Goal: Transaction & Acquisition: Complete application form

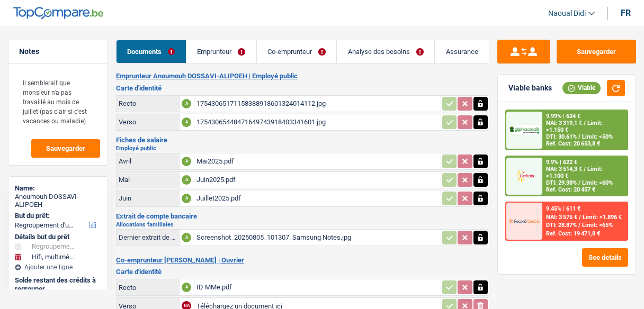
select select "refinancing"
select select "tech"
select select "120"
select select "record credits"
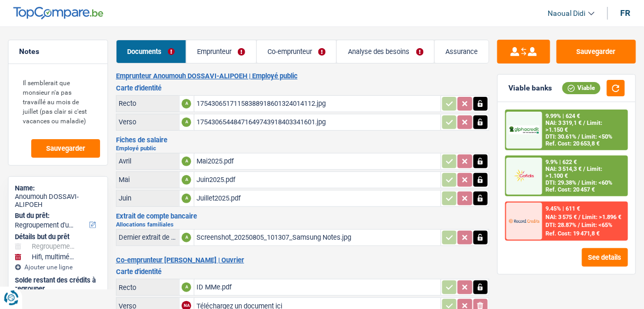
click at [222, 47] on link "Emprunteur" at bounding box center [221, 51] width 70 height 23
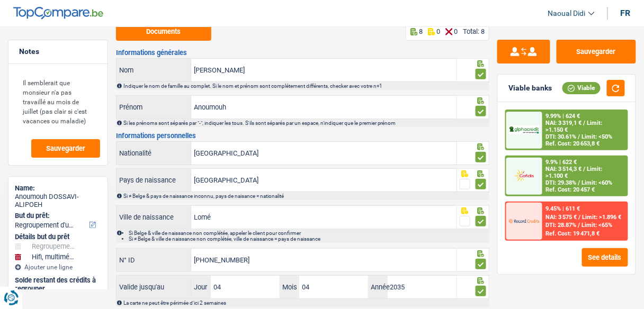
scroll to position [129, 0]
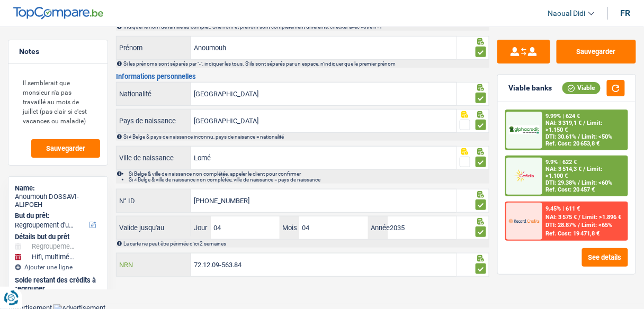
click at [257, 261] on input "72.12.09-563.84" at bounding box center [323, 265] width 265 height 23
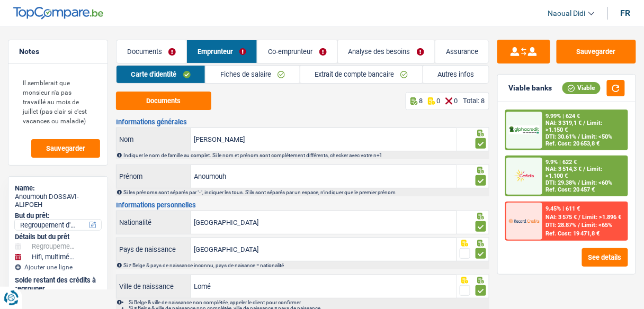
scroll to position [0, 0]
click at [152, 102] on button "Documents" at bounding box center [163, 101] width 95 height 19
click at [445, 74] on link "Autres infos" at bounding box center [456, 74] width 66 height 17
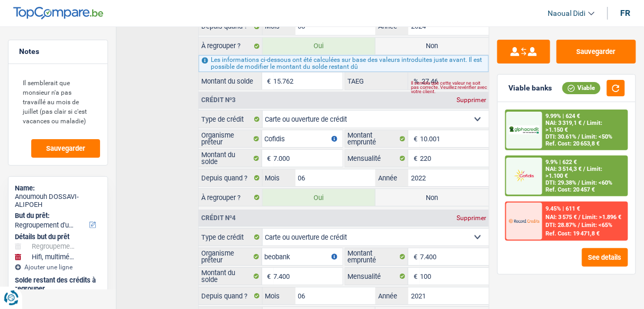
scroll to position [775, 0]
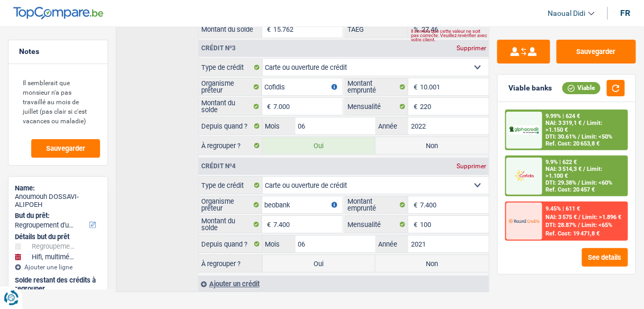
click at [450, 255] on label "Non" at bounding box center [431, 263] width 113 height 17
click at [450, 255] on input "Non" at bounding box center [431, 263] width 113 height 17
radio input "true"
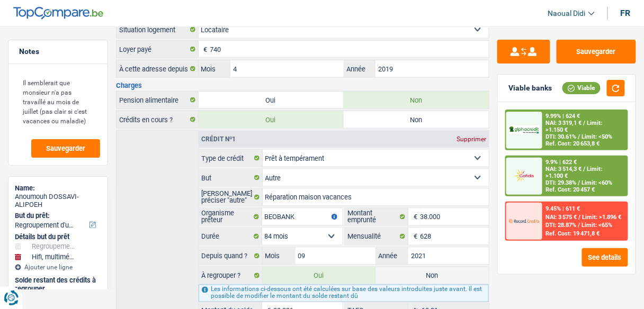
scroll to position [55, 0]
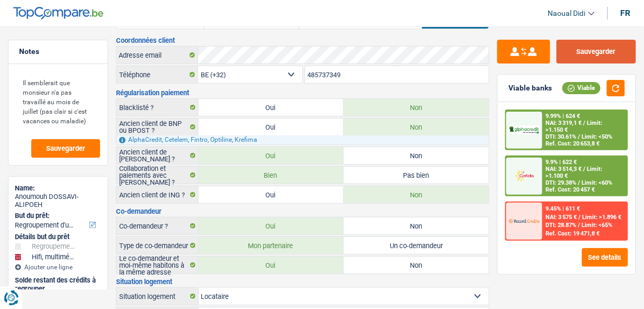
click at [603, 51] on button "Sauvegarder" at bounding box center [595, 52] width 79 height 24
click at [549, 175] on span "Limit: >1.100 €" at bounding box center [574, 173] width 57 height 14
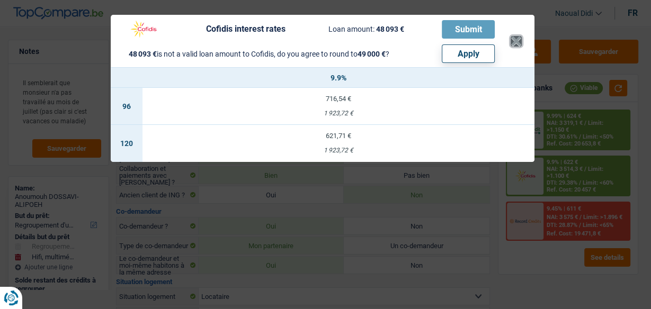
click at [520, 40] on button "×" at bounding box center [515, 41] width 11 height 11
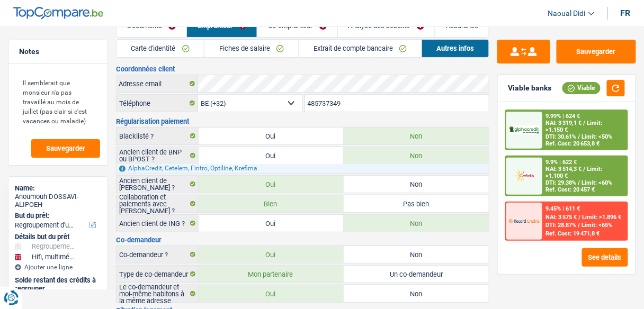
scroll to position [0, 0]
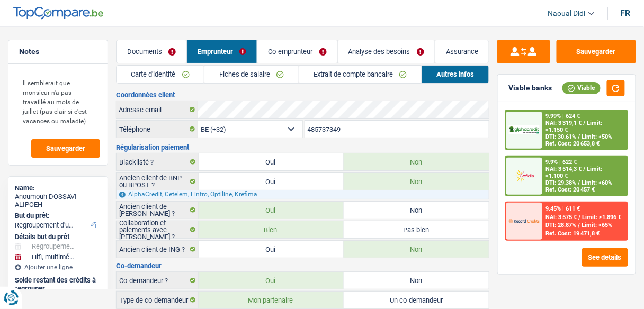
click at [362, 53] on link "Analyse des besoins" at bounding box center [386, 51] width 97 height 23
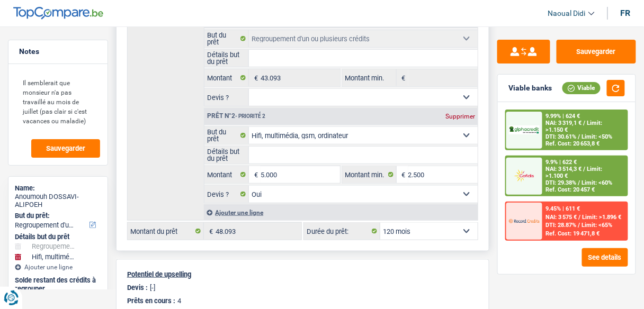
scroll to position [212, 0]
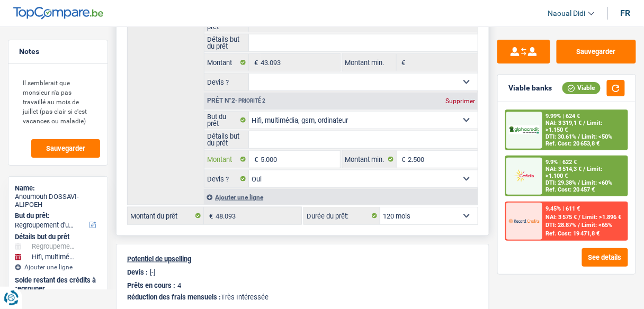
click at [282, 154] on input "5.000" at bounding box center [300, 159] width 79 height 17
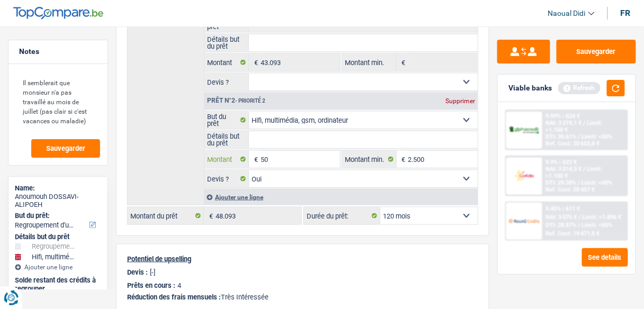
type input "5"
type input "4.950"
type input "48.043"
select select "144"
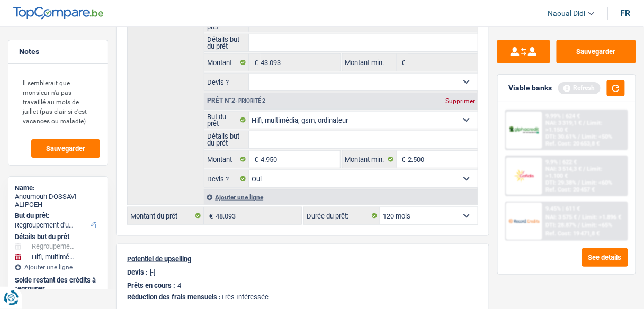
type input "48.043"
select select "144"
type input "48.043"
click at [45, 289] on div "Solde restant des crédits à regrouper" at bounding box center [58, 284] width 86 height 16
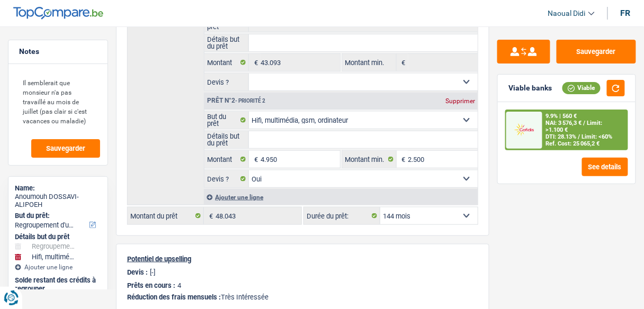
click at [0, 48] on div "Notes Il semblerait que monsieur n'a pas travaillé au mois de juillet (pas clai…" at bounding box center [58, 165] width 116 height 250
click at [623, 84] on button "button" at bounding box center [616, 88] width 18 height 16
click at [450, 208] on select "12 mois 18 mois 24 mois 30 mois 36 mois 42 mois 48 mois 60 mois 72 mois 84 mois…" at bounding box center [428, 216] width 97 height 17
select select "120"
click at [380, 208] on select "12 mois 18 mois 24 mois 30 mois 36 mois 42 mois 48 mois 60 mois 72 mois 84 mois…" at bounding box center [428, 216] width 97 height 17
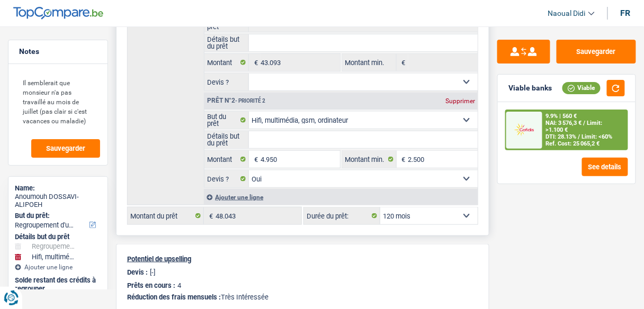
select select "120"
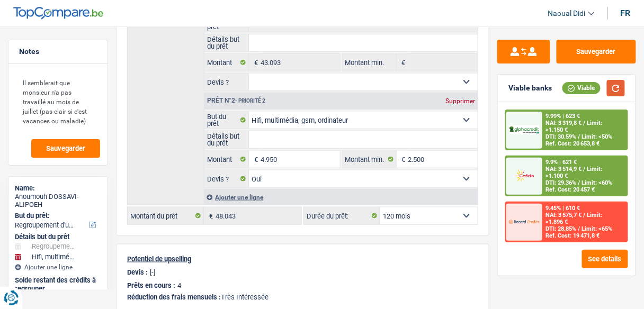
click at [617, 88] on button "button" at bounding box center [616, 88] width 18 height 16
click at [281, 154] on input "4.950" at bounding box center [300, 159] width 79 height 17
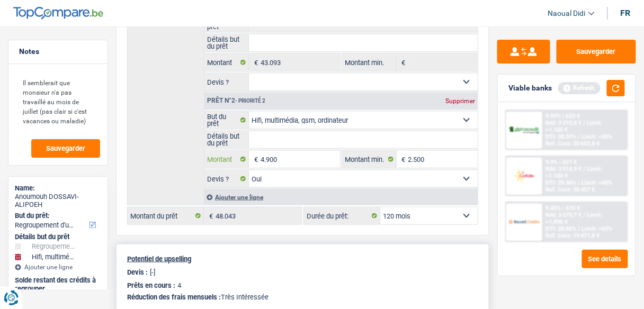
type input "4.900"
type input "47.993"
select select "144"
type input "47.993"
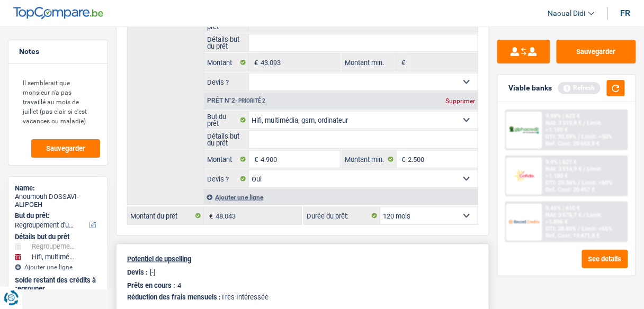
select select "144"
type input "47.993"
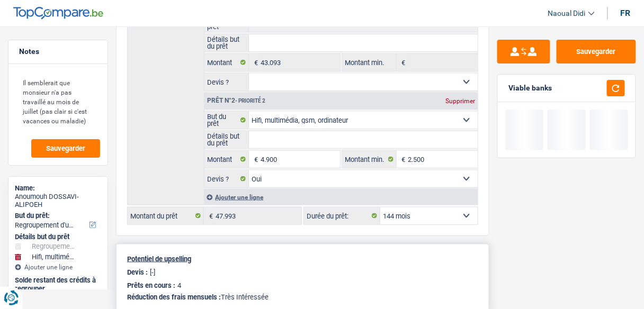
click at [302, 245] on div "Potentiel de upselling Devis : [-] Prêts en cours : 4 Réduction des frais mensu…" at bounding box center [302, 278] width 373 height 69
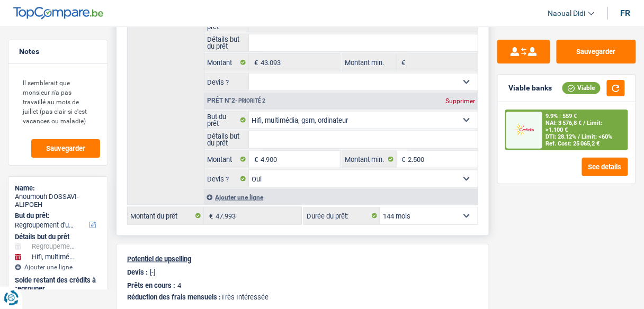
click at [405, 213] on select "12 mois 18 mois 24 mois 30 mois 36 mois 42 mois 48 mois 60 mois 72 mois 84 mois…" at bounding box center [428, 216] width 97 height 17
select select "120"
click at [380, 208] on select "12 mois 18 mois 24 mois 30 mois 36 mois 42 mois 48 mois 60 mois 72 mois 84 mois…" at bounding box center [428, 216] width 97 height 17
select select "120"
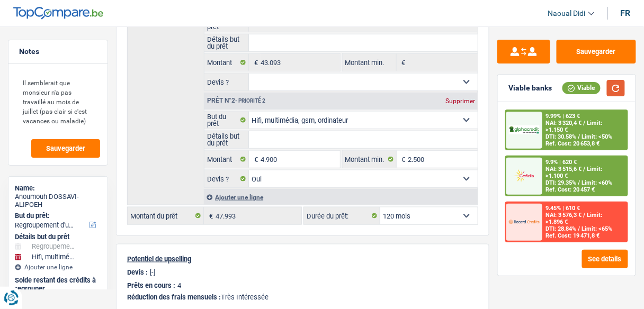
click at [613, 89] on button "button" at bounding box center [616, 88] width 18 height 16
click at [589, 184] on span "Limit: <60%" at bounding box center [597, 182] width 31 height 7
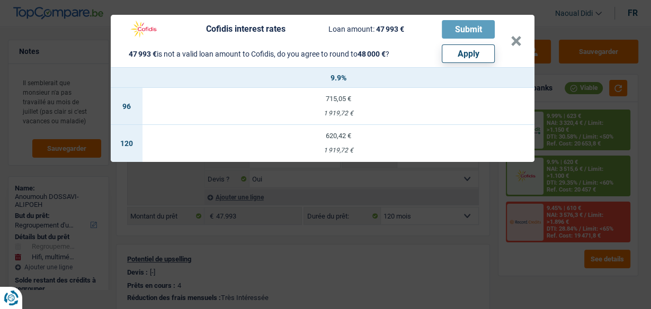
click at [474, 59] on button "Apply" at bounding box center [468, 53] width 53 height 19
type input "4.907"
type input "48.000"
select select "144"
type input "48.000"
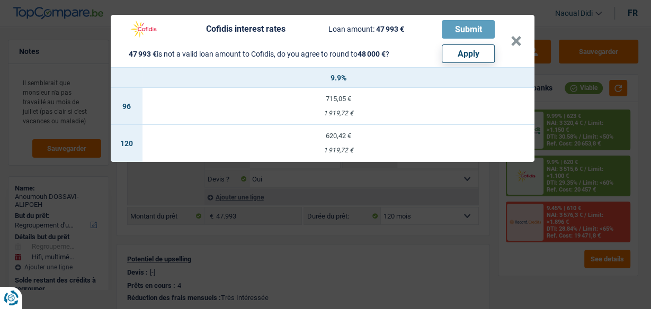
select select "144"
type input "48.000"
select select "144"
select select "other"
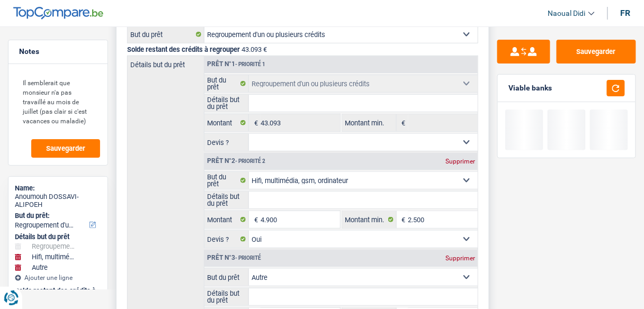
scroll to position [85, 0]
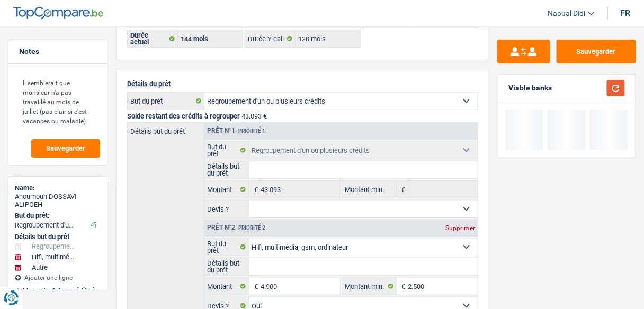
click at [617, 92] on button "button" at bounding box center [616, 88] width 18 height 16
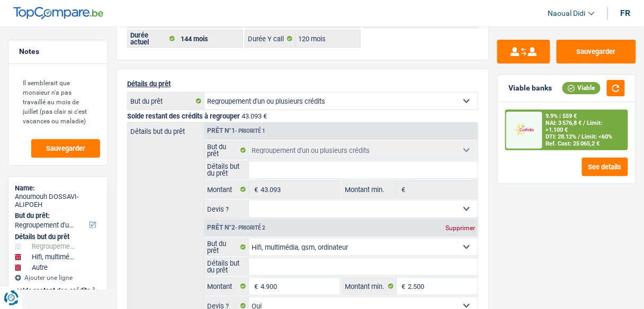
click at [577, 133] on span "DTI: 28.12%" at bounding box center [561, 136] width 31 height 7
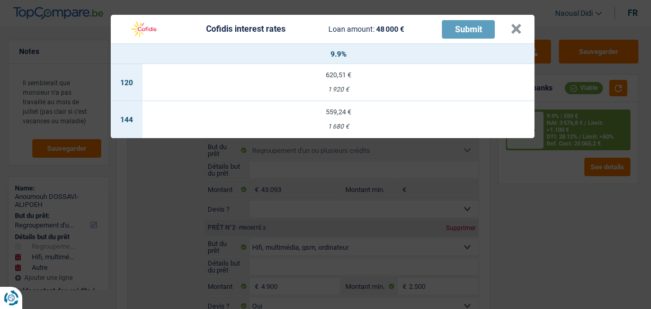
click at [332, 84] on td "620,51 € 1 920 €" at bounding box center [338, 82] width 392 height 37
select select "120"
select select "cofidis"
type input "9,90"
select select "120"
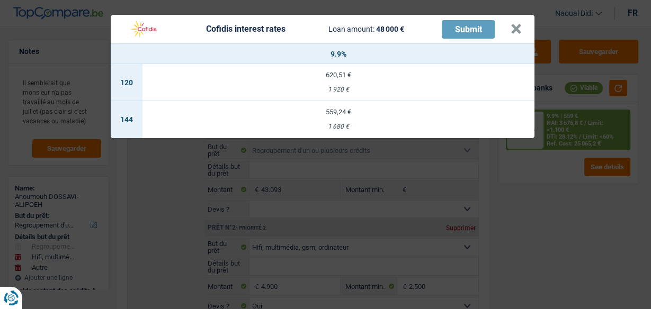
select select "120"
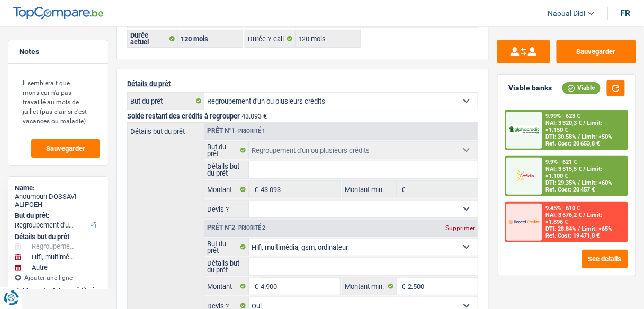
click at [567, 181] on span "DTI: 29.35%" at bounding box center [561, 182] width 31 height 7
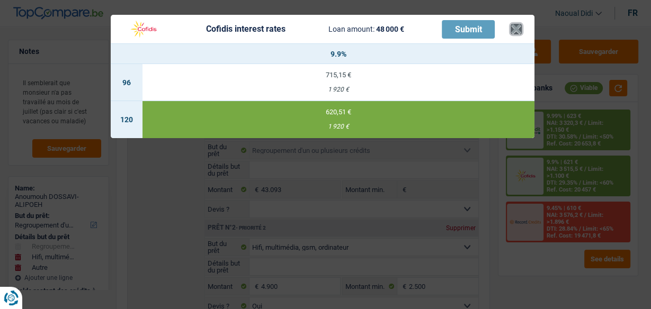
click at [518, 29] on button "×" at bounding box center [515, 29] width 11 height 11
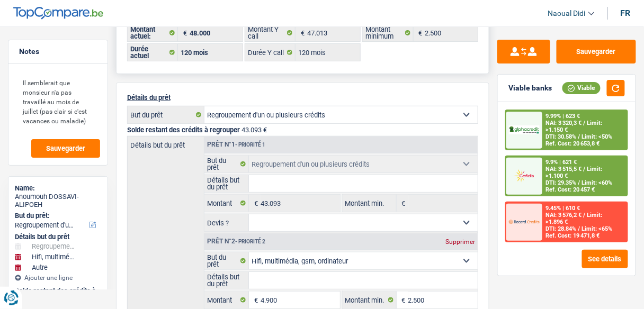
scroll to position [0, 0]
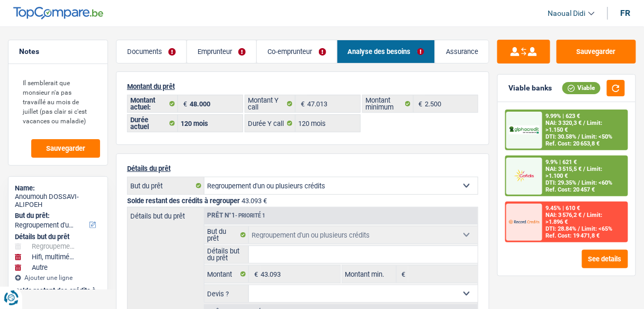
click at [219, 49] on link "Emprunteur" at bounding box center [221, 51] width 69 height 23
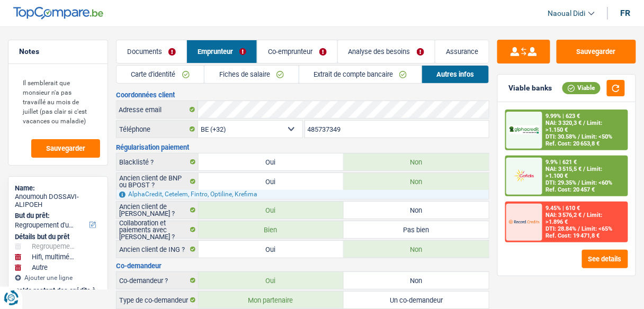
click at [283, 49] on link "Co-emprunteur" at bounding box center [296, 51] width 79 height 23
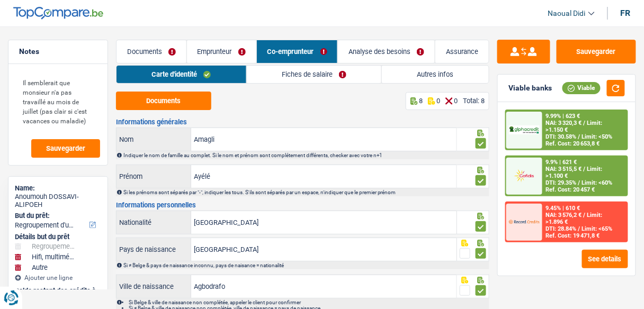
click at [299, 71] on link "Fiches de salaire" at bounding box center [314, 74] width 135 height 17
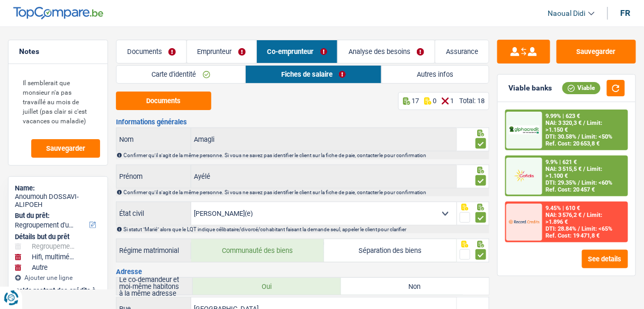
click at [445, 99] on icon at bounding box center [445, 100] width 7 height 7
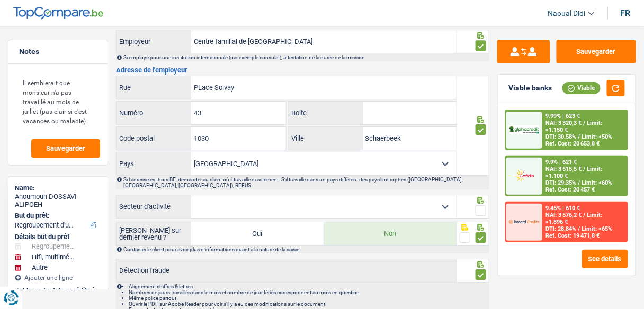
scroll to position [800, 0]
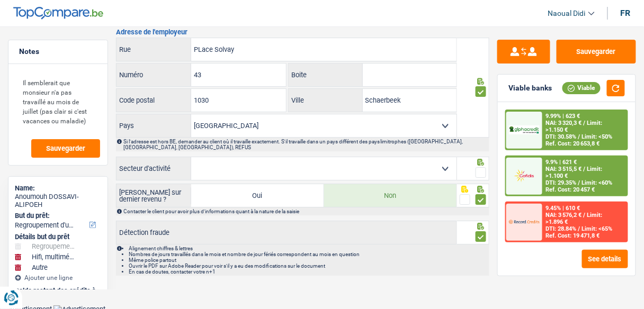
click at [482, 168] on span at bounding box center [480, 172] width 11 height 11
click at [0, 0] on input "radio" at bounding box center [0, 0] width 0 height 0
click at [447, 164] on select "Agriculture/Pêche Industrie Horeca Courier/Fitness/Taxi Construction Banques/As…" at bounding box center [323, 168] width 265 height 23
select select "bigCompanies"
click at [191, 157] on select "Agriculture/Pêche Industrie Horeca Courier/Fitness/Taxi Construction Banques/As…" at bounding box center [323, 168] width 265 height 23
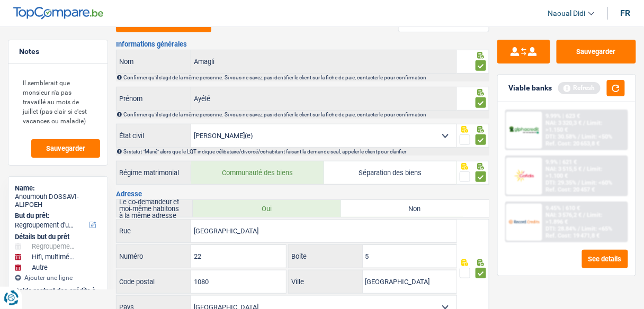
scroll to position [0, 0]
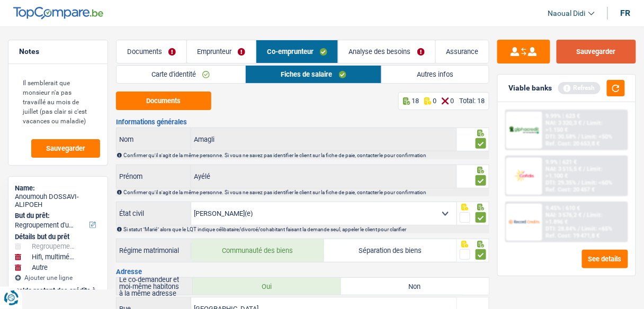
click at [599, 47] on button "Sauvegarder" at bounding box center [595, 52] width 79 height 24
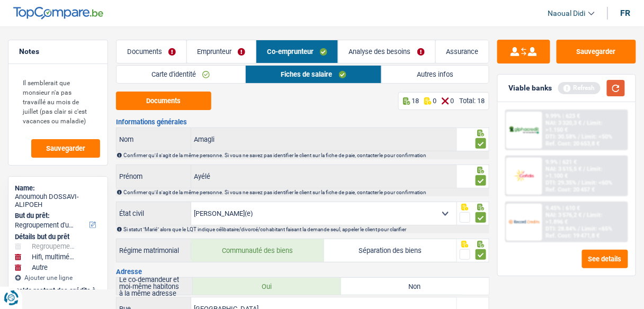
click at [617, 90] on button "button" at bounding box center [616, 88] width 18 height 16
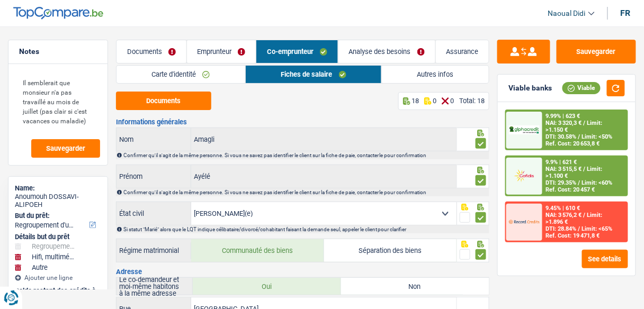
click at [578, 176] on div "NAI: 3 515,5 € / Limit: >1.100 €" at bounding box center [585, 173] width 79 height 14
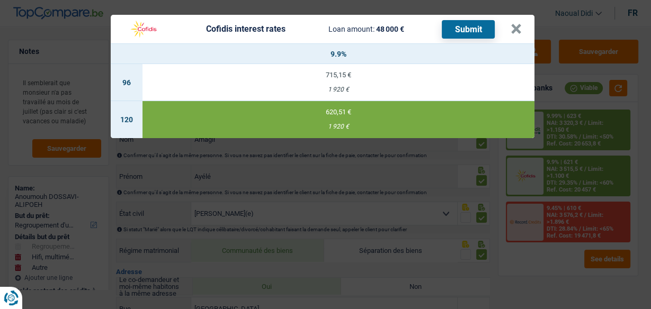
click at [471, 31] on button "Submit" at bounding box center [468, 29] width 53 height 19
click at [518, 30] on button "×" at bounding box center [515, 29] width 11 height 11
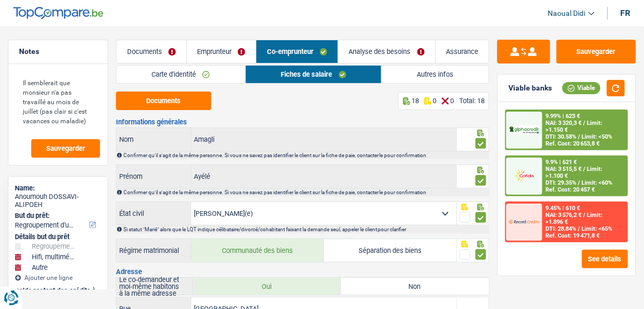
click at [143, 52] on link "Documents" at bounding box center [151, 51] width 70 height 23
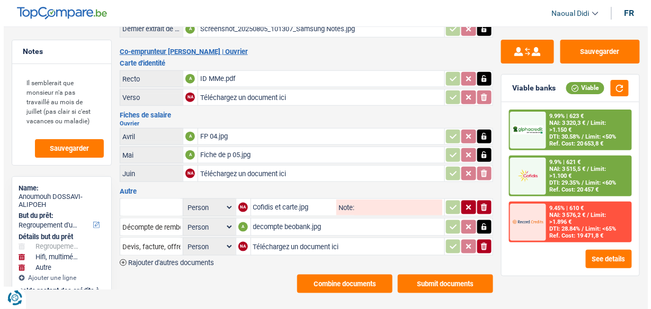
scroll to position [214, 0]
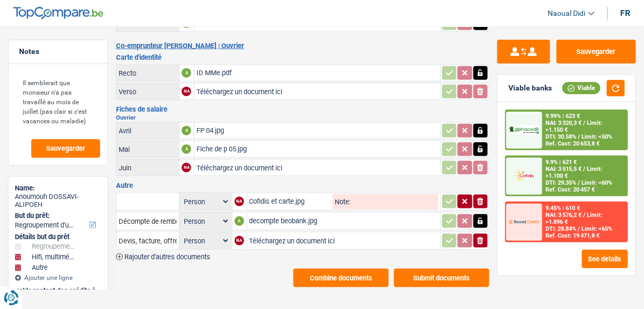
click at [437, 269] on button "Submit documents" at bounding box center [441, 278] width 95 height 19
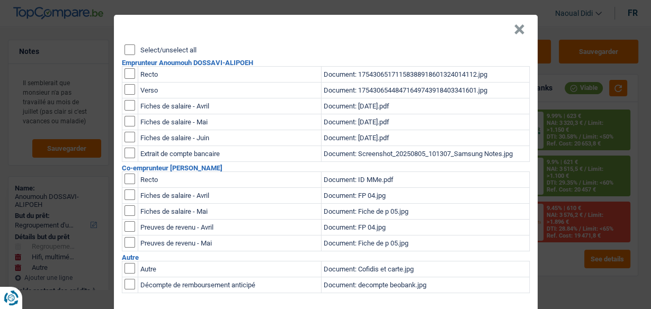
scroll to position [0, 0]
click at [124, 73] on input "checkbox" at bounding box center [129, 73] width 11 height 11
checkbox input "true"
click at [124, 79] on input "checkbox" at bounding box center [129, 73] width 11 height 11
checkbox input "true"
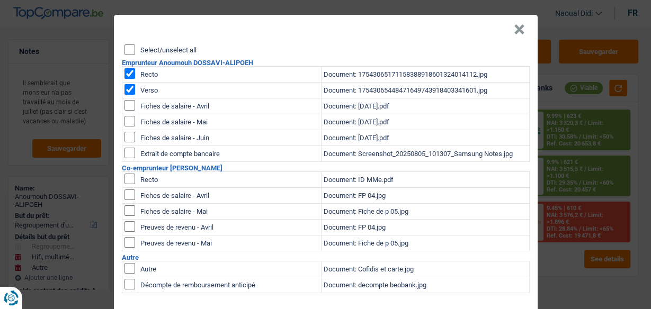
click at [124, 104] on input "checkbox" at bounding box center [129, 105] width 11 height 11
checkbox input "true"
click at [124, 111] on input "checkbox" at bounding box center [129, 105] width 11 height 11
checkbox input "true"
click at [127, 111] on input "checkbox" at bounding box center [129, 105] width 11 height 11
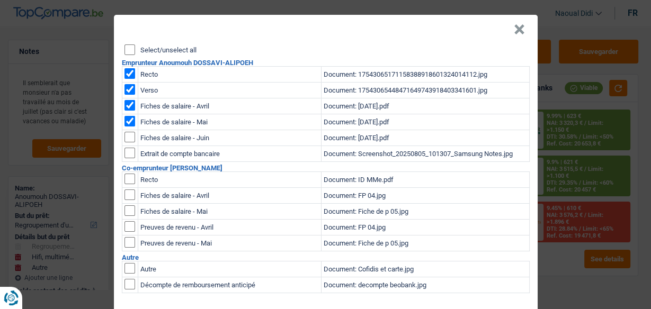
checkbox input "true"
click at [128, 155] on input "checkbox" at bounding box center [129, 153] width 11 height 11
checkbox input "true"
click at [126, 179] on input "checkbox" at bounding box center [129, 179] width 11 height 11
checkbox input "true"
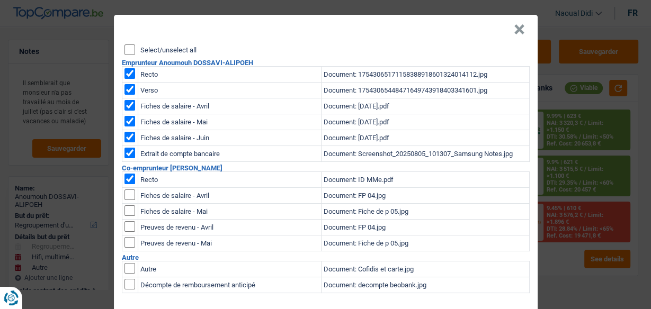
click at [124, 193] on input "checkbox" at bounding box center [129, 195] width 11 height 11
checkbox input "true"
click at [125, 200] on input "checkbox" at bounding box center [129, 195] width 11 height 11
checkbox input "true"
drag, startPoint x: 125, startPoint y: 225, endPoint x: 109, endPoint y: 222, distance: 16.1
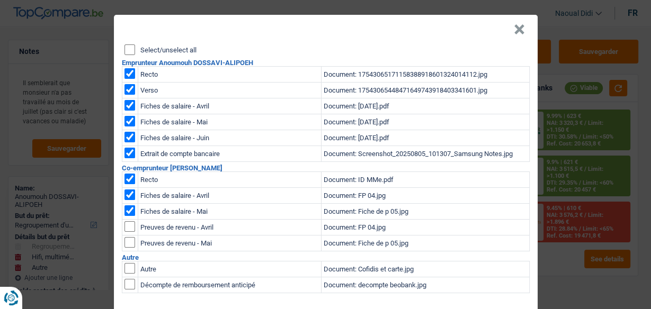
click at [124, 225] on input "checkbox" at bounding box center [129, 226] width 11 height 11
checkbox input "true"
click at [125, 232] on input "checkbox" at bounding box center [129, 226] width 11 height 11
checkbox input "true"
click at [519, 29] on button "×" at bounding box center [519, 29] width 11 height 11
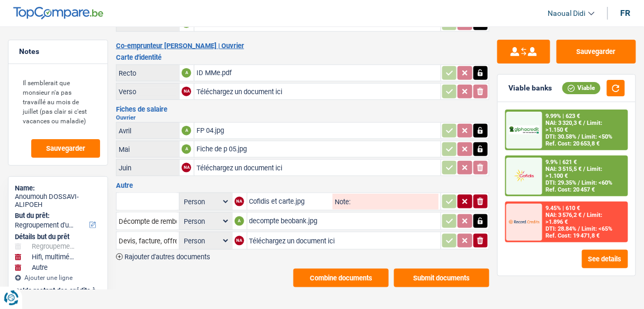
click at [432, 269] on button "Submit documents" at bounding box center [441, 278] width 95 height 19
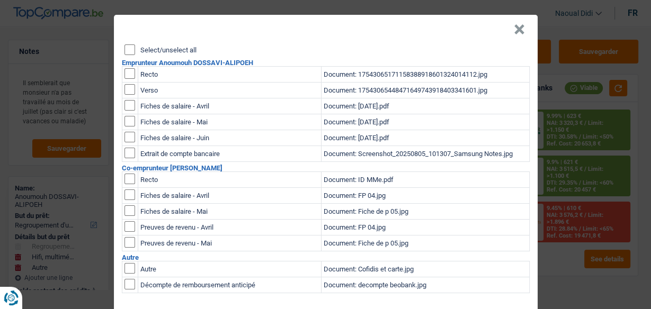
click at [128, 75] on input "checkbox" at bounding box center [129, 73] width 11 height 11
checkbox input "true"
click at [125, 79] on input "checkbox" at bounding box center [129, 73] width 11 height 11
checkbox input "true"
click at [124, 105] on input "checkbox" at bounding box center [129, 105] width 11 height 11
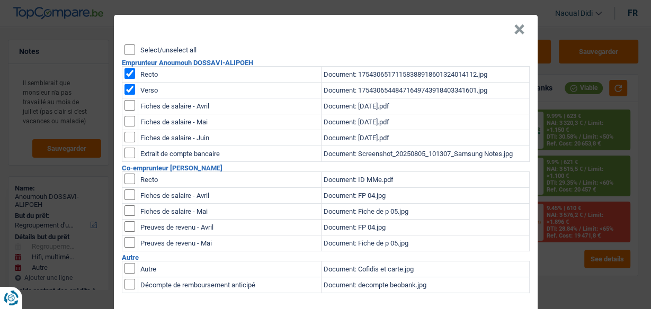
checkbox input "true"
click at [130, 111] on input "checkbox" at bounding box center [129, 105] width 11 height 11
checkbox input "true"
click at [125, 111] on input "checkbox" at bounding box center [129, 105] width 11 height 11
checkbox input "true"
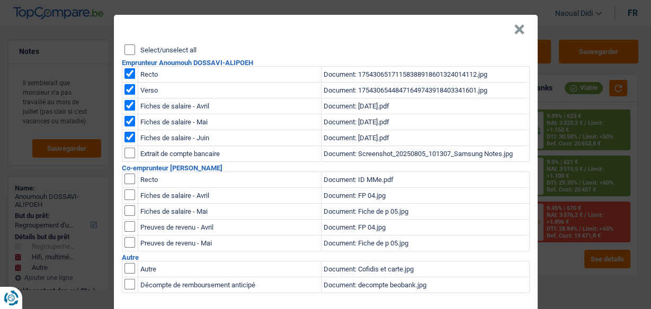
click at [127, 153] on input "checkbox" at bounding box center [129, 153] width 11 height 11
checkbox input "true"
click at [128, 177] on input "checkbox" at bounding box center [129, 179] width 11 height 11
checkbox input "true"
click at [125, 196] on input "checkbox" at bounding box center [129, 195] width 11 height 11
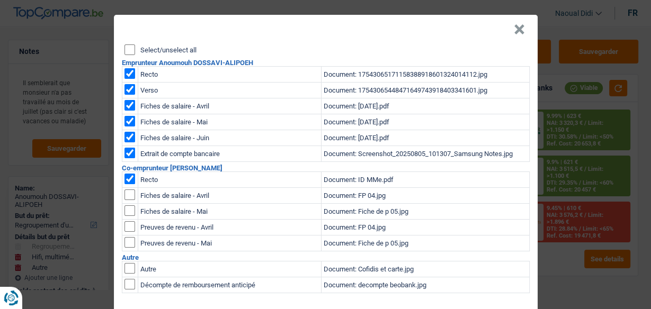
checkbox input "true"
click at [128, 200] on input "checkbox" at bounding box center [129, 195] width 11 height 11
checkbox input "true"
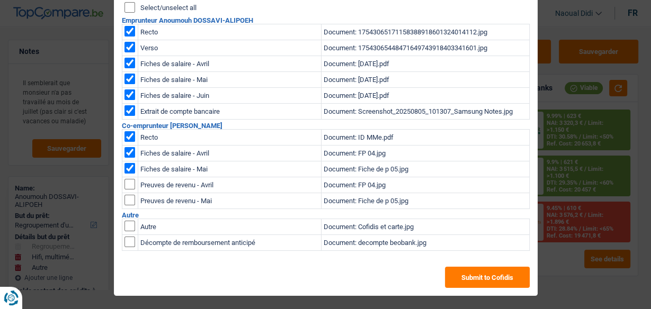
scroll to position [43, 0]
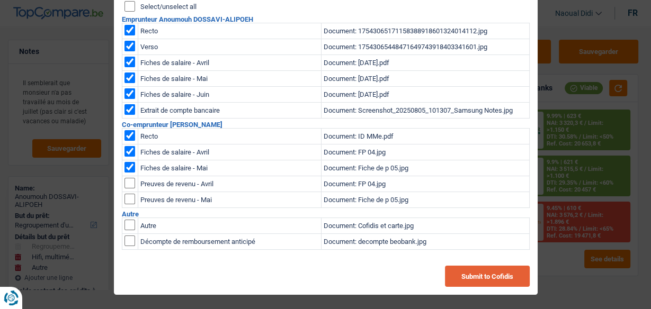
click at [497, 267] on button "Submit to Cofidis" at bounding box center [487, 276] width 85 height 21
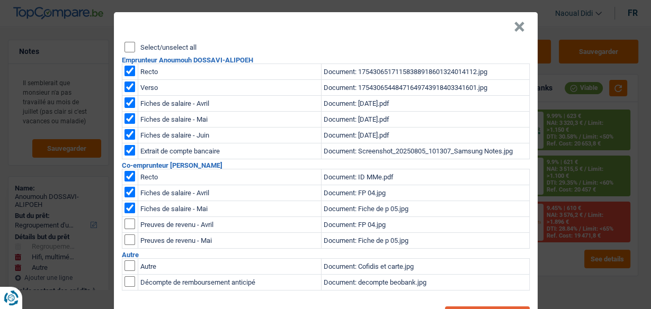
scroll to position [0, 0]
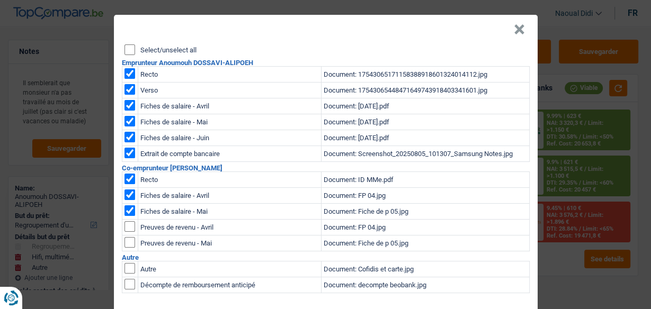
click at [516, 28] on button "×" at bounding box center [519, 29] width 11 height 11
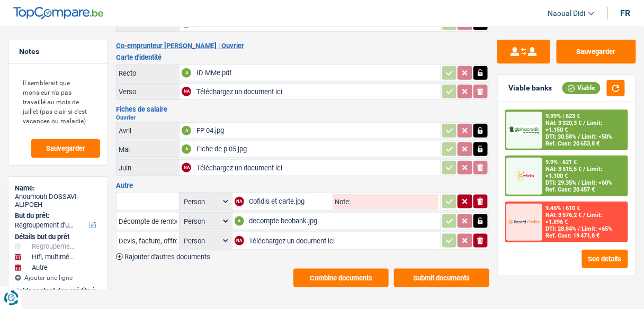
click at [346, 270] on button "Combine documents" at bounding box center [340, 278] width 95 height 19
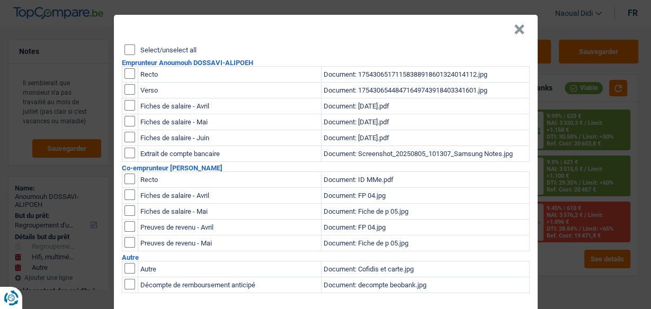
click at [128, 73] on input "checkbox" at bounding box center [129, 73] width 11 height 11
checkbox input "true"
click at [127, 79] on input "checkbox" at bounding box center [129, 73] width 11 height 11
checkbox input "true"
click at [128, 103] on input "checkbox" at bounding box center [129, 105] width 11 height 11
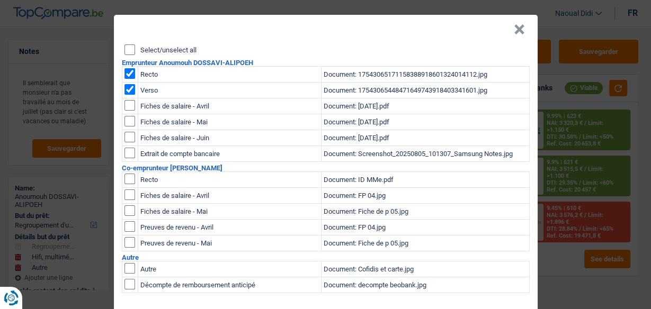
checkbox input "true"
click at [126, 111] on input "checkbox" at bounding box center [129, 105] width 11 height 11
checkbox input "true"
click at [128, 111] on input "checkbox" at bounding box center [129, 105] width 11 height 11
checkbox input "true"
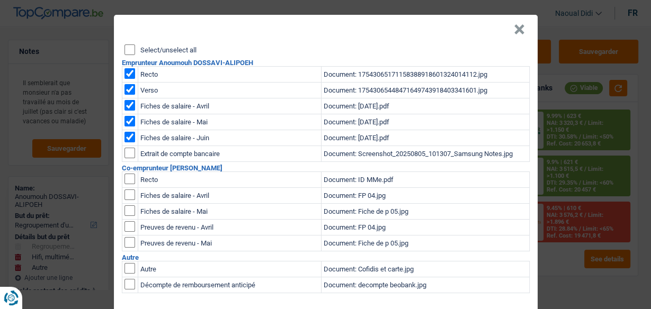
click at [125, 155] on input "checkbox" at bounding box center [129, 153] width 11 height 11
checkbox input "true"
click at [126, 178] on input "checkbox" at bounding box center [129, 179] width 11 height 11
checkbox input "true"
click at [127, 198] on input "checkbox" at bounding box center [129, 195] width 11 height 11
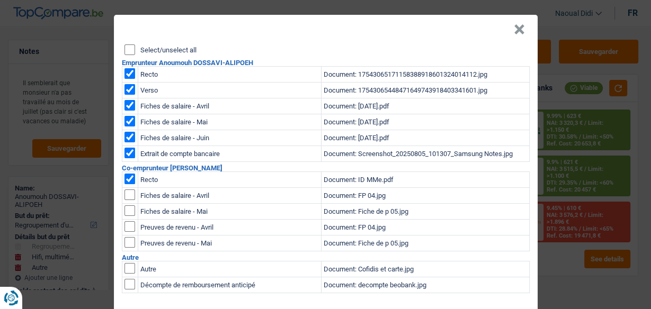
checkbox input "true"
click at [128, 200] on input "checkbox" at bounding box center [129, 195] width 11 height 11
checkbox input "true"
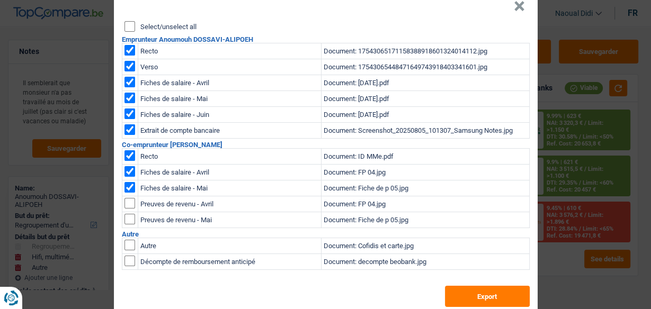
scroll to position [43, 0]
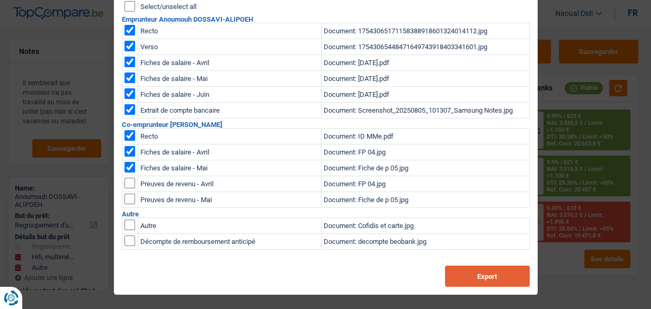
click at [481, 279] on button "Export" at bounding box center [487, 276] width 85 height 21
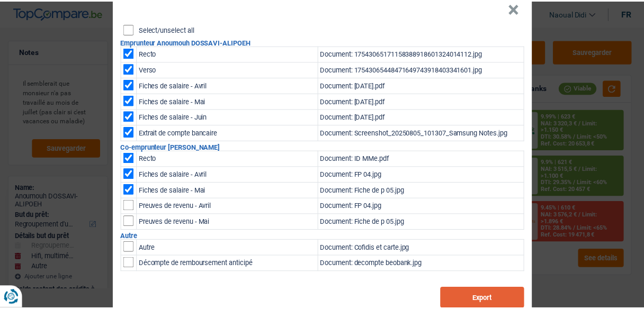
scroll to position [0, 0]
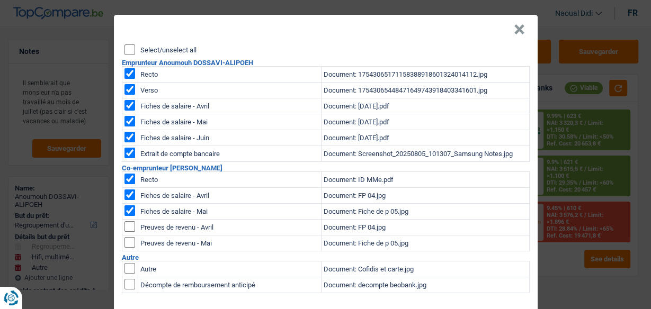
click at [515, 25] on button "×" at bounding box center [519, 29] width 11 height 11
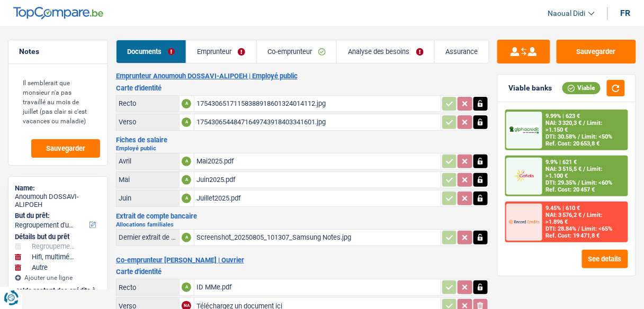
click at [221, 51] on link "Emprunteur" at bounding box center [221, 51] width 70 height 23
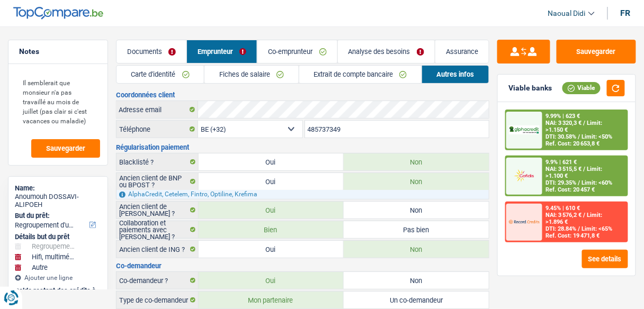
click at [152, 71] on link "Carte d'identité" at bounding box center [159, 74] width 87 height 17
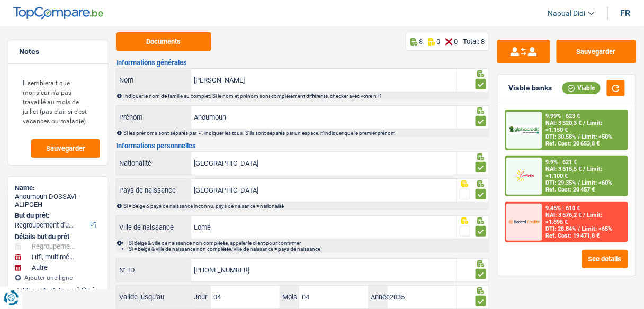
scroll to position [129, 0]
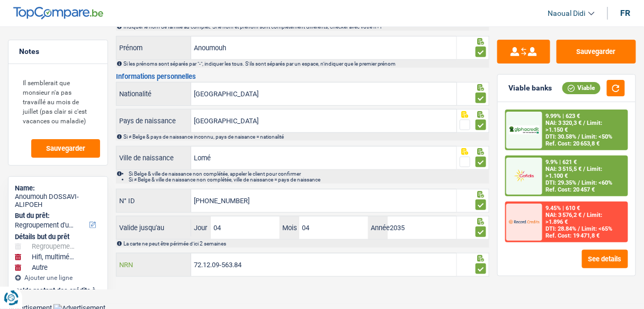
drag, startPoint x: 253, startPoint y: 267, endPoint x: 179, endPoint y: 256, distance: 74.0
click at [179, 256] on div "72.12.09-563.84 NRN" at bounding box center [286, 265] width 340 height 23
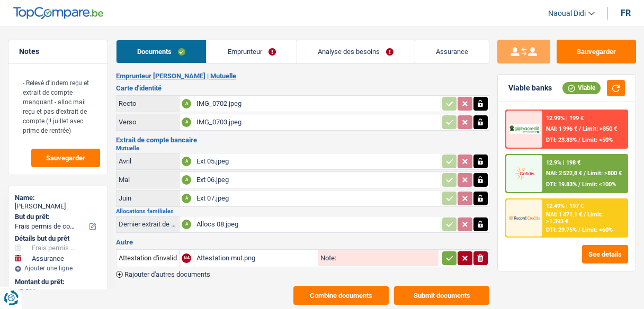
select select "drivingLicense"
select select "insurance"
select select "48"
select select "record credits"
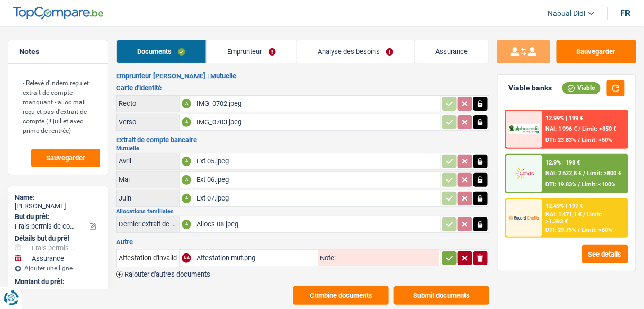
click at [238, 48] on link "Emprunteur" at bounding box center [252, 51] width 90 height 23
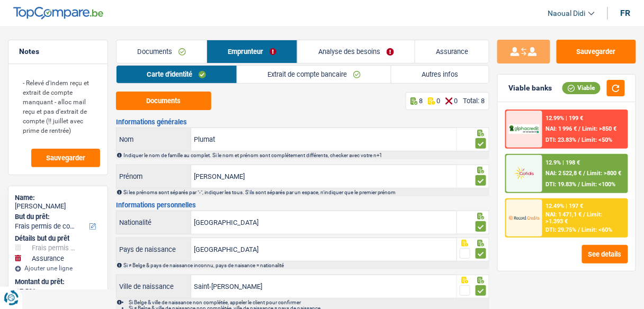
click at [360, 52] on link "Analyse des besoins" at bounding box center [356, 51] width 117 height 23
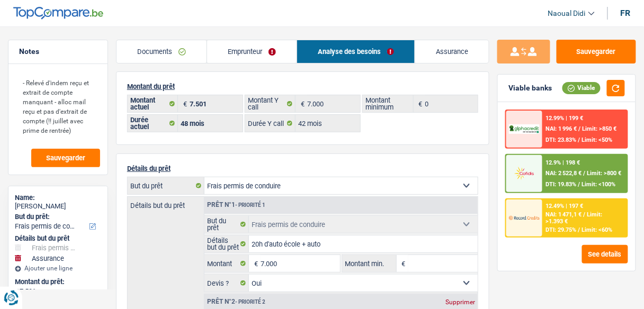
click at [565, 172] on span "NAI: 2 522,8 €" at bounding box center [564, 173] width 36 height 7
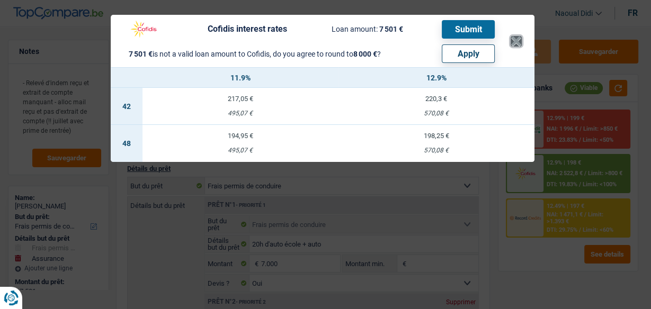
click at [517, 40] on button "×" at bounding box center [515, 41] width 11 height 11
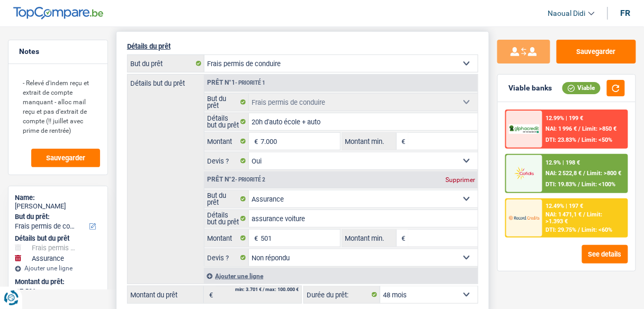
scroll to position [127, 0]
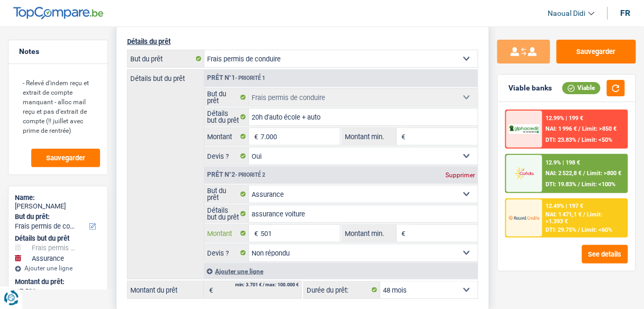
click at [279, 228] on input "501" at bounding box center [300, 233] width 79 height 17
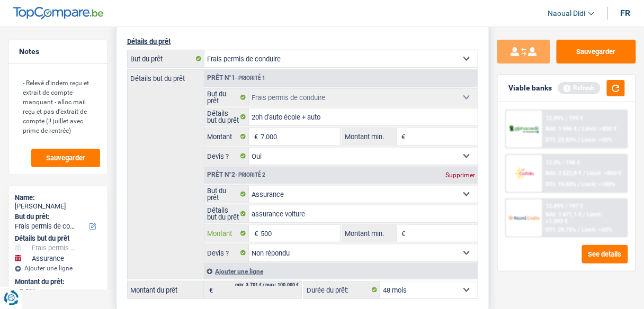
type input "500"
type input "7.500"
select select "42"
type input "7.500"
select select "42"
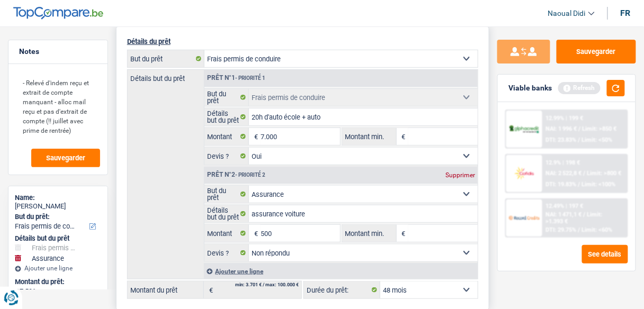
type input "7.500"
select select "42"
click at [370, 255] on select "Oui Non Non répondu Sélectionner une option" at bounding box center [363, 253] width 229 height 17
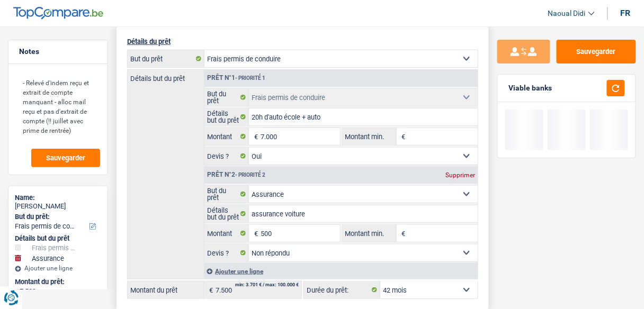
click at [176, 225] on div "Détails but du prêt Prêt n°1 - Priorité 1 Confort maison: meubles, textile, pei…" at bounding box center [302, 174] width 351 height 210
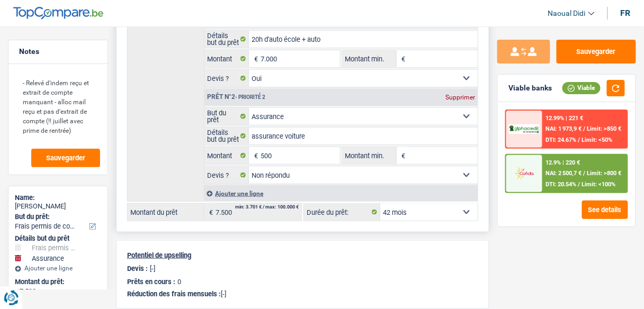
scroll to position [85, 0]
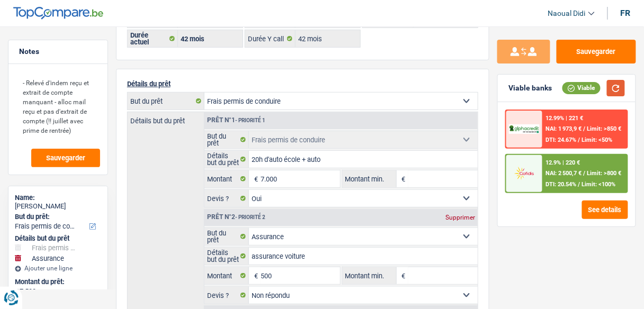
click at [617, 87] on button "button" at bounding box center [616, 88] width 18 height 16
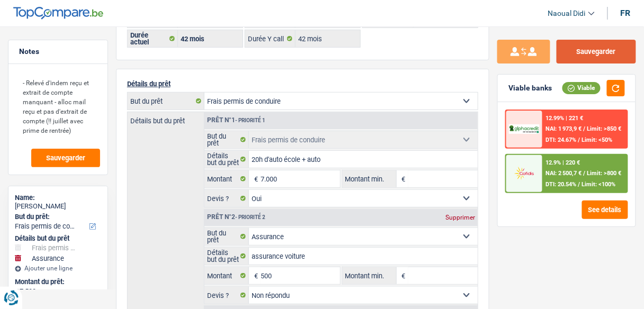
click at [585, 53] on button "Sauvegarder" at bounding box center [595, 52] width 79 height 24
click at [558, 174] on span "NAI: 2 500,7 €" at bounding box center [564, 173] width 36 height 7
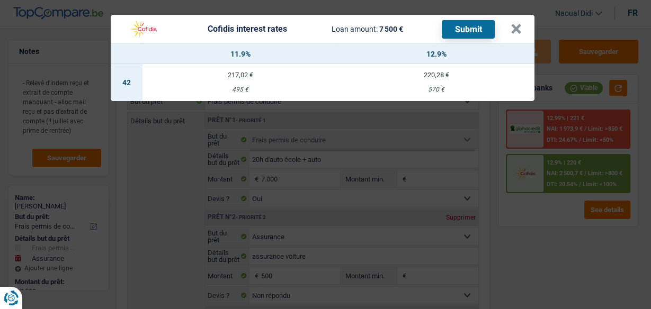
click at [436, 74] on div "220,28 €" at bounding box center [436, 74] width 196 height 7
select select "cofidis"
type input "12,90"
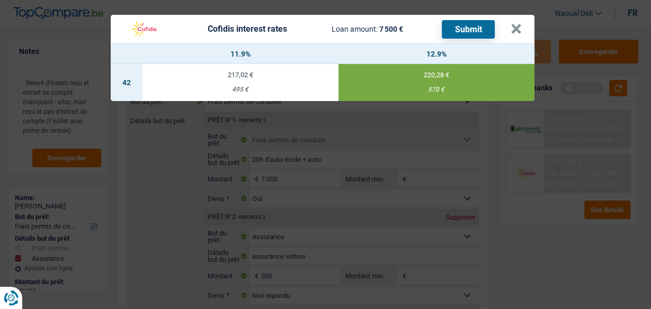
click at [469, 30] on button "Submit" at bounding box center [468, 29] width 53 height 19
click at [517, 26] on button "×" at bounding box center [515, 29] width 11 height 11
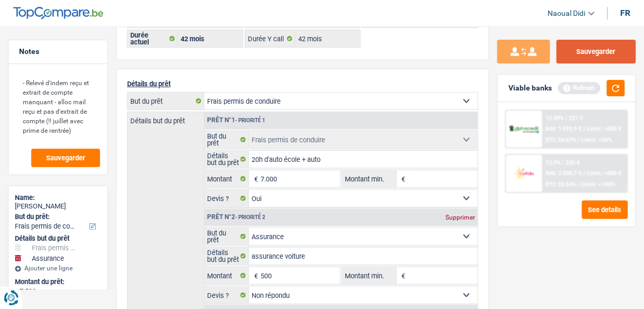
click at [591, 51] on button "Sauvegarder" at bounding box center [595, 52] width 79 height 24
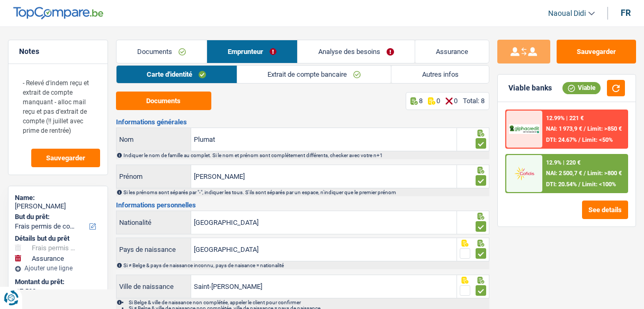
select select "drivingLicense"
select select "insurance"
select select "42"
select select "cofidis"
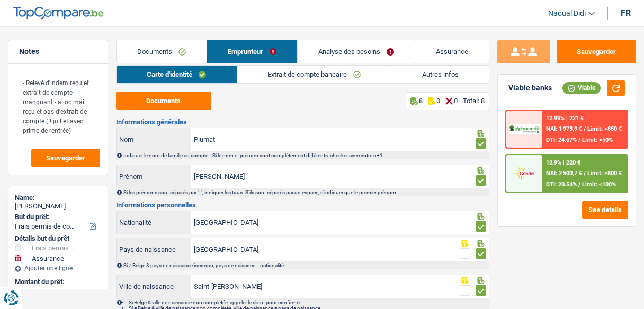
select select "42"
select select "drivingLicense"
select select "yes"
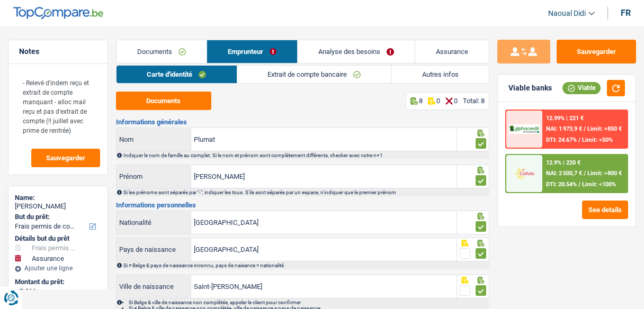
select select "insurance"
select select "not_answered"
select select "42"
click at [355, 53] on link "Analyse des besoins" at bounding box center [356, 51] width 117 height 23
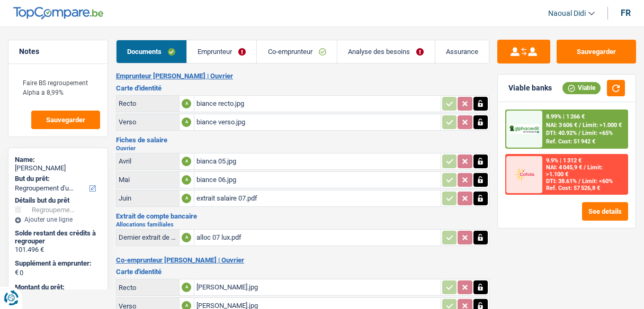
select select "refinancing"
select select "120"
select select "alphacredit"
click at [374, 47] on link "Analyse des besoins" at bounding box center [385, 51] width 97 height 23
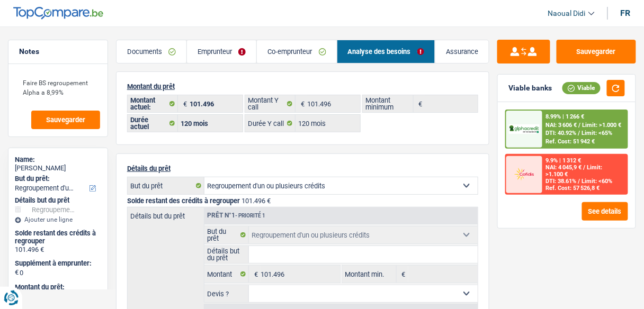
click at [141, 42] on link "Documents" at bounding box center [151, 51] width 70 height 23
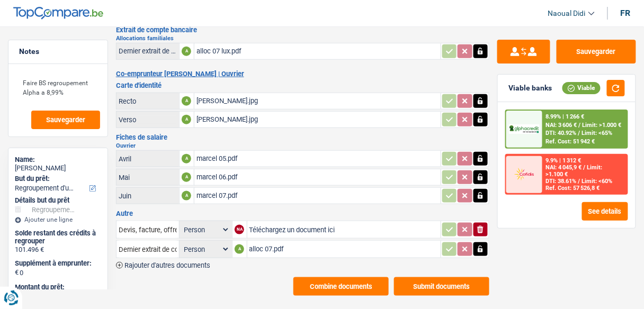
scroll to position [195, 0]
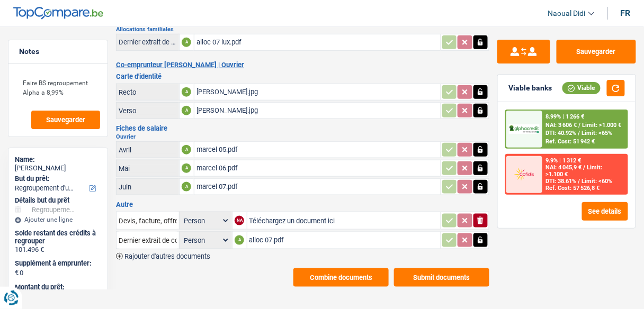
click at [238, 216] on div "NA" at bounding box center [240, 221] width 10 height 10
click at [254, 213] on input "Téléchargez un document ici" at bounding box center [343, 221] width 189 height 16
type input "C:\fakepath\Dec Cofidis.jpg"
drag, startPoint x: 119, startPoint y: 209, endPoint x: 275, endPoint y: 213, distance: 156.3
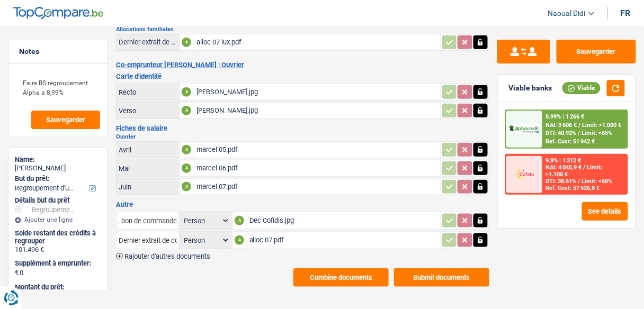
click at [275, 213] on tr "Devis, facture, offre, bon de commande Person Emprunteur Co-emprunteur A Dec Co…" at bounding box center [302, 221] width 373 height 18
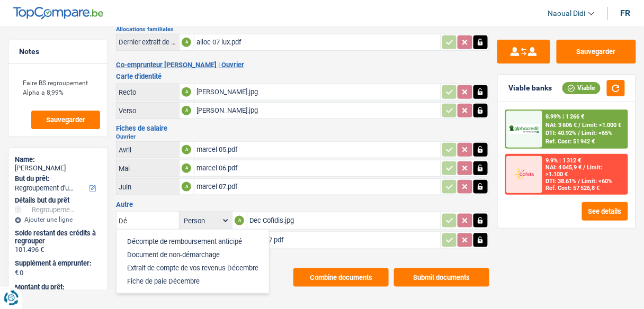
click at [212, 236] on li "Décompte de remboursement anticipé" at bounding box center [193, 241] width 142 height 13
type input "Décompte de remboursement anticipé"
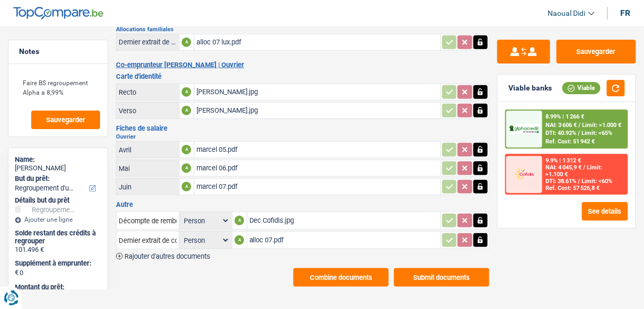
click at [119, 253] on icon "button" at bounding box center [119, 256] width 7 height 7
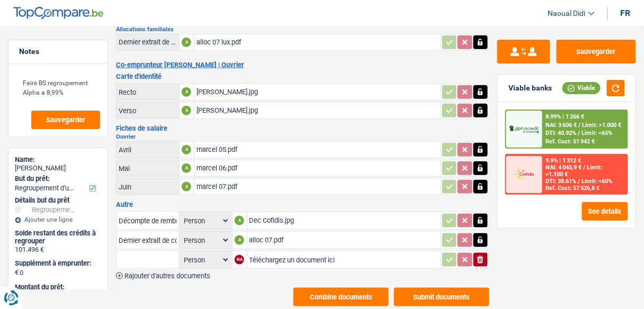
click at [273, 252] on input "Téléchargez un document ici" at bounding box center [343, 260] width 189 height 16
type input "C:\fakepath\Dec Alpha.jpg"
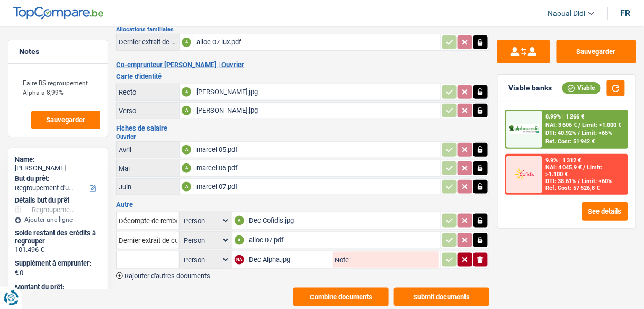
click at [138, 252] on input "text" at bounding box center [148, 260] width 58 height 17
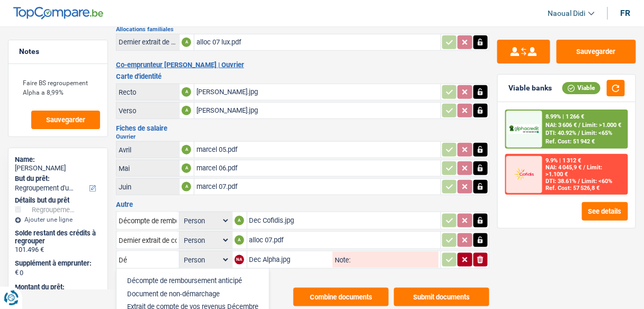
click at [185, 274] on li "Décompte de remboursement anticipé" at bounding box center [193, 280] width 142 height 13
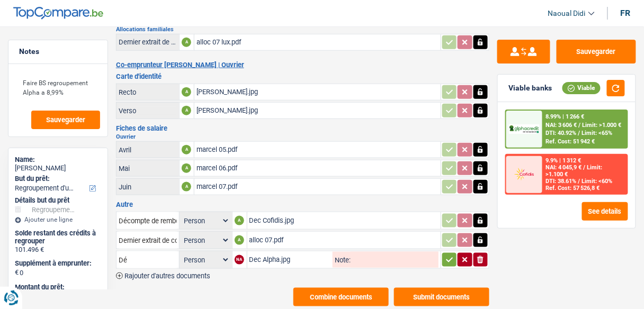
type input "Décompte de remboursement anticipé"
click at [268, 276] on div "Emprunteur Bianca Heinen | Ouvrier Carte d'identité Recto A biance recto.jpg Ve…" at bounding box center [302, 92] width 373 height 430
click at [215, 288] on div "Combine documents Submit documents" at bounding box center [302, 297] width 373 height 19
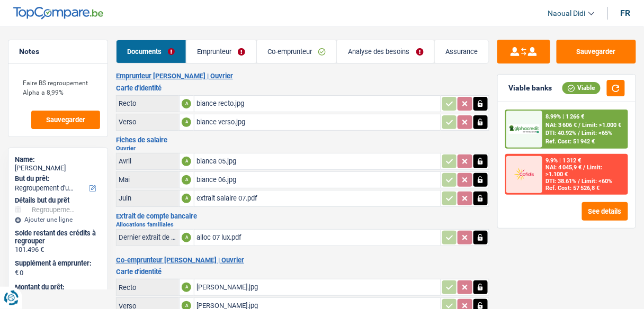
click at [364, 50] on link "Analyse des besoins" at bounding box center [385, 51] width 97 height 23
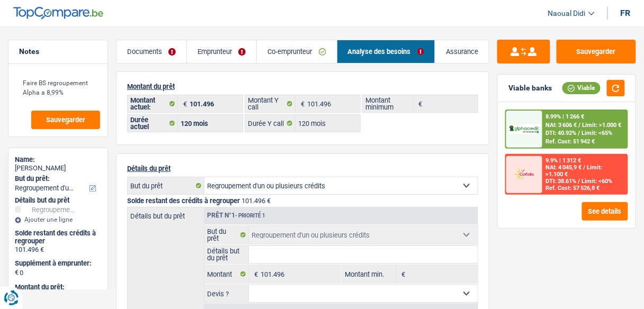
click at [212, 46] on link "Emprunteur" at bounding box center [221, 51] width 69 height 23
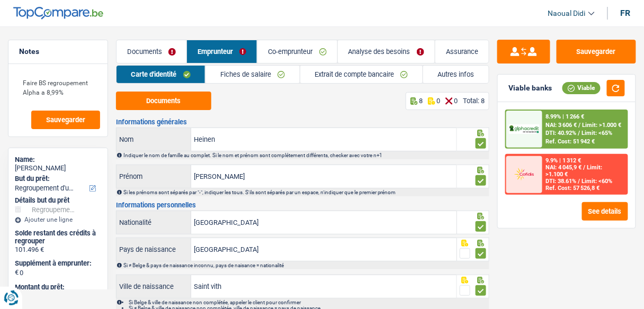
click at [446, 74] on link "Autres infos" at bounding box center [456, 74] width 66 height 17
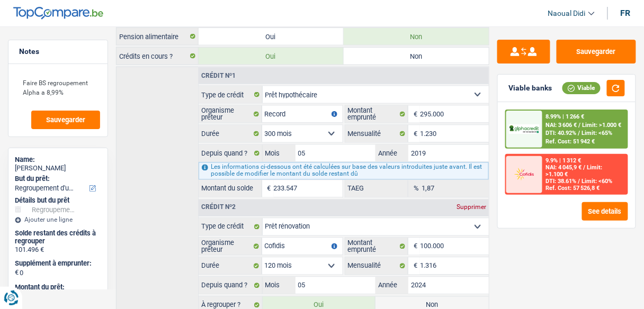
scroll to position [424, 0]
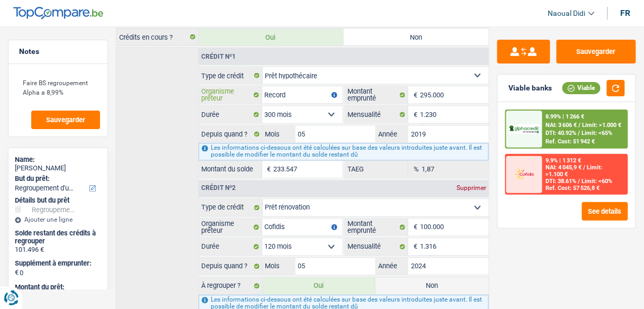
click at [299, 87] on input "Record" at bounding box center [302, 95] width 80 height 17
click at [295, 219] on input "Cofidis" at bounding box center [302, 227] width 80 height 17
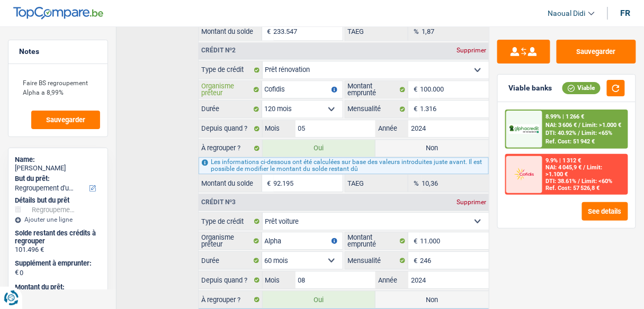
scroll to position [593, 0]
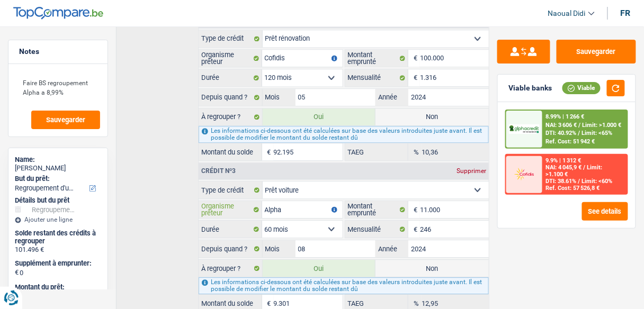
click at [292, 201] on input "Alpha" at bounding box center [302, 209] width 80 height 17
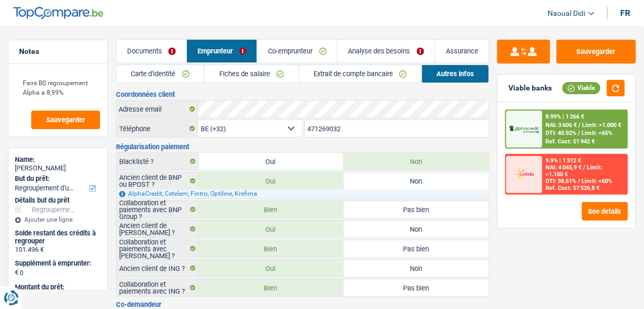
scroll to position [0, 0]
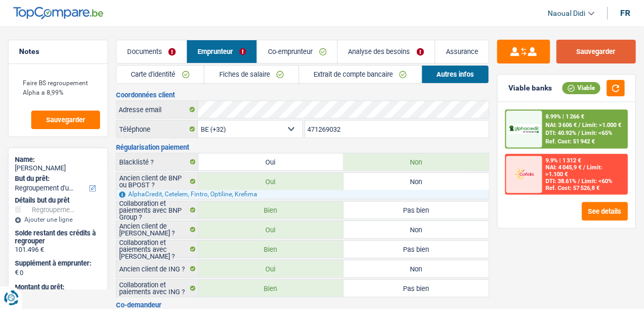
click at [577, 59] on button "Sauvegarder" at bounding box center [595, 52] width 79 height 24
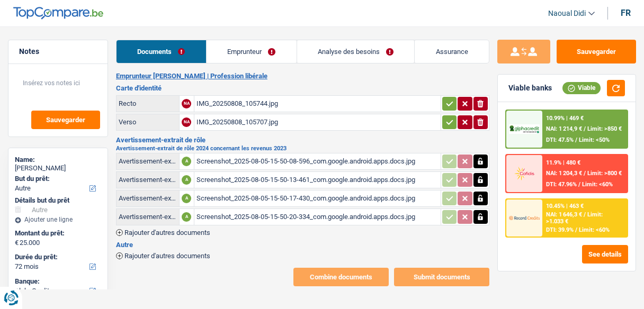
select select "other"
select select "72"
select select "alphacredit"
click at [153, 50] on link "Documents" at bounding box center [160, 51] width 89 height 23
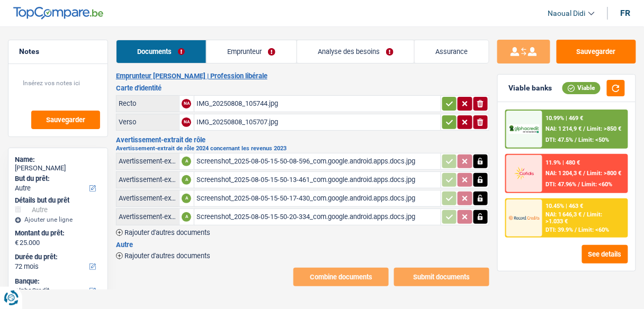
click at [228, 104] on div "IMG_20250808_105744.jpg" at bounding box center [317, 104] width 242 height 16
click at [247, 121] on div "IMG_20250808_105707.jpg" at bounding box center [317, 122] width 242 height 16
click at [245, 104] on div "IMG_20250808_105744.jpg" at bounding box center [317, 104] width 242 height 16
click at [361, 50] on link "Analyse des besoins" at bounding box center [356, 51] width 118 height 23
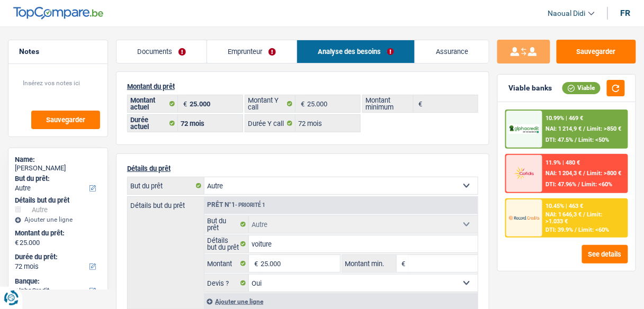
click at [170, 55] on link "Documents" at bounding box center [161, 51] width 90 height 23
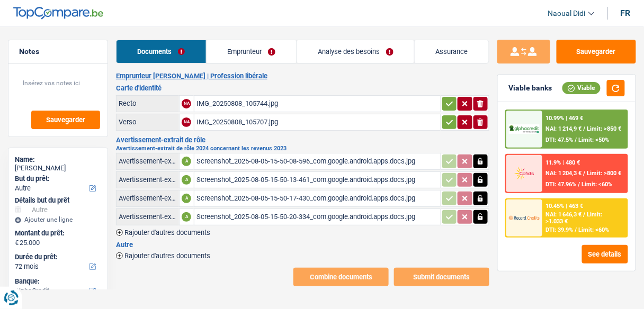
click at [258, 99] on div "IMG_20250808_105744.jpg" at bounding box center [317, 104] width 242 height 16
click at [231, 121] on div "IMG_20250808_105707.jpg" at bounding box center [317, 122] width 242 height 16
click at [248, 50] on link "Emprunteur" at bounding box center [252, 51] width 90 height 23
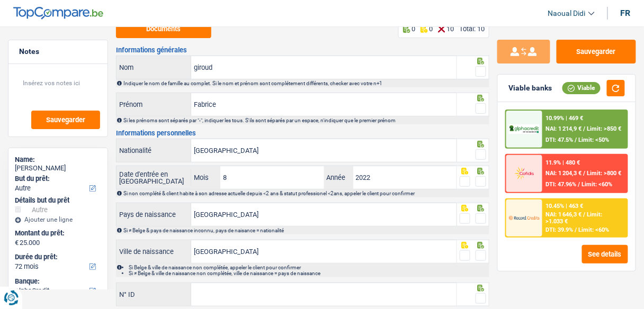
scroll to position [85, 0]
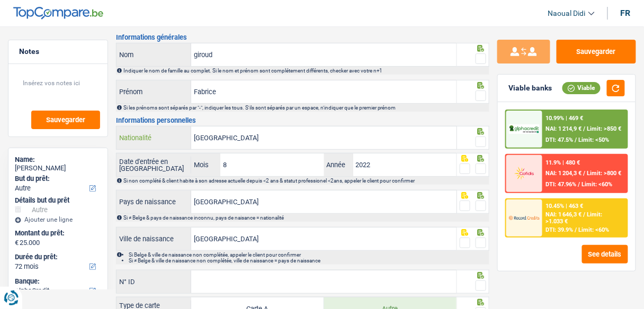
click at [225, 138] on input "[GEOGRAPHIC_DATA]" at bounding box center [323, 138] width 265 height 23
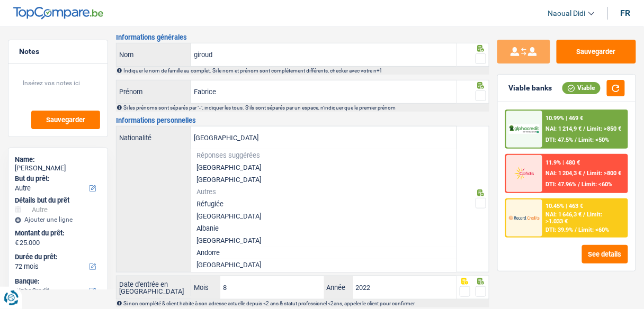
click at [287, 117] on h3 "Informations personnelles" at bounding box center [302, 120] width 373 height 7
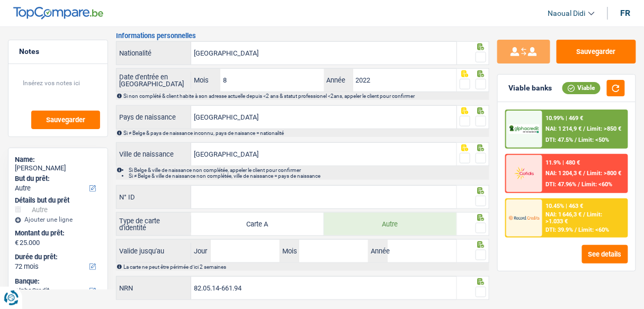
scroll to position [0, 0]
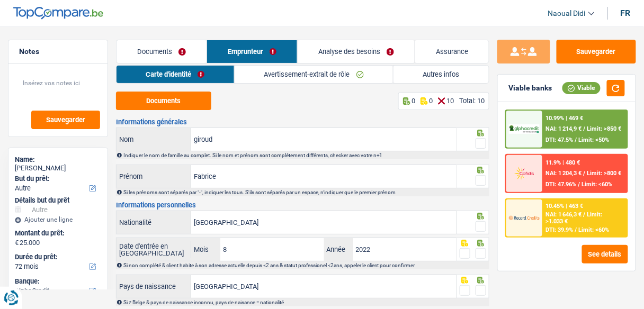
click at [304, 74] on link "Avertissement-extrait de rôle" at bounding box center [314, 74] width 158 height 17
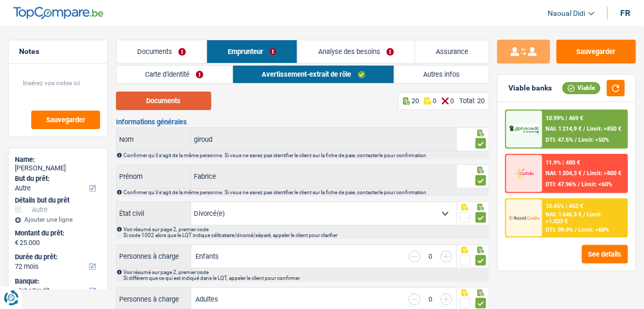
click at [158, 102] on button "Documents" at bounding box center [163, 101] width 95 height 19
click at [172, 73] on link "Carte d'identité" at bounding box center [174, 74] width 116 height 17
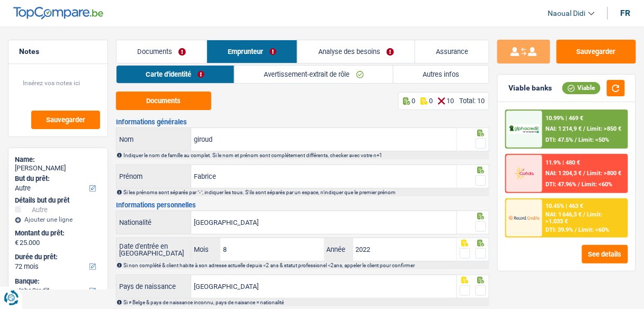
click at [343, 53] on link "Analyse des besoins" at bounding box center [356, 51] width 117 height 23
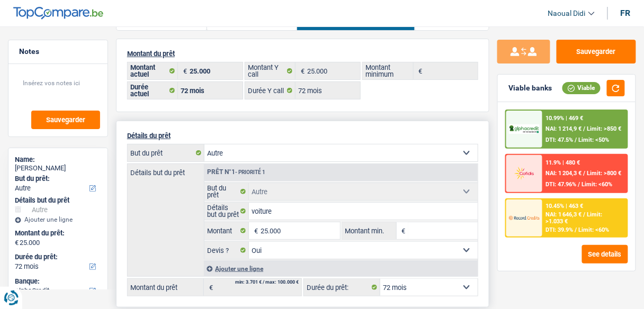
scroll to position [42, 0]
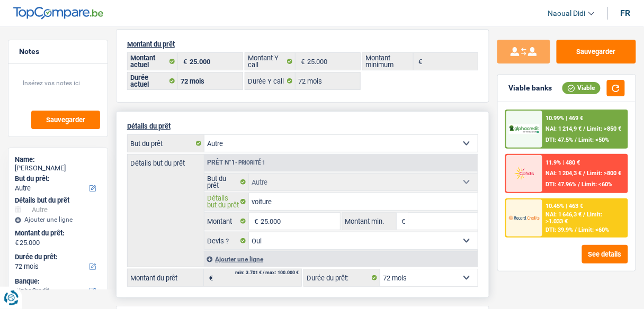
click at [286, 200] on input "voiture" at bounding box center [363, 201] width 229 height 17
click at [293, 220] on input "25.000" at bounding box center [300, 221] width 79 height 17
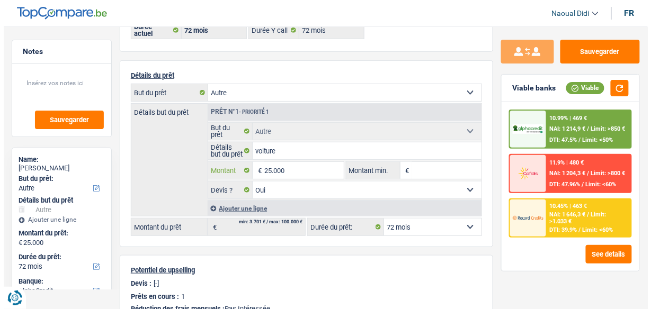
scroll to position [0, 0]
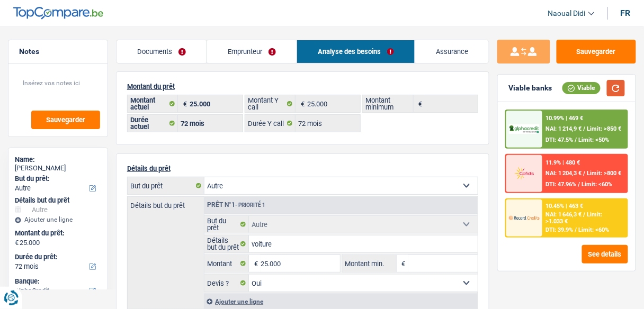
click at [616, 87] on button "button" at bounding box center [616, 88] width 18 height 16
click at [564, 223] on span "Limit: >1.033 €" at bounding box center [574, 218] width 57 height 14
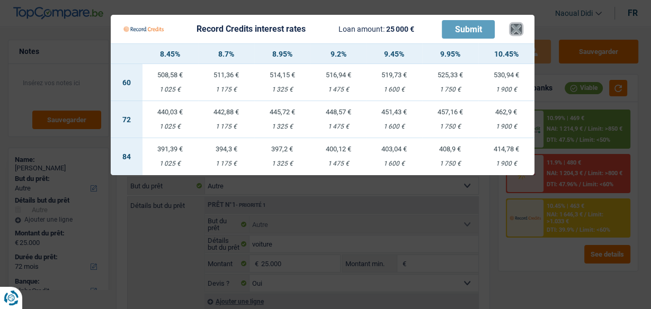
click at [515, 30] on button "×" at bounding box center [515, 29] width 11 height 11
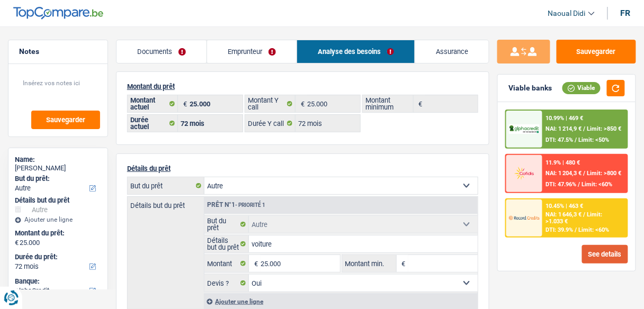
click at [597, 256] on button "See details" at bounding box center [605, 254] width 46 height 19
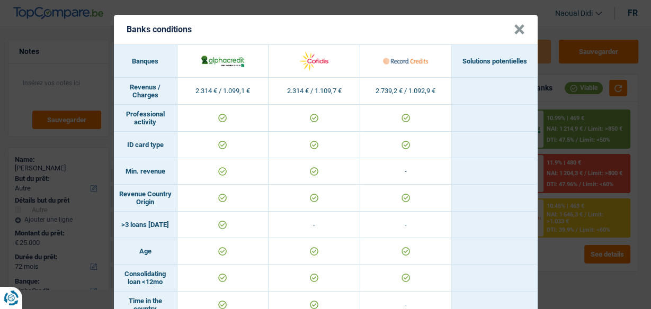
click at [514, 29] on button "×" at bounding box center [519, 29] width 11 height 11
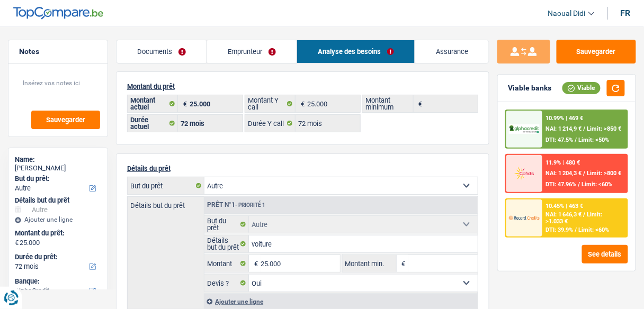
click at [561, 175] on span "NAI: 1 204,3 €" at bounding box center [564, 173] width 36 height 7
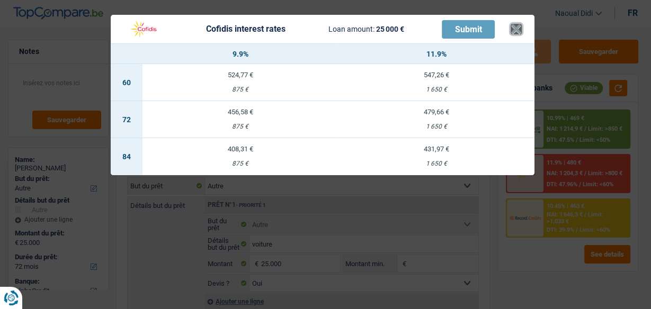
drag, startPoint x: 514, startPoint y: 32, endPoint x: 575, endPoint y: 104, distance: 94.6
click at [513, 32] on button "×" at bounding box center [515, 29] width 11 height 11
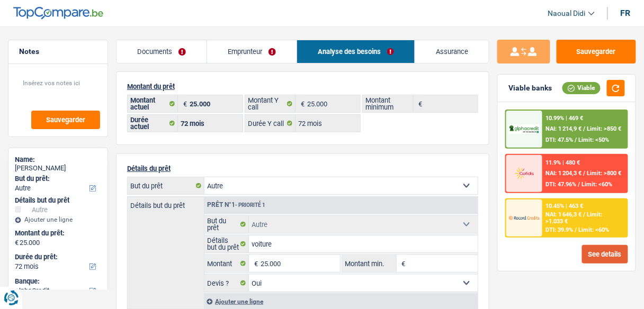
click at [604, 255] on button "See details" at bounding box center [605, 254] width 46 height 19
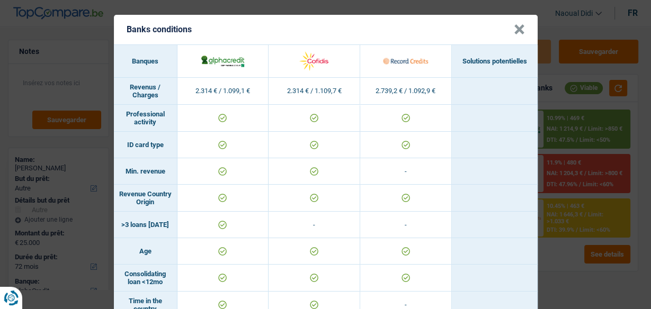
click at [518, 29] on button "×" at bounding box center [519, 29] width 11 height 11
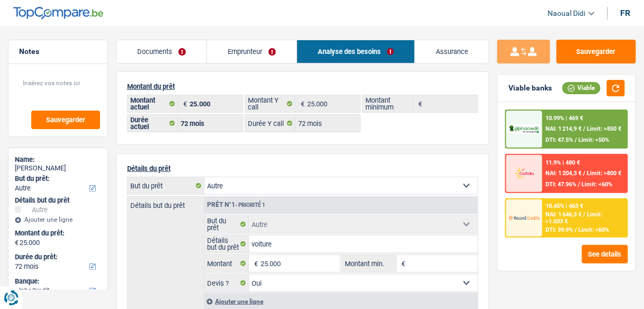
click at [140, 50] on link "Documents" at bounding box center [161, 51] width 90 height 23
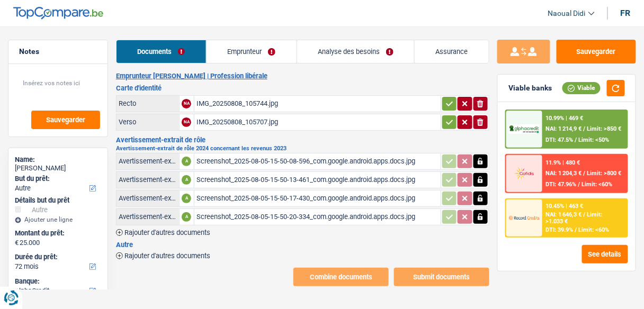
click at [231, 51] on link "Emprunteur" at bounding box center [252, 51] width 90 height 23
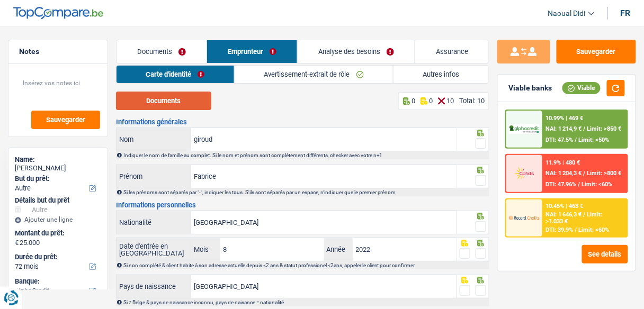
click at [158, 104] on button "Documents" at bounding box center [163, 101] width 95 height 19
click at [180, 105] on button "Documents" at bounding box center [163, 101] width 95 height 19
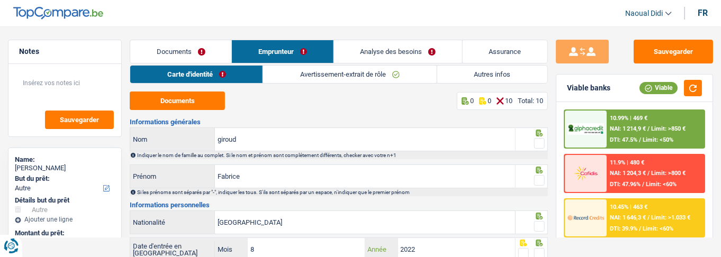
drag, startPoint x: 467, startPoint y: 256, endPoint x: 451, endPoint y: 536, distance: 280.0
click at [451, 309] on html "Vous avez le contrôle de vos données Nous utilisons des cookies, tout comme nos…" at bounding box center [360, 253] width 721 height 506
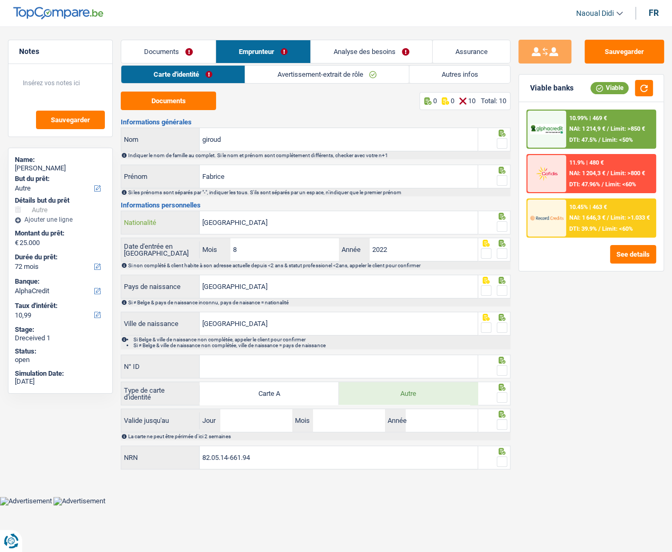
click at [241, 227] on input "Suisse" at bounding box center [339, 222] width 278 height 23
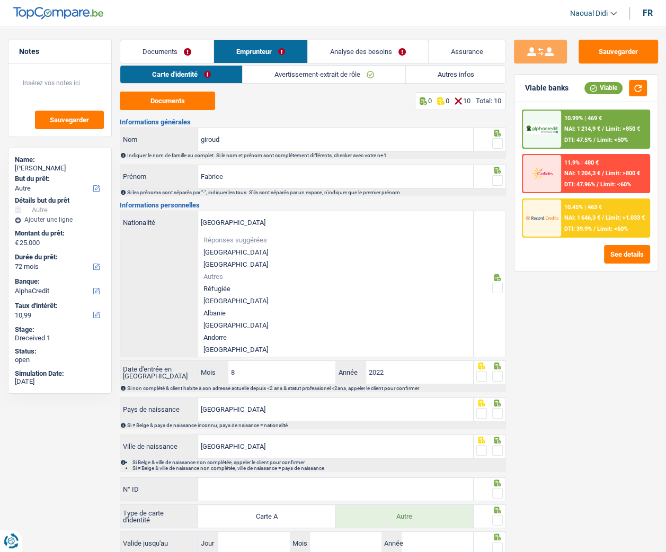
click at [553, 300] on div "Sauvegarder Viable banks Viable 10.99% | 469 € NAI: 1 214,9 € / Limit: >850 € D…" at bounding box center [586, 286] width 160 height 493
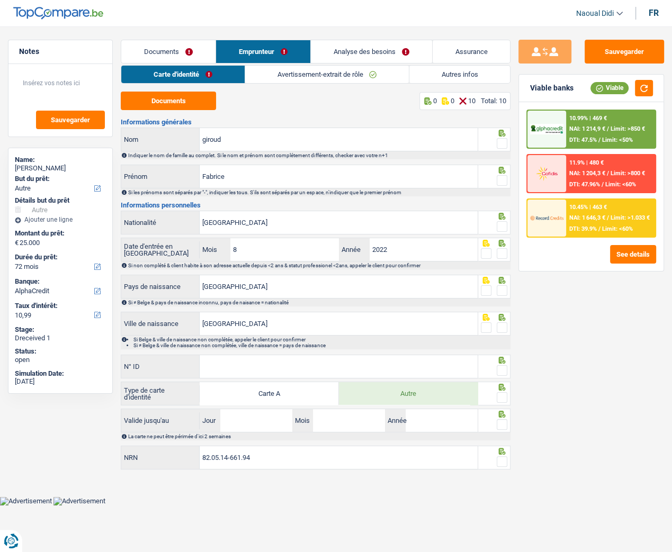
click at [504, 138] on span at bounding box center [502, 143] width 11 height 11
click at [0, 0] on input "radio" at bounding box center [0, 0] width 0 height 0
click at [502, 177] on span at bounding box center [502, 180] width 11 height 11
click at [0, 0] on input "radio" at bounding box center [0, 0] width 0 height 0
click at [506, 227] on span at bounding box center [502, 226] width 11 height 11
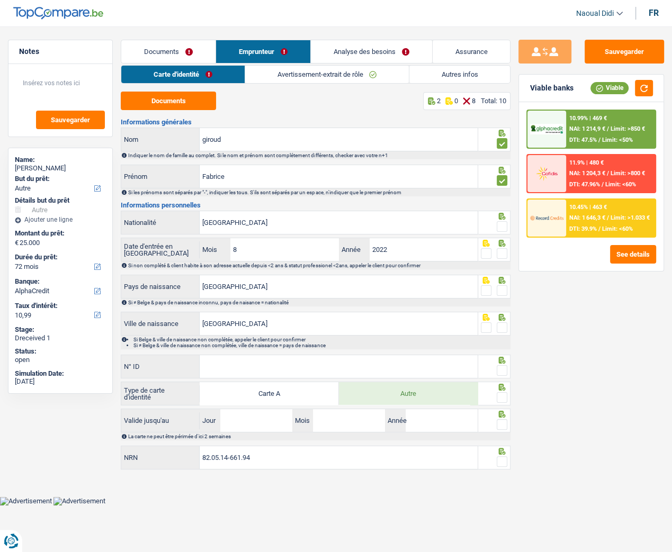
click at [0, 0] on input "radio" at bounding box center [0, 0] width 0 height 0
click at [504, 252] on span at bounding box center [502, 253] width 11 height 11
click at [0, 0] on input "radio" at bounding box center [0, 0] width 0 height 0
click at [501, 290] on span at bounding box center [502, 290] width 11 height 11
click at [0, 0] on input "radio" at bounding box center [0, 0] width 0 height 0
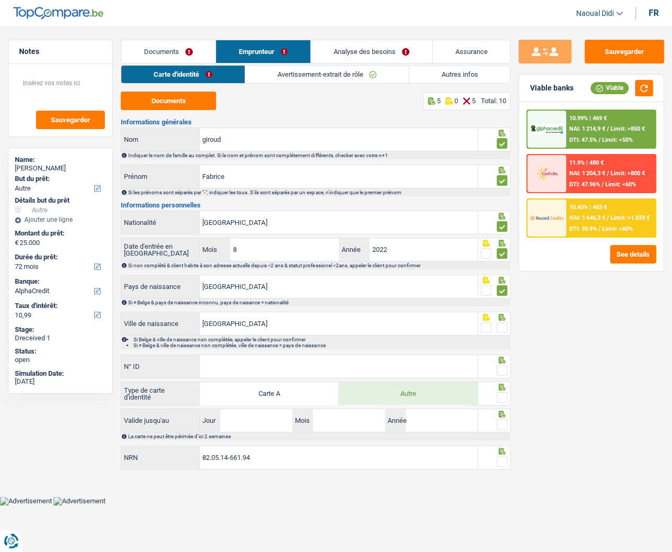
click at [499, 309] on span at bounding box center [502, 327] width 11 height 11
click at [0, 0] on input "radio" at bounding box center [0, 0] width 0 height 0
click at [249, 309] on input "N° ID" at bounding box center [339, 366] width 278 height 23
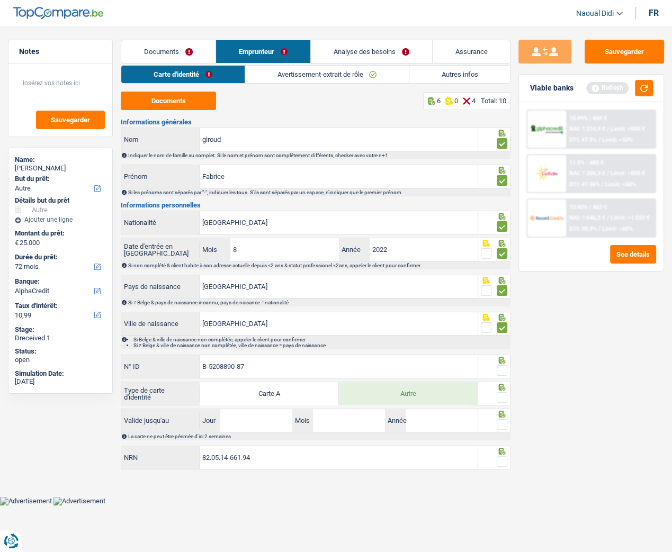
type input "B-5208890-87"
click at [432, 309] on label "Autre" at bounding box center [408, 393] width 139 height 23
click at [432, 309] on input "Autre" at bounding box center [408, 393] width 139 height 23
click at [500, 309] on span at bounding box center [502, 370] width 11 height 11
click at [0, 0] on input "radio" at bounding box center [0, 0] width 0 height 0
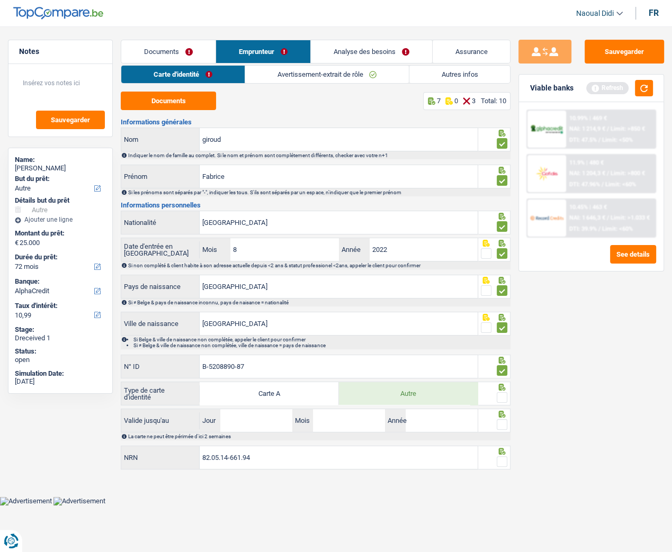
click at [502, 309] on span at bounding box center [502, 397] width 11 height 11
click at [0, 0] on input "radio" at bounding box center [0, 0] width 0 height 0
click at [247, 309] on input "Jour" at bounding box center [256, 420] width 72 height 23
type input "12"
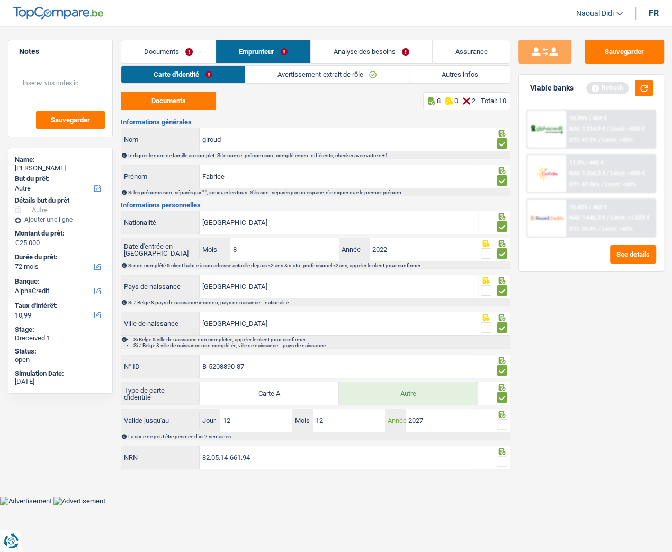
type input "2027"
click at [503, 309] on span at bounding box center [502, 424] width 11 height 11
click at [0, 0] on input "radio" at bounding box center [0, 0] width 0 height 0
click at [502, 309] on span at bounding box center [502, 461] width 11 height 11
click at [0, 0] on input "radio" at bounding box center [0, 0] width 0 height 0
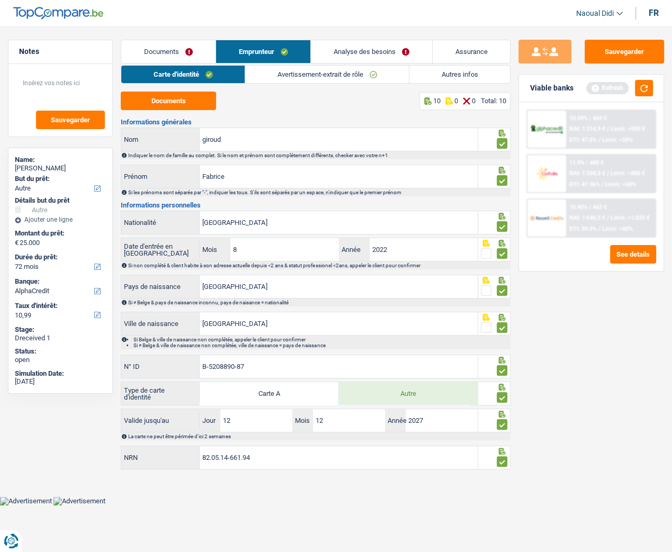
click at [326, 76] on link "Avertissement-extrait de rôle" at bounding box center [327, 74] width 164 height 17
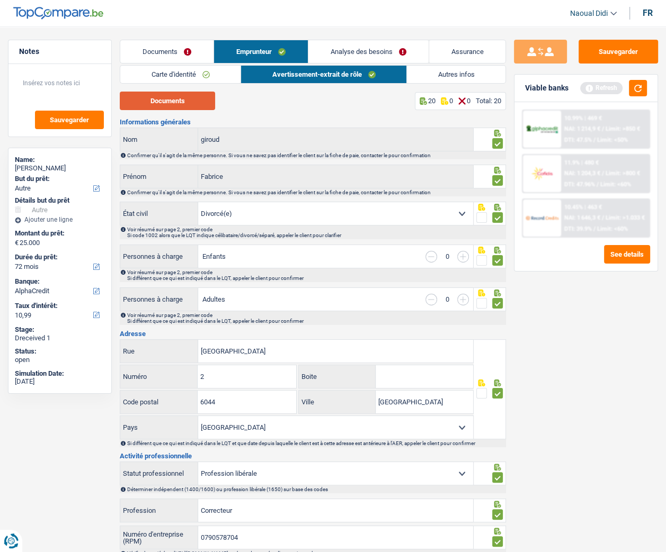
click at [163, 102] on button "Documents" at bounding box center [167, 101] width 95 height 19
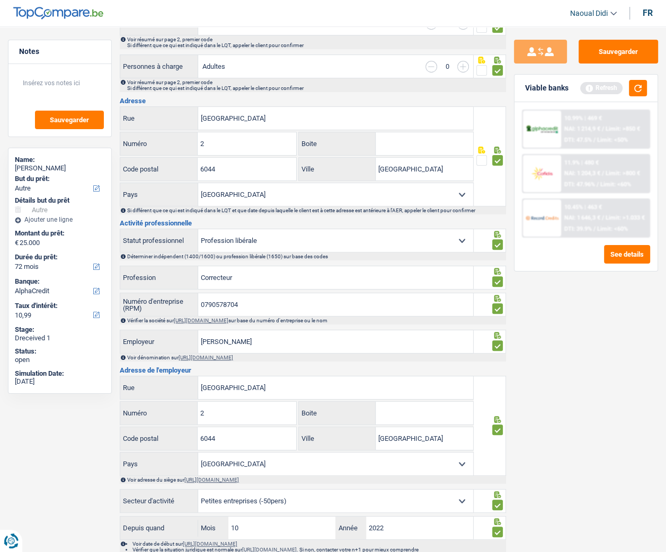
scroll to position [254, 0]
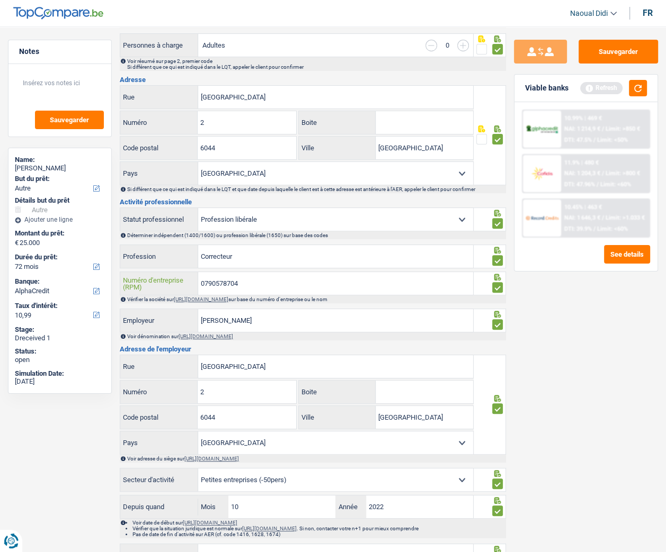
click at [252, 279] on input "0790578704" at bounding box center [335, 283] width 275 height 23
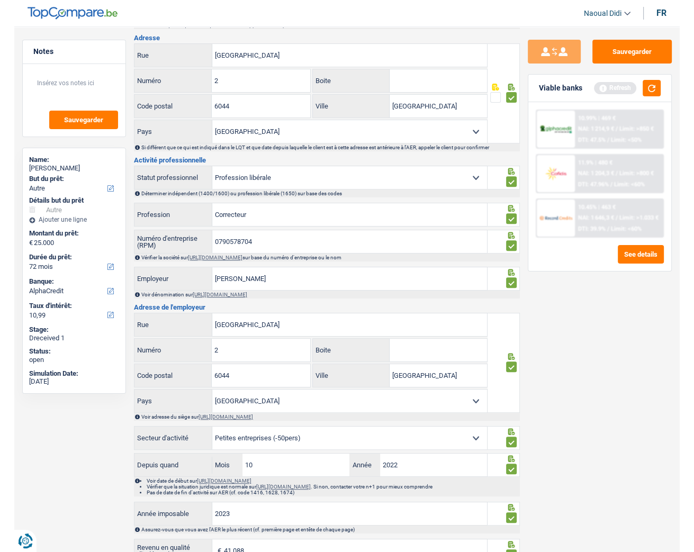
scroll to position [297, 0]
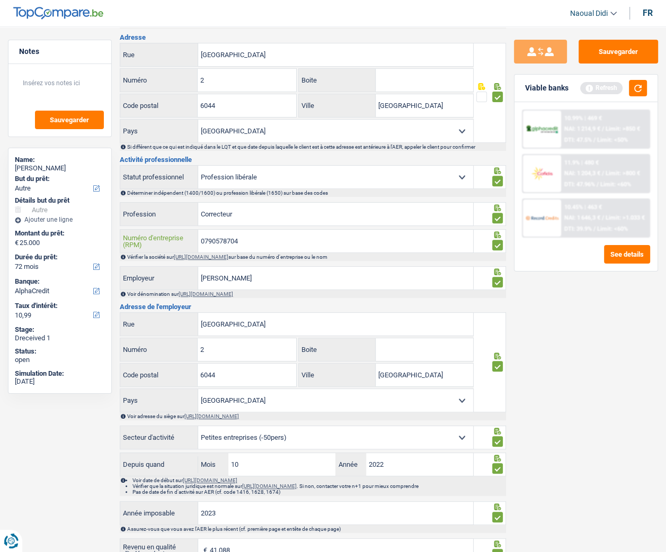
drag, startPoint x: 246, startPoint y: 240, endPoint x: 182, endPoint y: 244, distance: 64.1
click at [182, 244] on div "0790578704 Numéro d'entreprise (RPM)" at bounding box center [296, 241] width 353 height 23
click at [207, 255] on link "https://kbopub.economie.fgov.be/kbopub/zoeknummerform.html" at bounding box center [201, 257] width 55 height 6
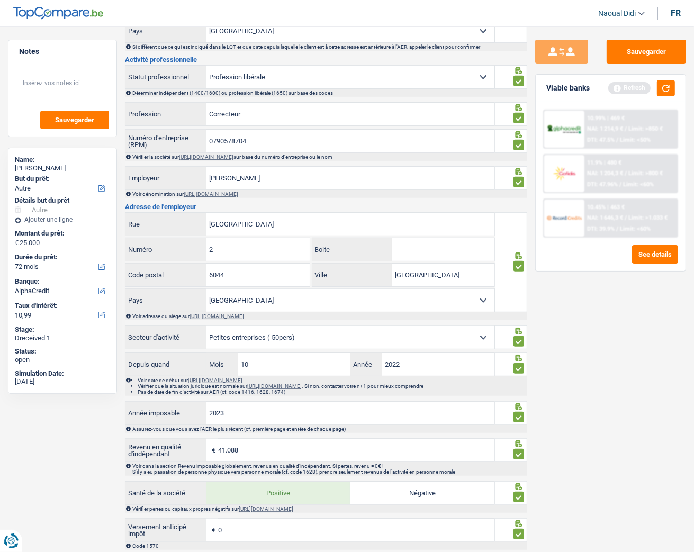
scroll to position [339, 0]
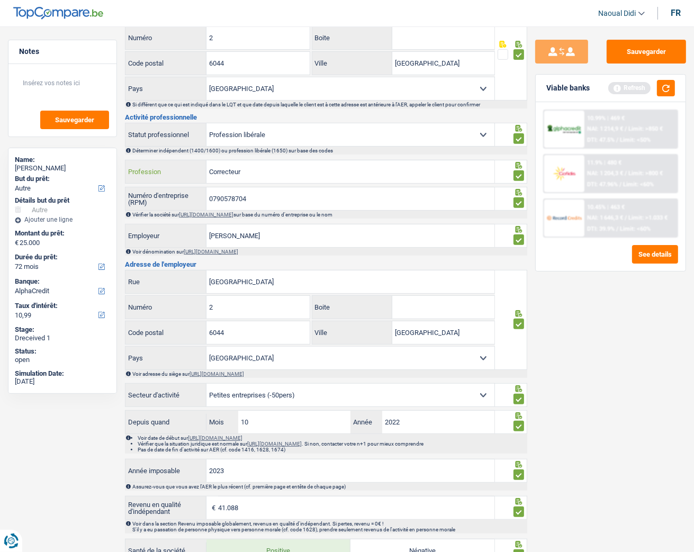
drag, startPoint x: 256, startPoint y: 170, endPoint x: 136, endPoint y: 176, distance: 120.3
click at [136, 176] on div "Correcteur Profession" at bounding box center [309, 171] width 369 height 23
type input "G"
type input "FONDATEUR"
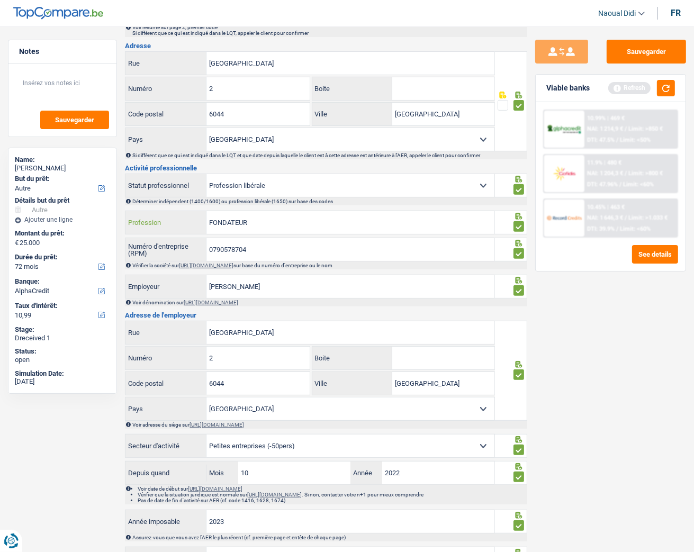
scroll to position [297, 0]
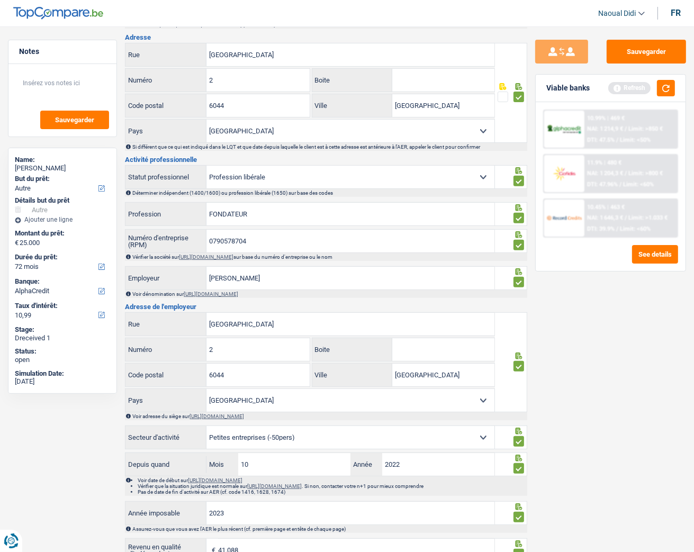
click at [282, 178] on select "Ouvrier Employé privé Employé public Invalide Indépendant Pensionné Chômeur Mut…" at bounding box center [351, 177] width 288 height 23
click at [643, 309] on div "Sauvegarder Viable banks Refresh 10.99% | 469 € NAI: 1 214,9 € / Limit: >850 € …" at bounding box center [610, 286] width 167 height 493
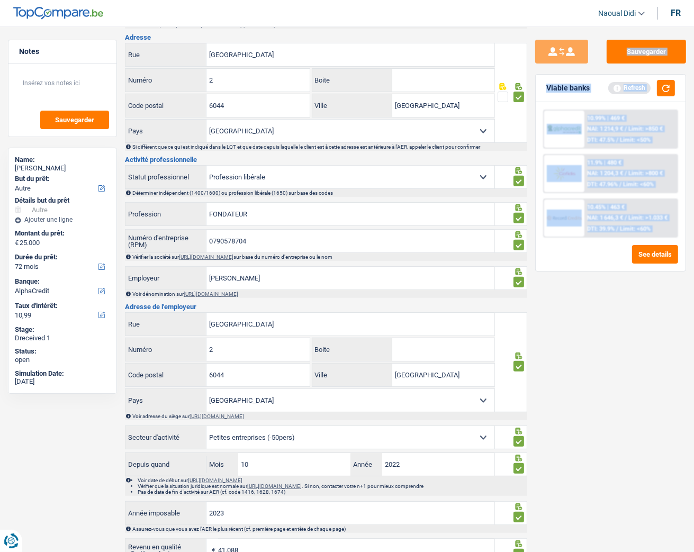
drag, startPoint x: 854, startPoint y: 292, endPoint x: 1015, endPoint y: 294, distance: 160.5
click at [643, 294] on html "Vous avez le contrôle de vos données Nous utilisons des cookies, tout comme nos…" at bounding box center [347, 274] width 694 height 1142
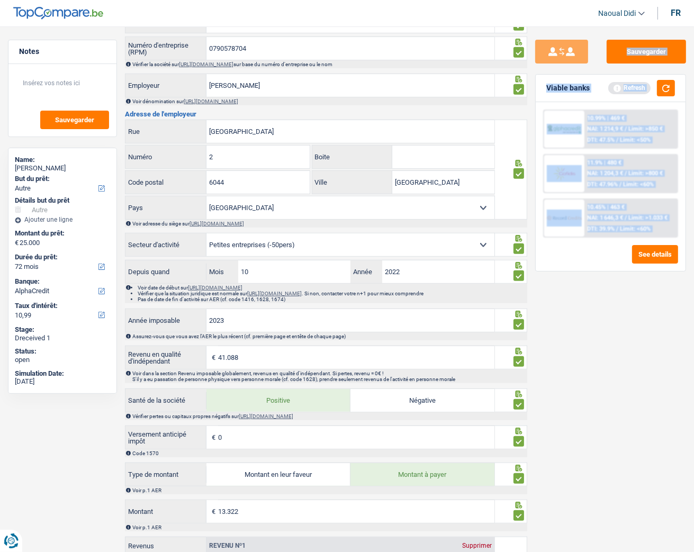
scroll to position [508, 0]
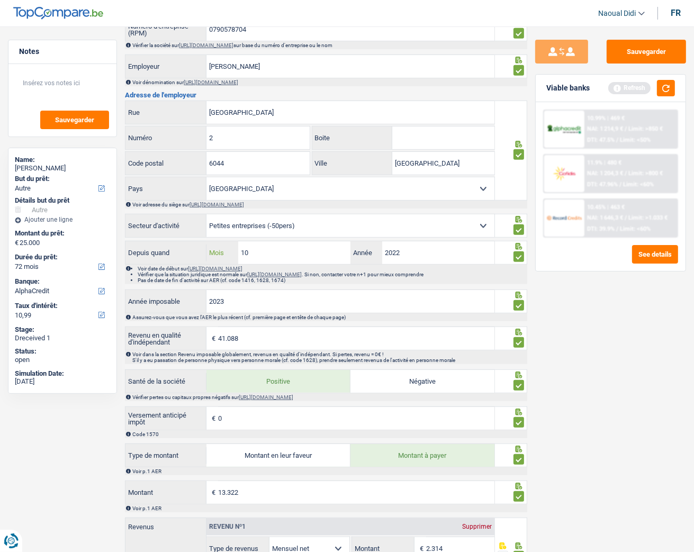
click at [275, 253] on input "10" at bounding box center [294, 252] width 112 height 23
click at [412, 252] on input "2022" at bounding box center [438, 252] width 112 height 23
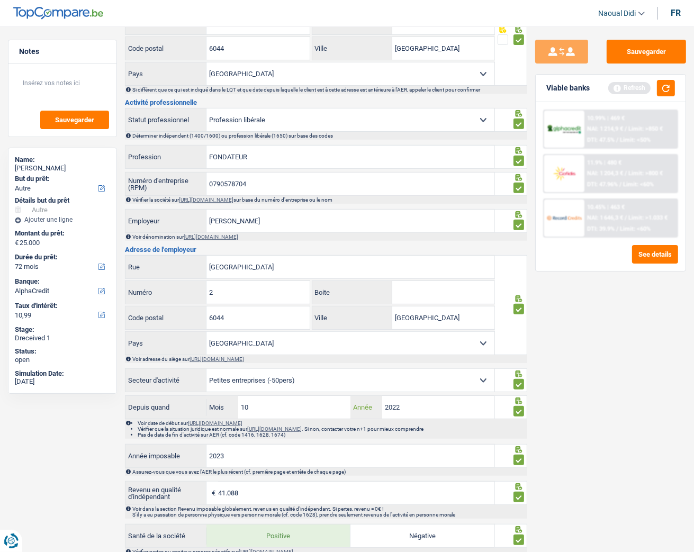
scroll to position [339, 0]
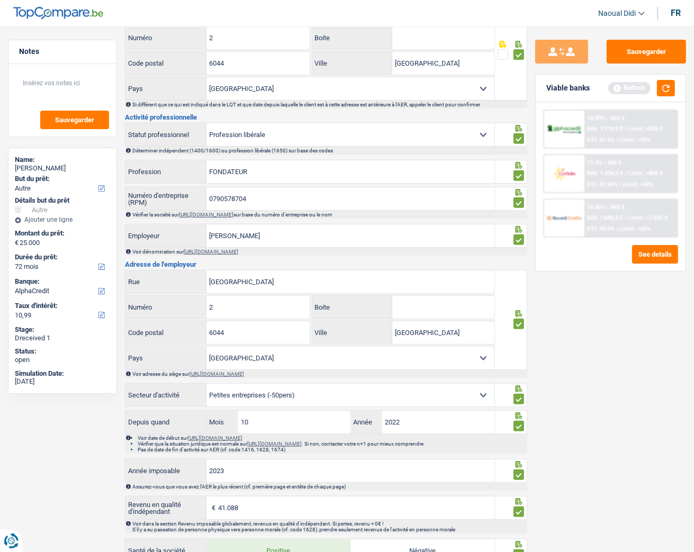
click at [255, 137] on select "Ouvrier Employé privé Employé public Invalide Indépendant Pensionné Chômeur Mut…" at bounding box center [351, 134] width 288 height 23
drag, startPoint x: 579, startPoint y: 357, endPoint x: 577, endPoint y: 181, distance: 176.9
click at [578, 309] on div "Sauvegarder Viable banks Refresh 10.99% | 469 € NAI: 1 214,9 € / Limit: >850 € …" at bounding box center [610, 286] width 167 height 493
click at [643, 84] on button "button" at bounding box center [666, 88] width 18 height 16
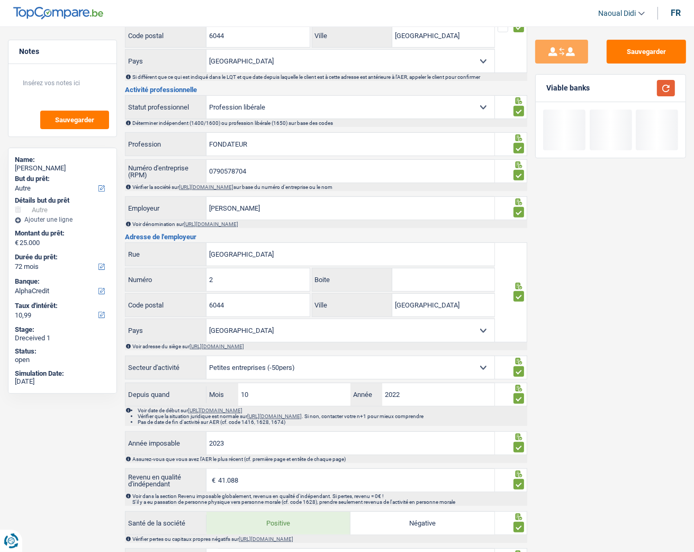
scroll to position [381, 0]
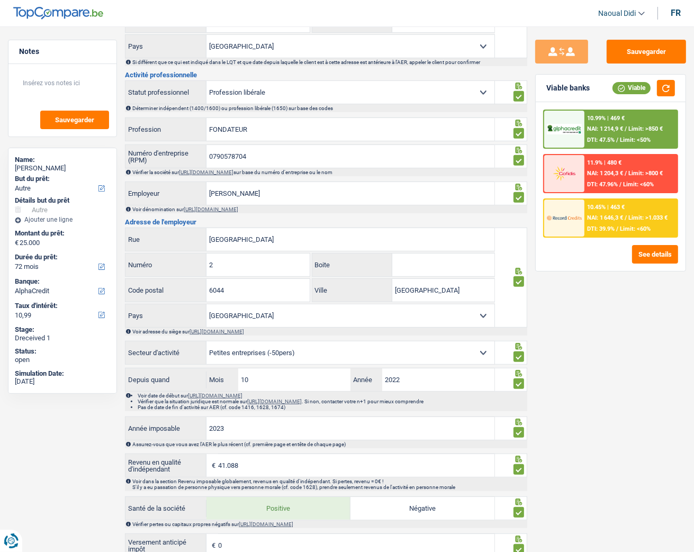
click at [347, 91] on select "Ouvrier Employé privé Employé public Invalide Indépendant Pensionné Chômeur Mut…" at bounding box center [351, 92] width 288 height 23
click at [598, 303] on div "Sauvegarder Viable banks Viable 10.99% | 469 € NAI: 1 214,9 € / Limit: >850 € D…" at bounding box center [610, 286] width 167 height 493
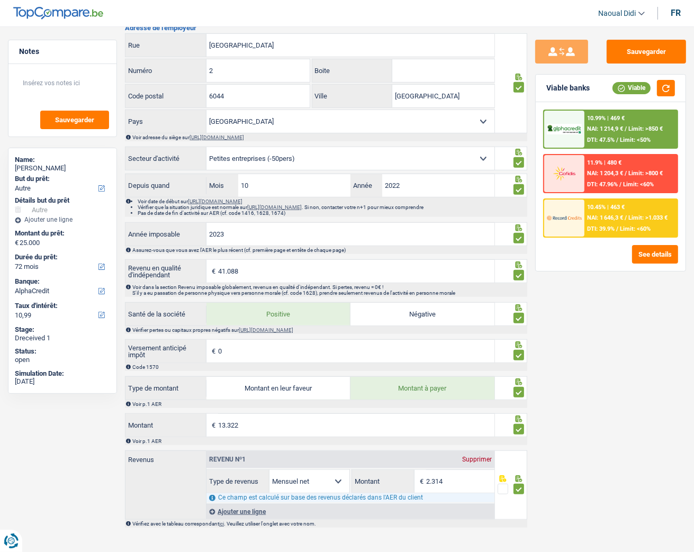
scroll to position [588, 0]
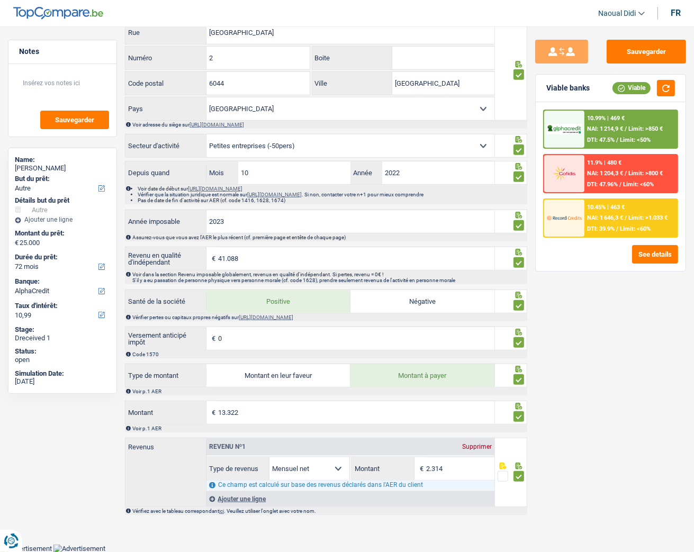
click at [293, 309] on link "https://www.companyweb.be/fr" at bounding box center [266, 318] width 55 height 6
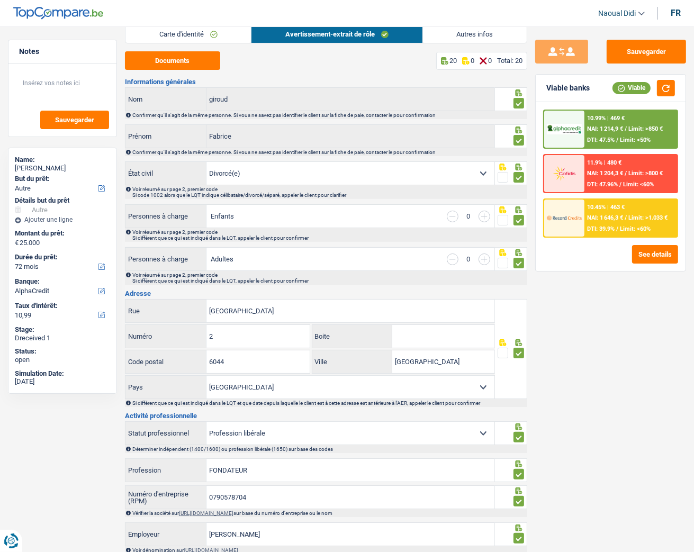
scroll to position [0, 0]
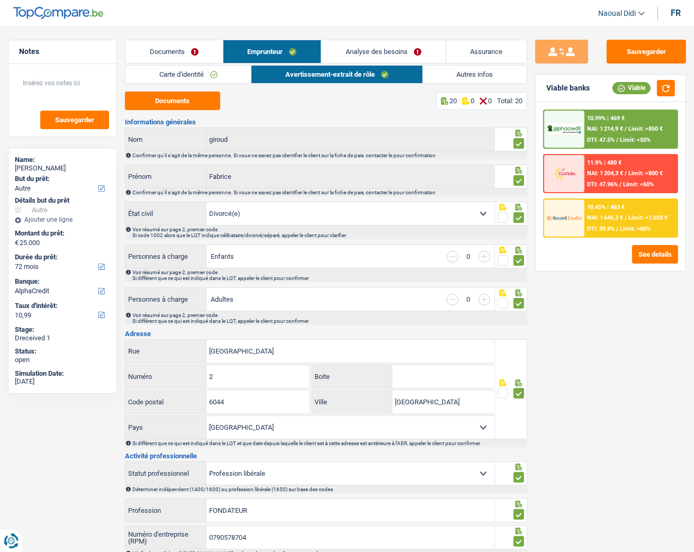
click at [444, 79] on link "Autres infos" at bounding box center [475, 74] width 104 height 17
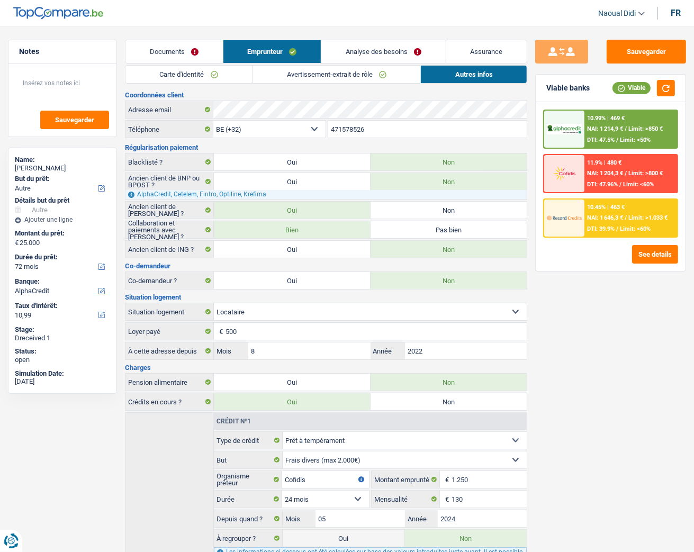
click at [364, 55] on link "Analyse des besoins" at bounding box center [383, 51] width 124 height 23
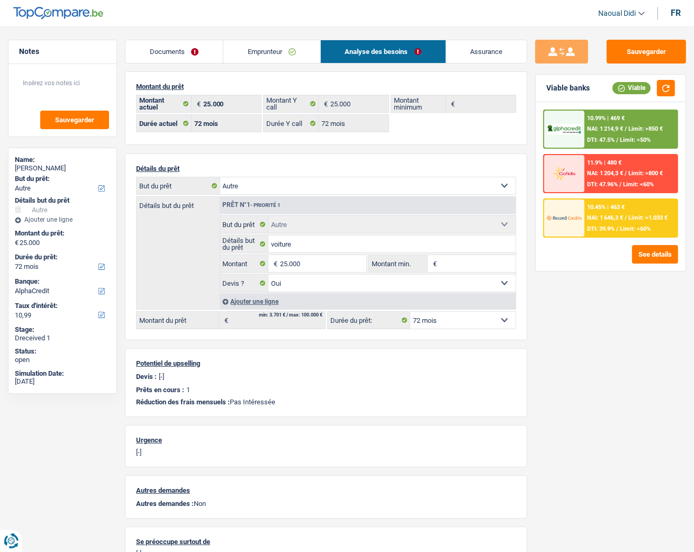
click at [167, 53] on link "Documents" at bounding box center [173, 51] width 97 height 23
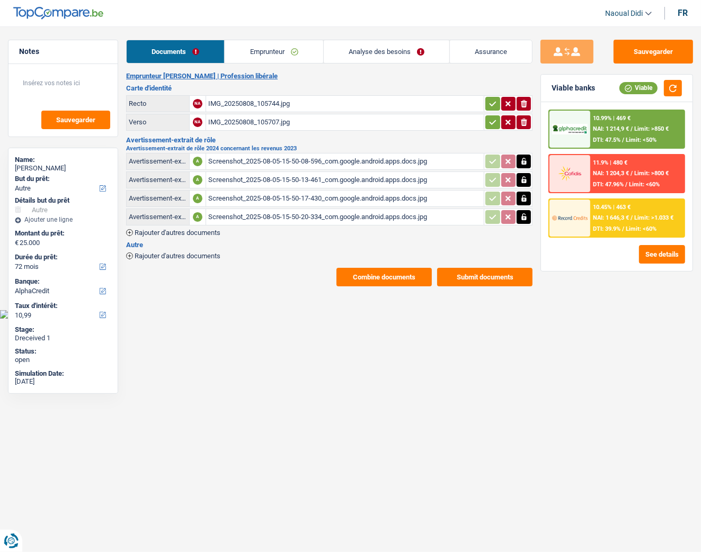
click at [257, 57] on link "Emprunteur" at bounding box center [274, 51] width 98 height 23
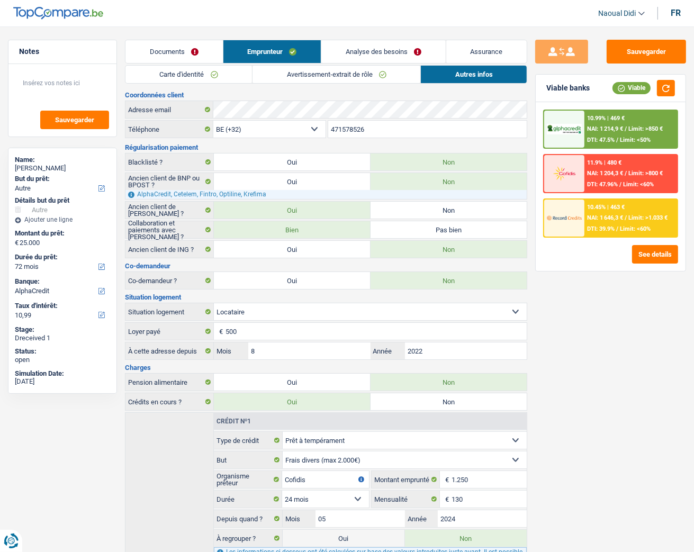
click at [184, 74] on link "Carte d'identité" at bounding box center [188, 74] width 127 height 17
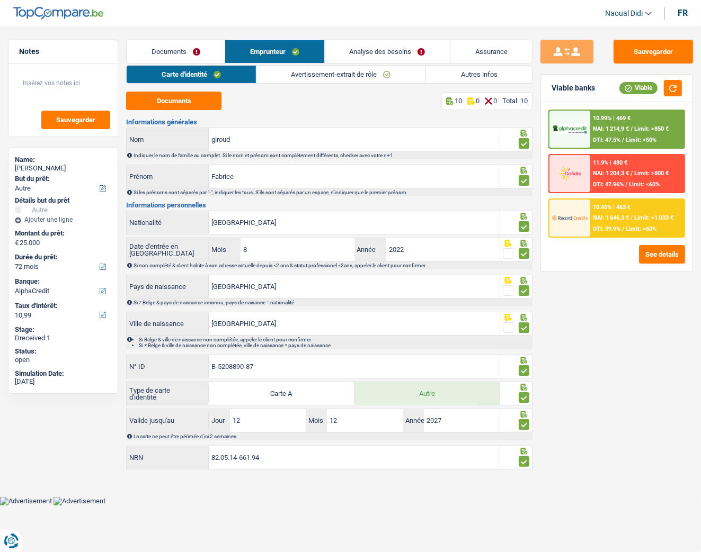
click at [618, 125] on span "NAI: 1 214,9 €" at bounding box center [611, 128] width 36 height 7
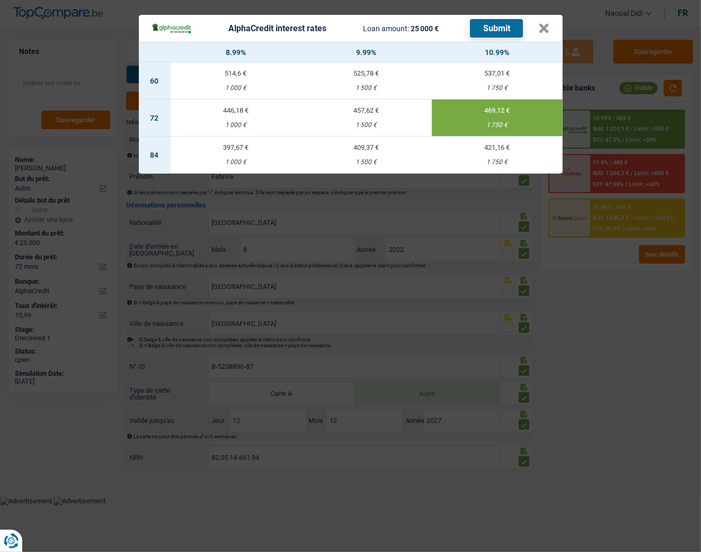
click at [537, 25] on div "AlphaCredit interest rates Loan amount: 25 000 € Submit" at bounding box center [344, 28] width 387 height 19
click at [544, 25] on button "×" at bounding box center [543, 28] width 11 height 11
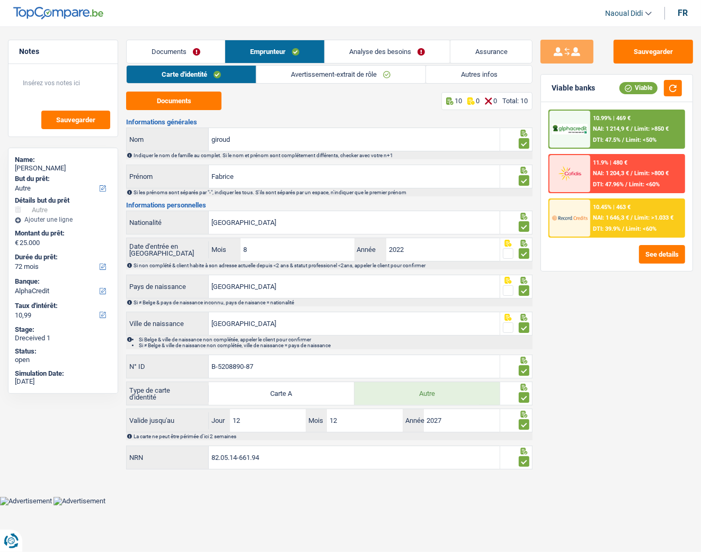
click at [390, 49] on link "Analyse des besoins" at bounding box center [387, 51] width 125 height 23
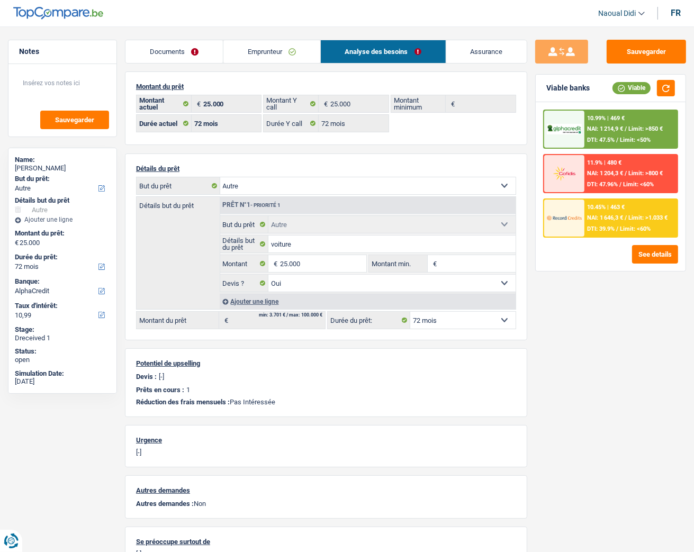
click at [612, 127] on span "NAI: 1 214,9 €" at bounding box center [606, 128] width 36 height 7
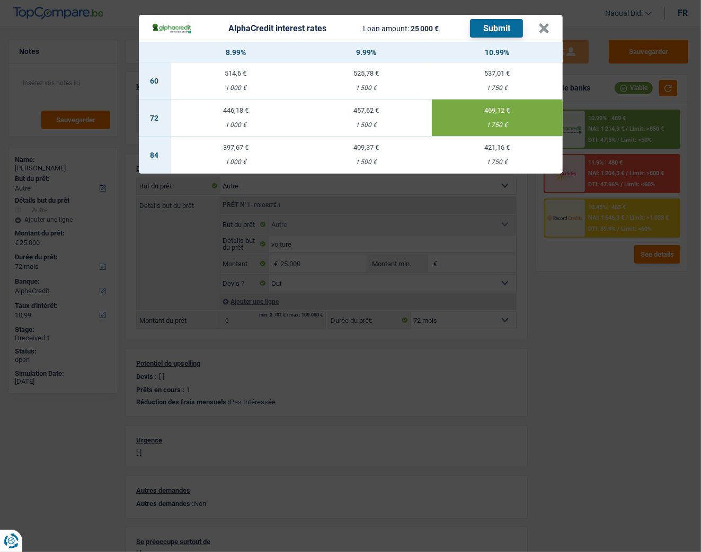
click at [532, 113] on div "469,12 €" at bounding box center [497, 110] width 131 height 7
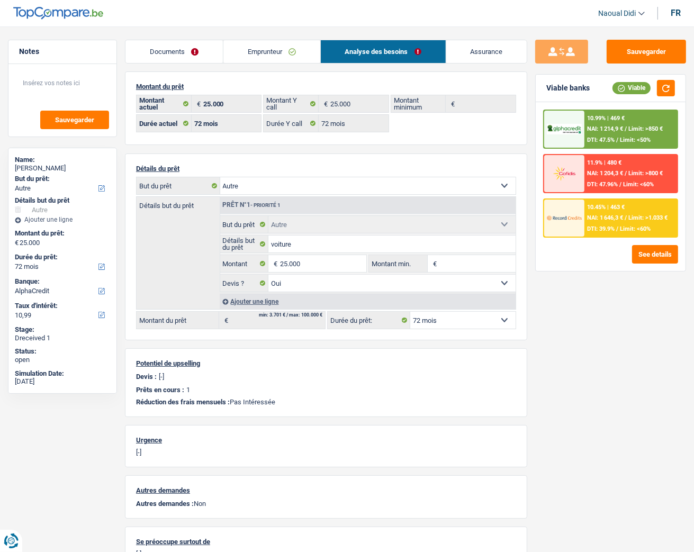
click at [612, 133] on div "10.99% | 469 € NAI: 1 214,9 € / Limit: >850 € DTI: 47.5% / Limit: <50%" at bounding box center [631, 129] width 93 height 37
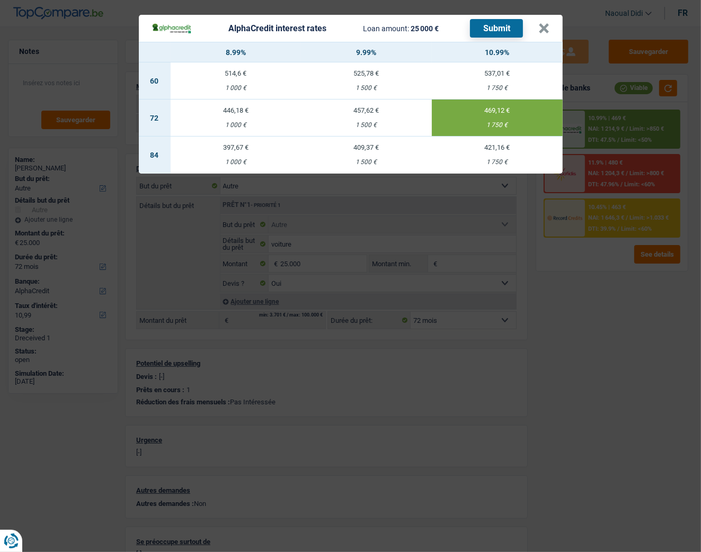
click at [496, 30] on button "Submit" at bounding box center [496, 28] width 53 height 19
click at [546, 28] on button "×" at bounding box center [543, 28] width 11 height 11
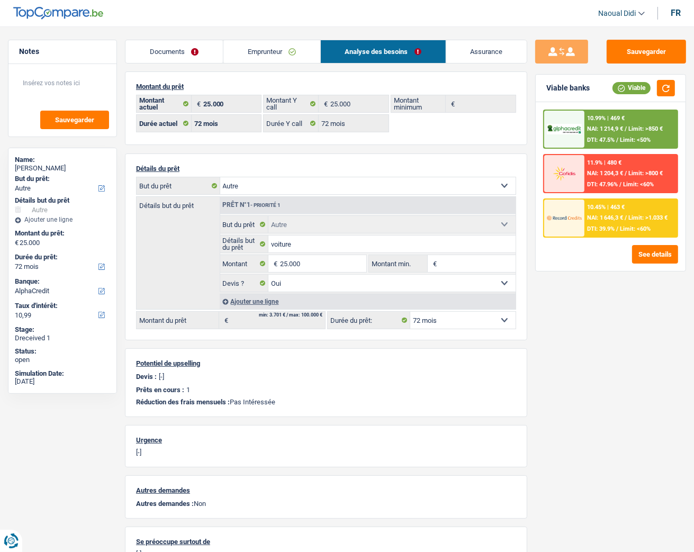
click at [258, 47] on link "Emprunteur" at bounding box center [271, 51] width 97 height 23
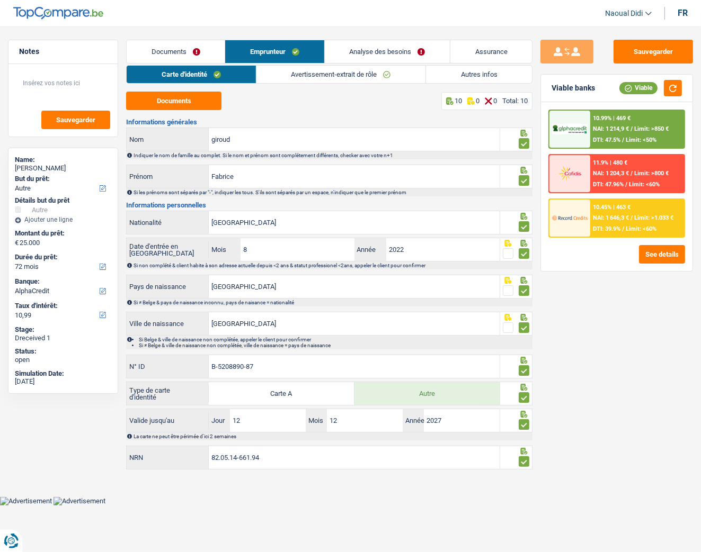
click at [595, 140] on span "DTI: 47.5%" at bounding box center [607, 140] width 28 height 7
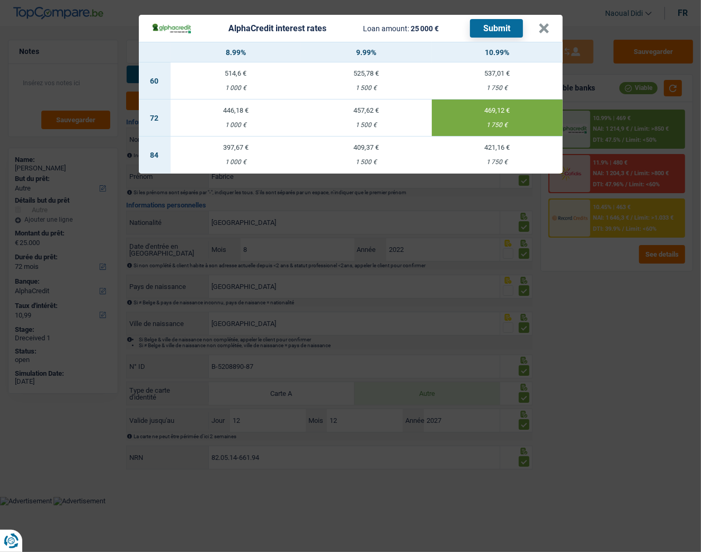
click at [366, 122] on div "1 500 €" at bounding box center [366, 125] width 131 height 7
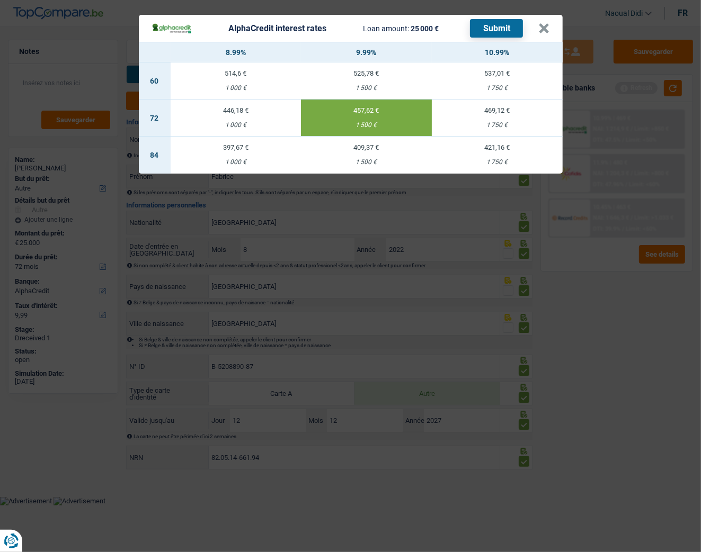
click at [509, 121] on td "469,12 € 1 750 €" at bounding box center [497, 118] width 131 height 37
type input "10,99"
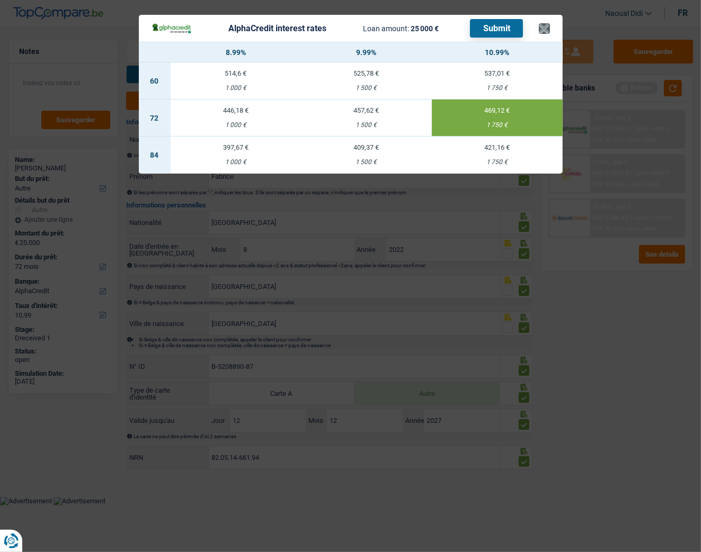
click at [547, 29] on header "AlphaCredit interest rates Loan amount: 25 000 € Submit ×" at bounding box center [351, 28] width 424 height 27
click at [546, 29] on button "×" at bounding box center [543, 28] width 11 height 11
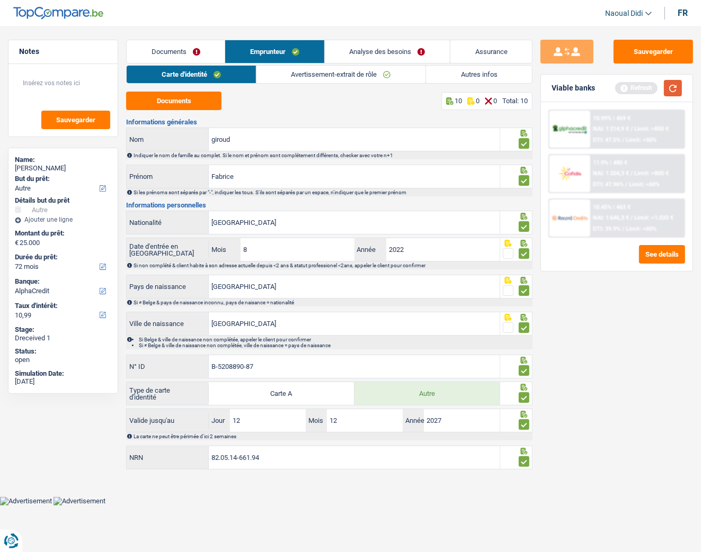
click at [643, 88] on button "button" at bounding box center [672, 88] width 18 height 16
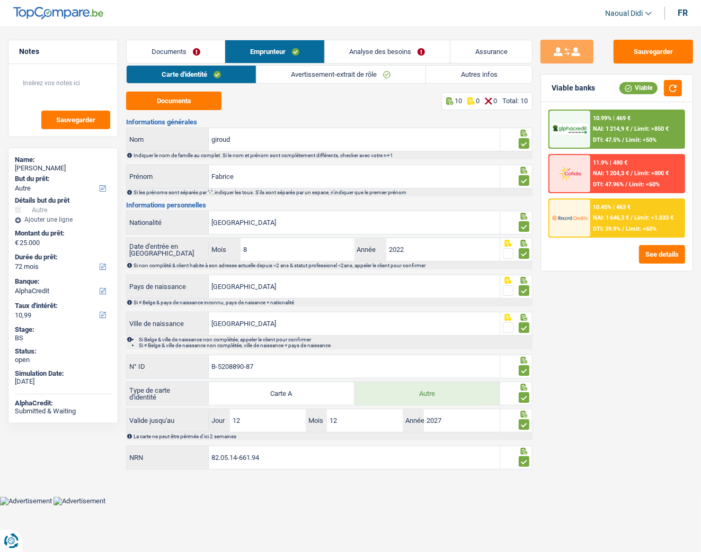
click at [636, 130] on span "Limit: >850 €" at bounding box center [651, 128] width 34 height 7
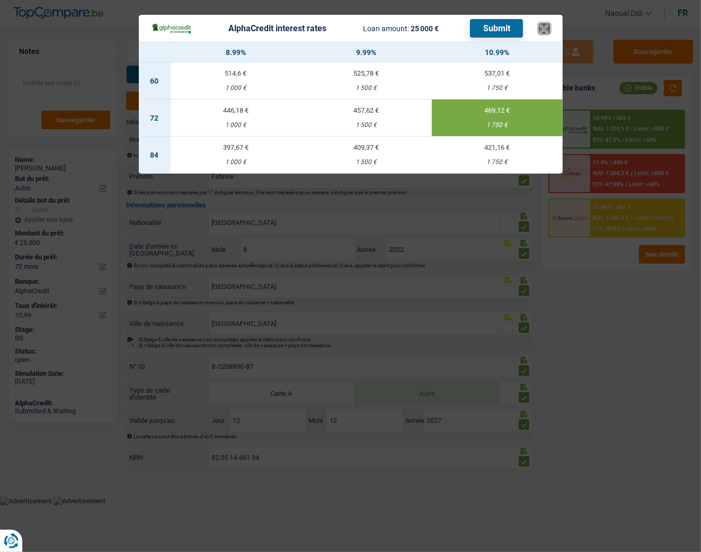
click at [542, 26] on button "×" at bounding box center [543, 28] width 11 height 11
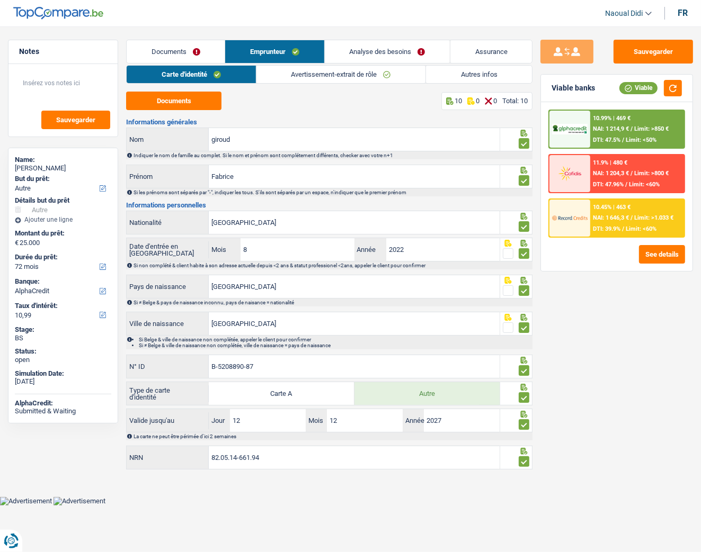
click at [609, 215] on span "NAI: 1 646,3 €" at bounding box center [611, 217] width 36 height 7
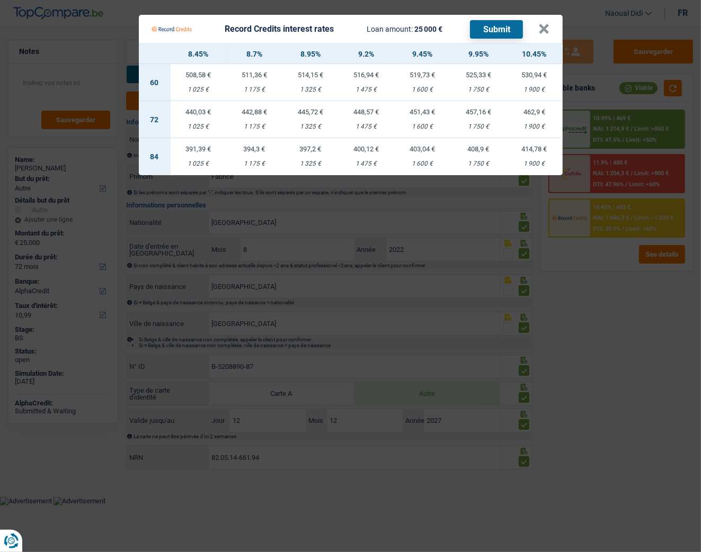
click at [477, 118] on td "457,16 € 1 750 €" at bounding box center [478, 119] width 56 height 37
select select "record credits"
type input "9,95"
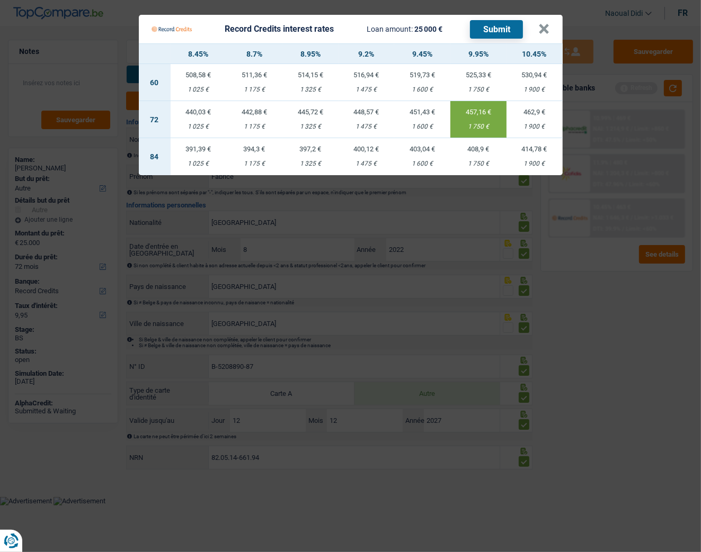
click at [500, 32] on button "Submit" at bounding box center [496, 29] width 53 height 19
click at [546, 28] on button "×" at bounding box center [543, 29] width 11 height 11
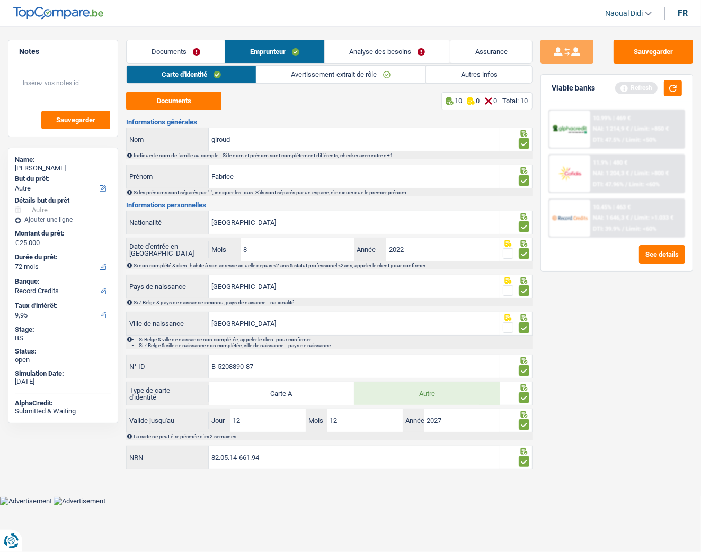
drag, startPoint x: 32, startPoint y: 366, endPoint x: 7, endPoint y: 309, distance: 61.9
click at [32, 309] on div "Status: open" at bounding box center [63, 356] width 96 height 22
drag, startPoint x: 269, startPoint y: 308, endPoint x: 225, endPoint y: 348, distance: 60.3
click at [269, 308] on div "Informations générales giroud Nom Indiquer le nom de famille au complet. Si le …" at bounding box center [329, 295] width 406 height 353
click at [419, 167] on input "Fabrice" at bounding box center [354, 176] width 291 height 23
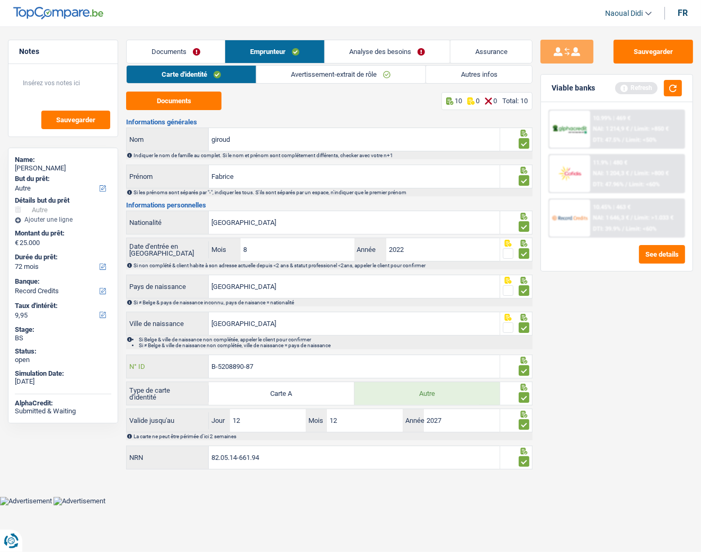
drag, startPoint x: 483, startPoint y: 357, endPoint x: 574, endPoint y: 468, distance: 143.0
click at [489, 309] on div "B-5208890-87 N° ID" at bounding box center [313, 367] width 374 height 24
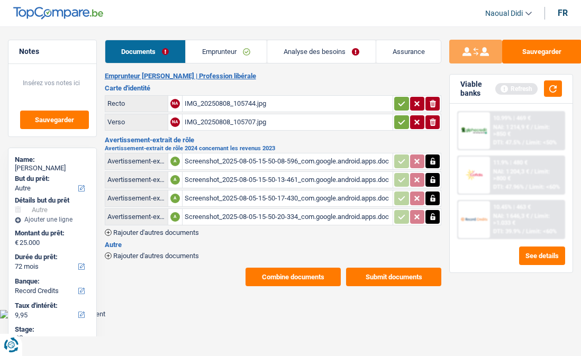
select select "other"
select select "72"
select select "record credits"
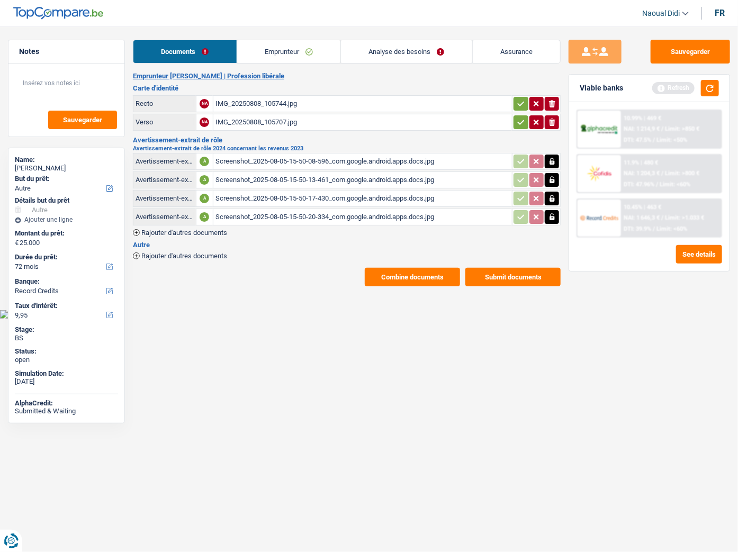
drag, startPoint x: 321, startPoint y: 314, endPoint x: 187, endPoint y: 299, distance: 134.8
click at [314, 314] on html "Vous avez le contrôle de vos données Nous utilisons des cookies, tout comme nos…" at bounding box center [369, 159] width 738 height 319
click at [581, 44] on button "Sauvegarder" at bounding box center [690, 52] width 79 height 24
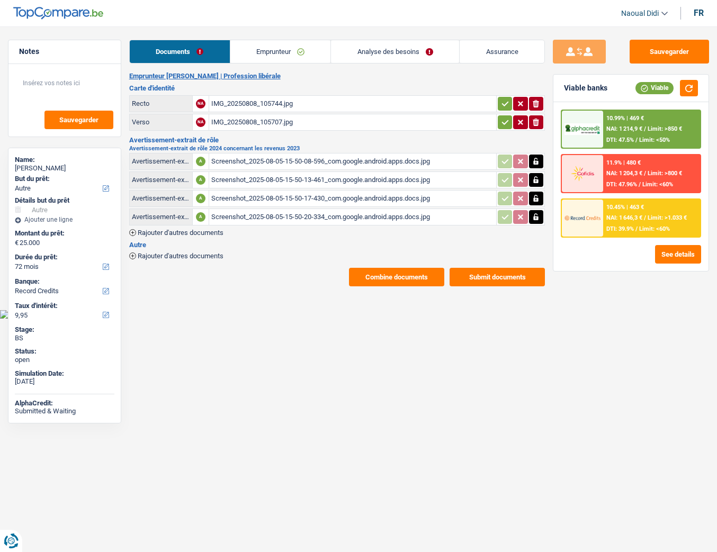
select select "other"
select select "72"
select select "record credits"
click at [259, 53] on link "Emprunteur" at bounding box center [280, 51] width 101 height 23
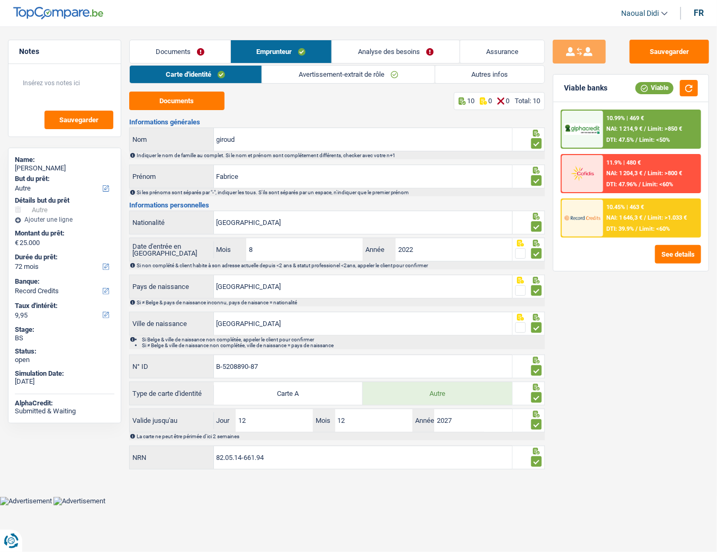
click at [170, 54] on link "Documents" at bounding box center [180, 51] width 101 height 23
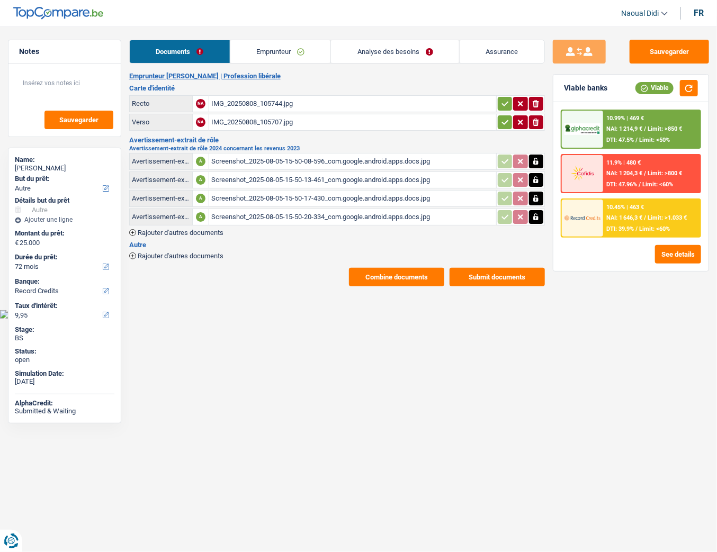
click at [275, 51] on link "Emprunteur" at bounding box center [280, 51] width 101 height 23
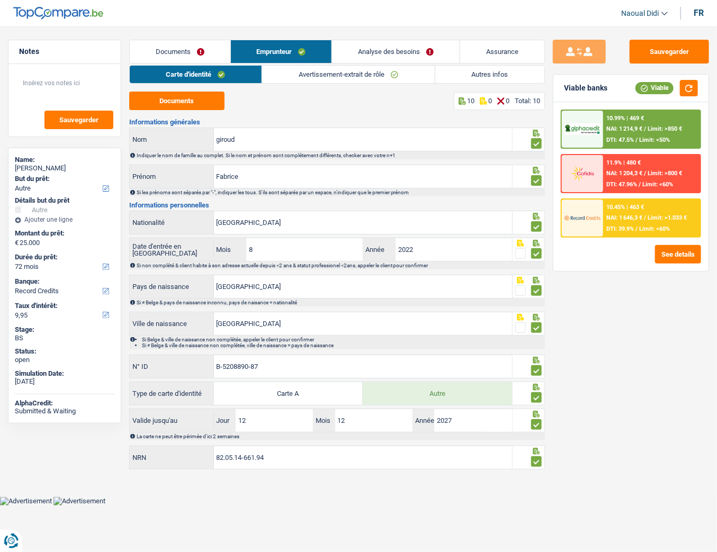
click at [385, 53] on link "Analyse des besoins" at bounding box center [396, 51] width 128 height 23
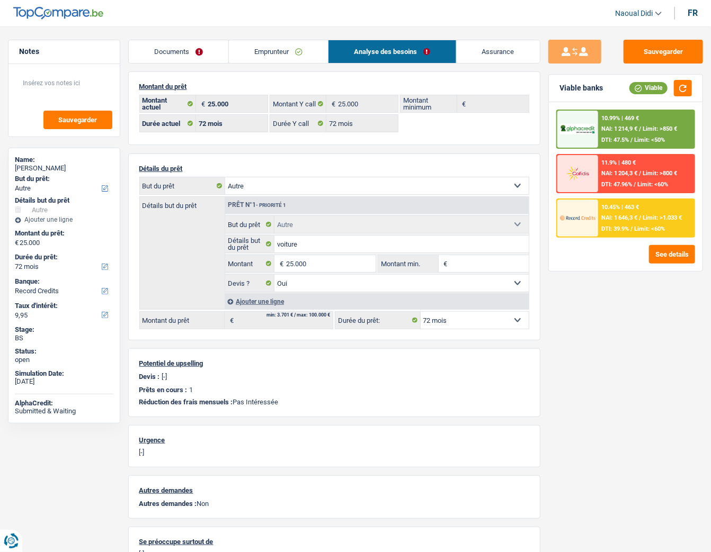
click at [474, 49] on link "Assurance" at bounding box center [497, 51] width 83 height 23
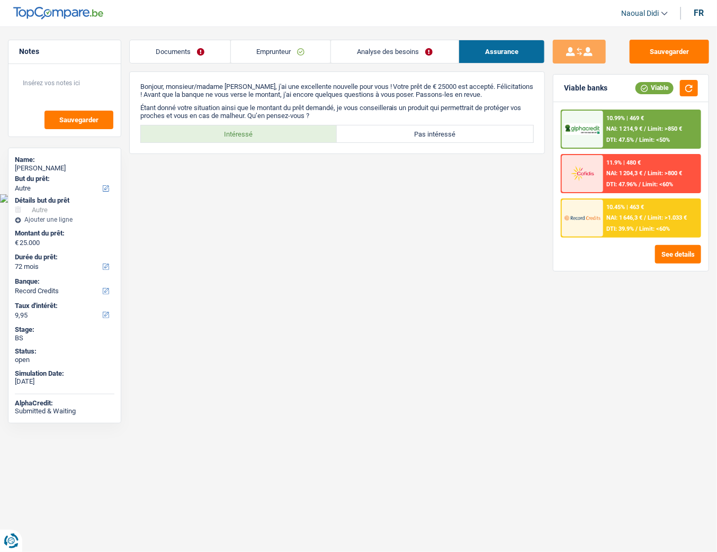
click at [284, 44] on link "Emprunteur" at bounding box center [281, 51] width 100 height 23
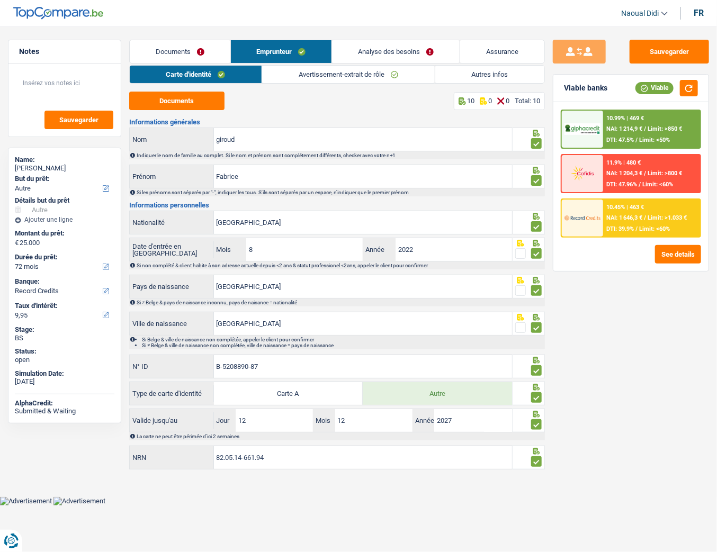
click at [177, 74] on link "Carte d'identité" at bounding box center [196, 74] width 132 height 17
click at [686, 84] on button "button" at bounding box center [689, 88] width 18 height 16
click at [407, 51] on link "Analyse des besoins" at bounding box center [396, 51] width 128 height 23
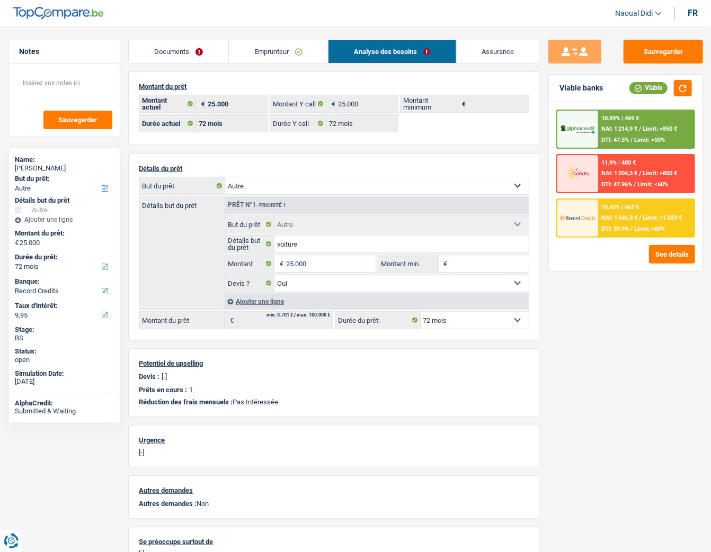
click at [181, 56] on link "Documents" at bounding box center [179, 51] width 100 height 23
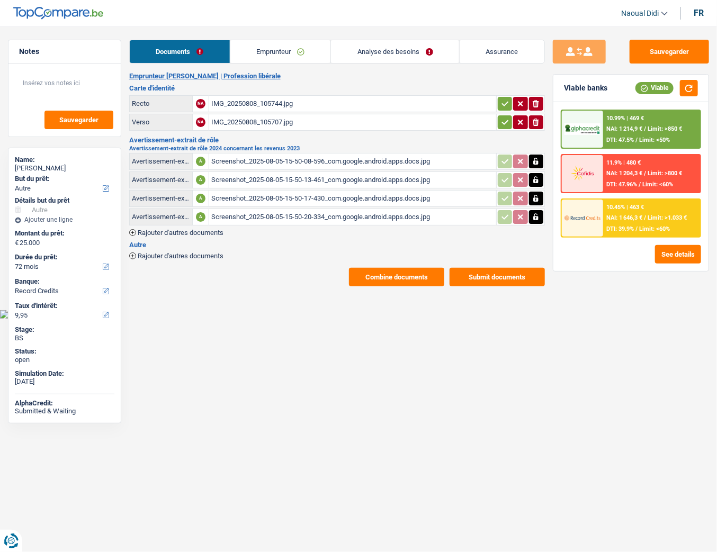
click at [264, 53] on link "Emprunteur" at bounding box center [280, 51] width 101 height 23
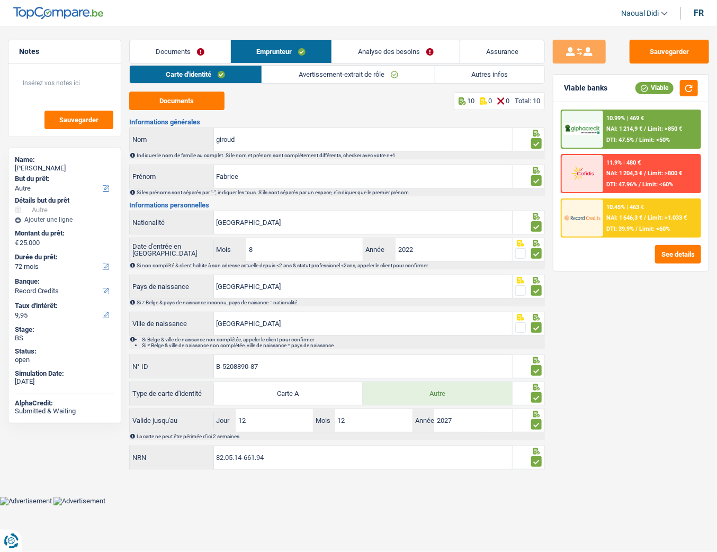
click at [496, 74] on link "Autres infos" at bounding box center [489, 74] width 109 height 17
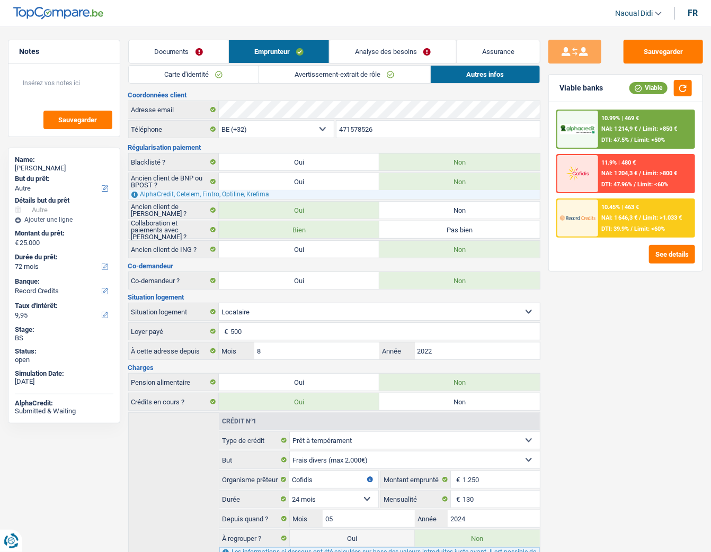
click at [629, 215] on span "NAI: 1 646,3 €" at bounding box center [619, 217] width 36 height 7
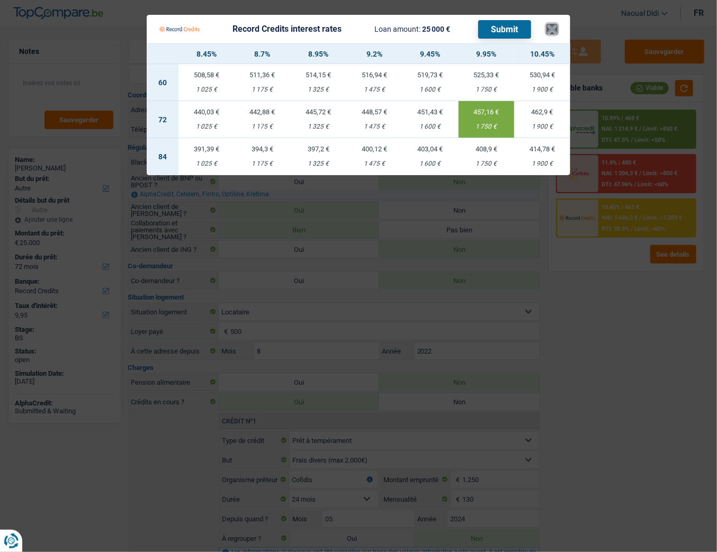
click at [553, 28] on button "×" at bounding box center [551, 29] width 11 height 11
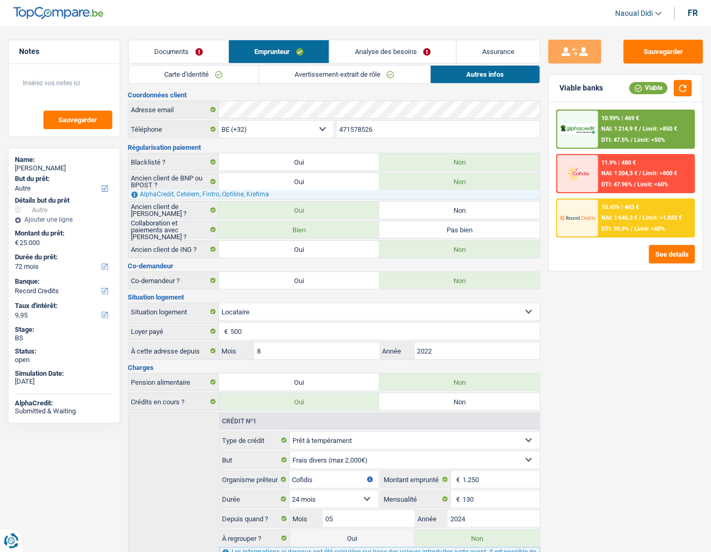
click at [164, 51] on link "Documents" at bounding box center [179, 51] width 100 height 23
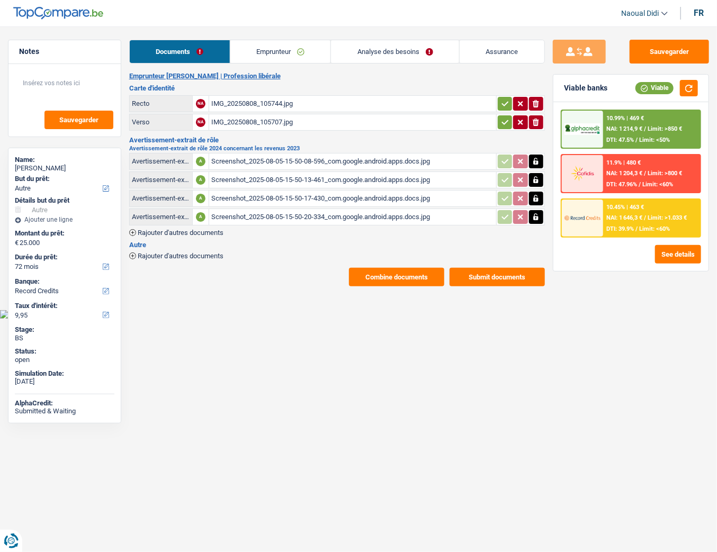
click at [260, 48] on link "Emprunteur" at bounding box center [280, 51] width 101 height 23
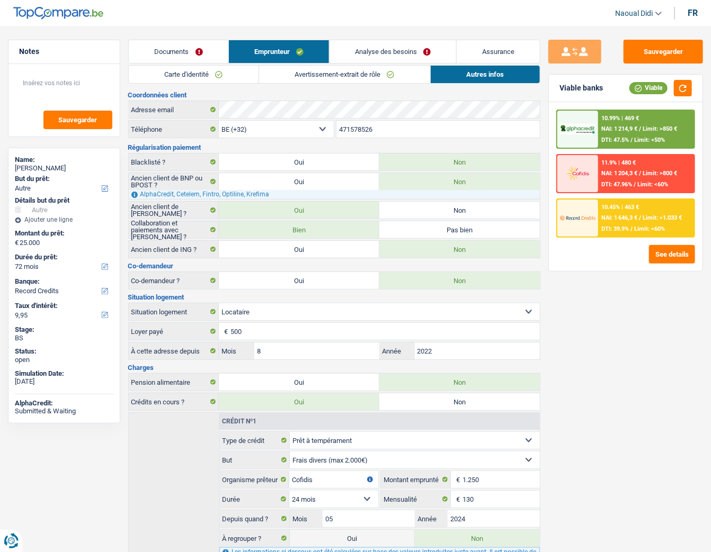
click at [180, 78] on link "Carte d'identité" at bounding box center [194, 74] width 130 height 17
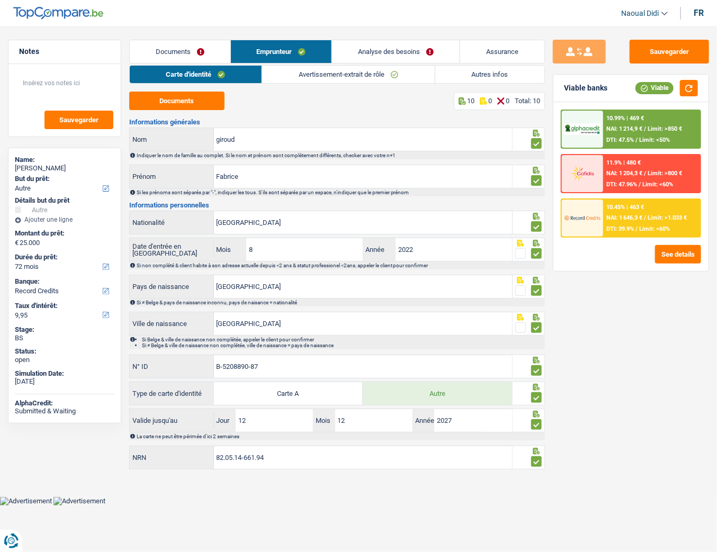
click at [326, 78] on link "Avertissement-extrait de rôle" at bounding box center [348, 74] width 172 height 17
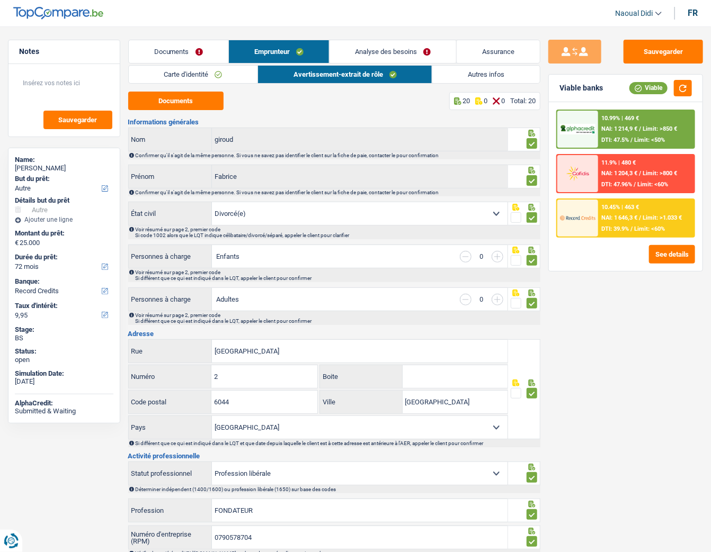
click at [182, 73] on link "Carte d'identité" at bounding box center [193, 74] width 129 height 17
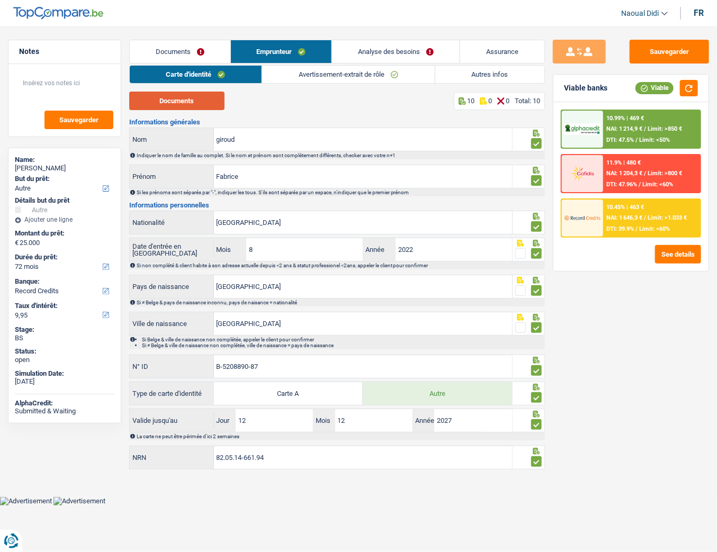
click at [174, 104] on button "Documents" at bounding box center [176, 101] width 95 height 19
click at [328, 76] on link "Avertissement-extrait de rôle" at bounding box center [348, 74] width 172 height 17
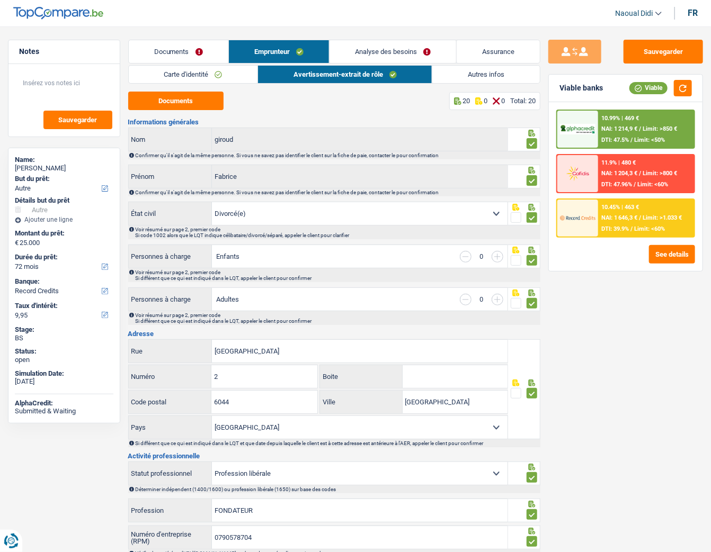
click at [282, 51] on link "Emprunteur" at bounding box center [279, 51] width 100 height 23
click at [185, 77] on link "Carte d'identité" at bounding box center [193, 74] width 129 height 17
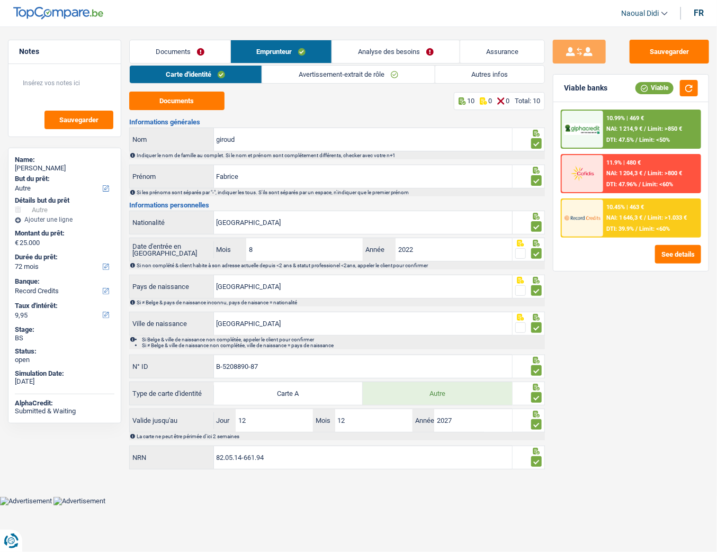
click at [337, 76] on link "Avertissement-extrait de rôle" at bounding box center [348, 74] width 172 height 17
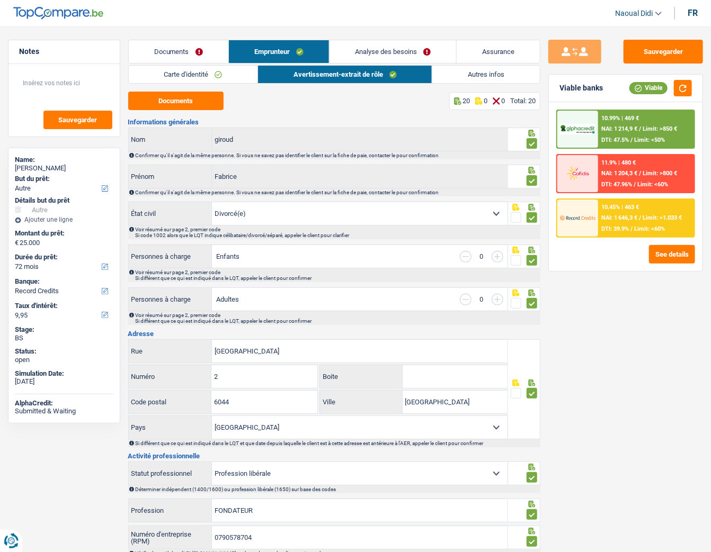
click at [402, 55] on link "Analyse des besoins" at bounding box center [392, 51] width 127 height 23
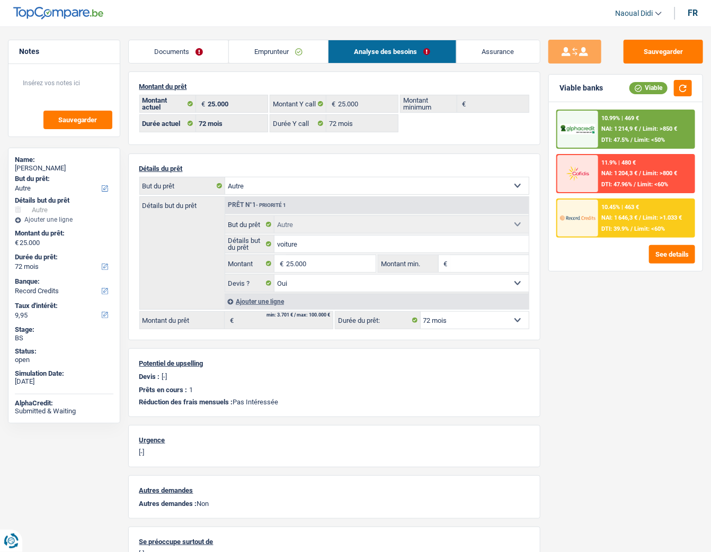
click at [284, 53] on link "Emprunteur" at bounding box center [278, 51] width 99 height 23
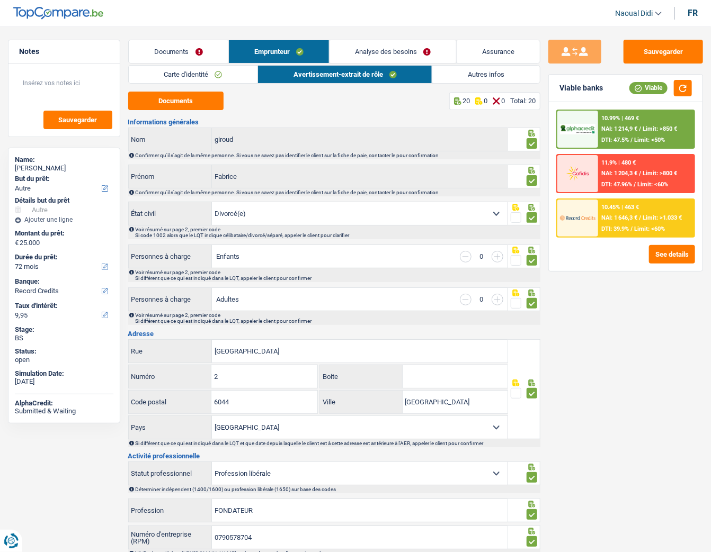
click at [483, 74] on link "Autres infos" at bounding box center [485, 74] width 107 height 17
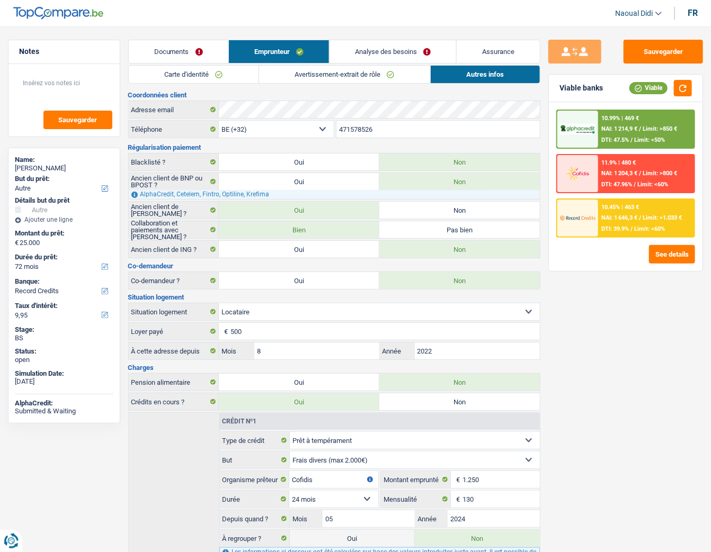
click at [389, 72] on link "Avertissement-extrait de rôle" at bounding box center [344, 74] width 171 height 17
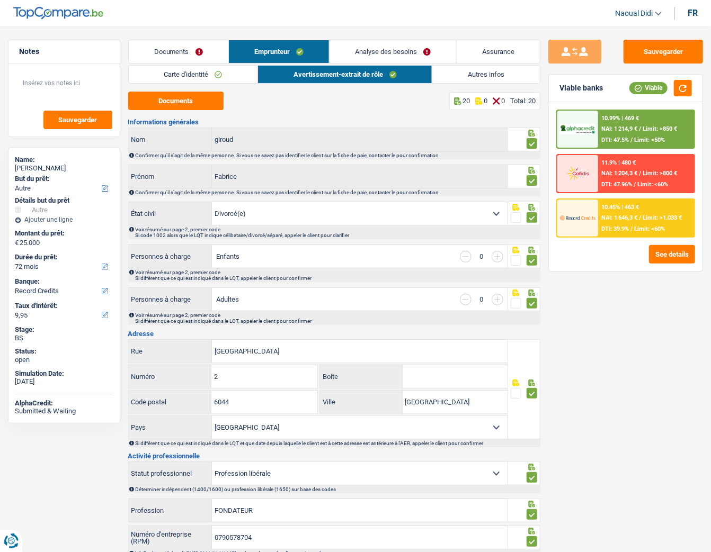
click at [184, 49] on link "Documents" at bounding box center [179, 51] width 100 height 23
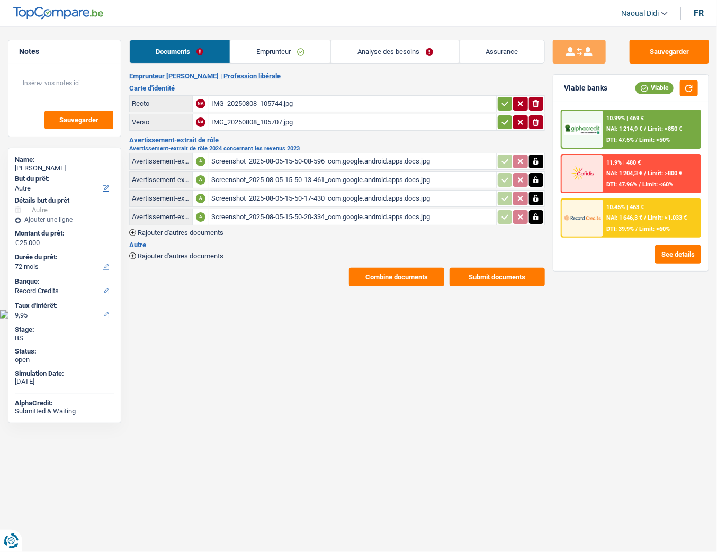
click at [500, 279] on button "Submit documents" at bounding box center [497, 277] width 95 height 19
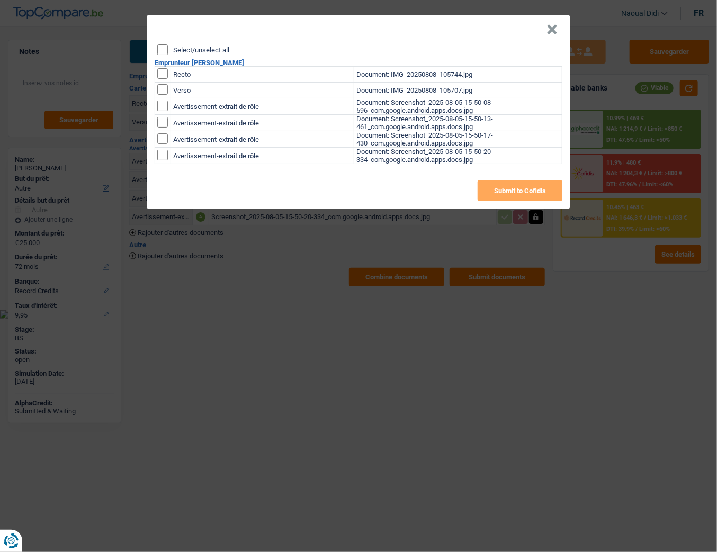
click at [161, 73] on input "checkbox" at bounding box center [162, 73] width 11 height 11
checkbox input "true"
click at [163, 79] on input "checkbox" at bounding box center [162, 73] width 11 height 11
checkbox input "true"
click at [160, 107] on input "checkbox" at bounding box center [162, 106] width 11 height 11
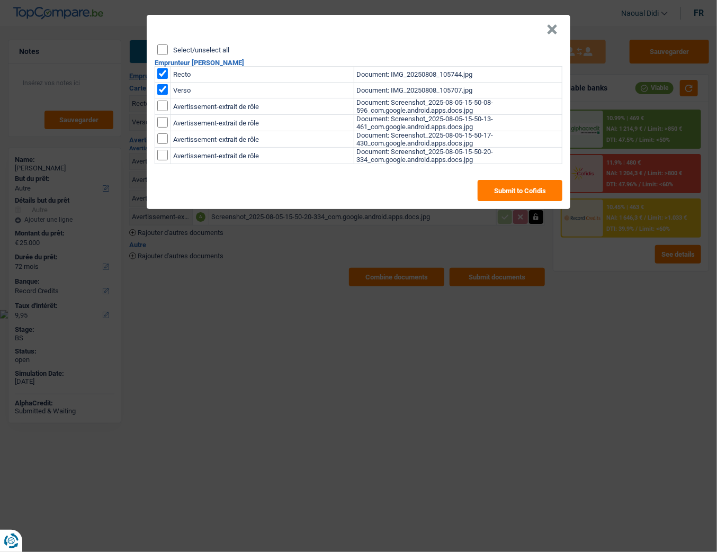
checkbox input "true"
click at [161, 111] on input "checkbox" at bounding box center [162, 106] width 11 height 11
checkbox input "true"
click at [168, 140] on td at bounding box center [163, 139] width 16 height 16
click at [165, 111] on input "checkbox" at bounding box center [162, 106] width 11 height 11
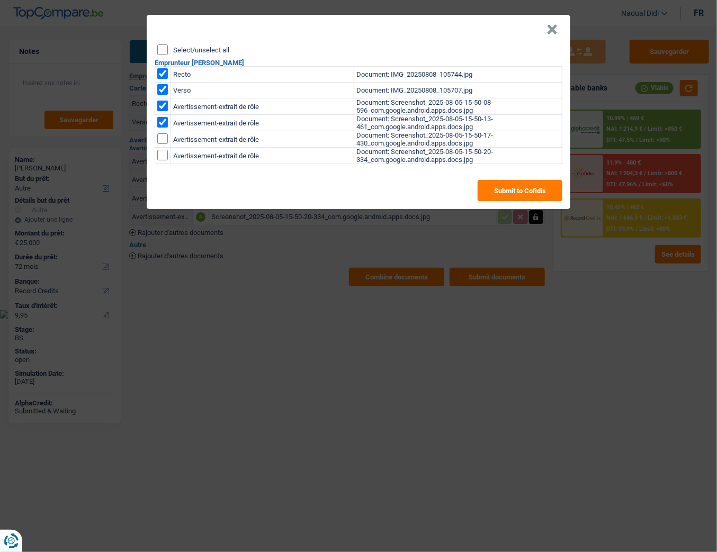
checkbox input "true"
click at [161, 111] on input "checkbox" at bounding box center [162, 106] width 11 height 11
checkbox input "true"
click at [519, 192] on button "Submit to Cofidis" at bounding box center [520, 190] width 85 height 21
click at [554, 31] on button "×" at bounding box center [551, 29] width 11 height 11
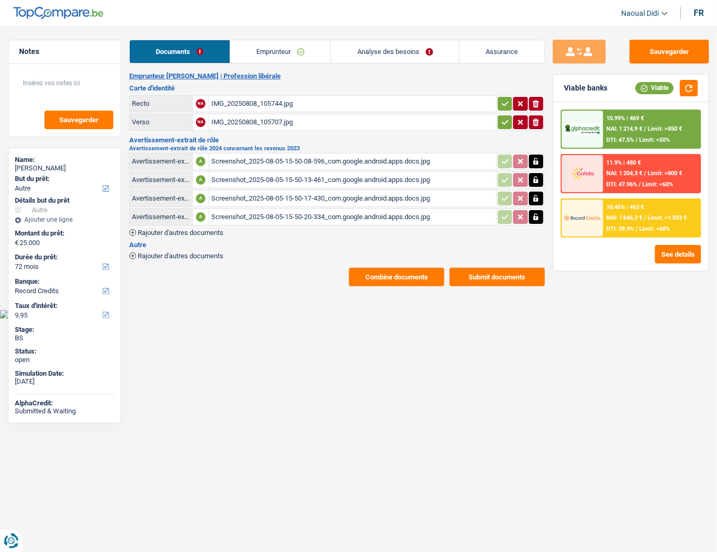
click at [391, 271] on button "Combine documents" at bounding box center [396, 277] width 95 height 19
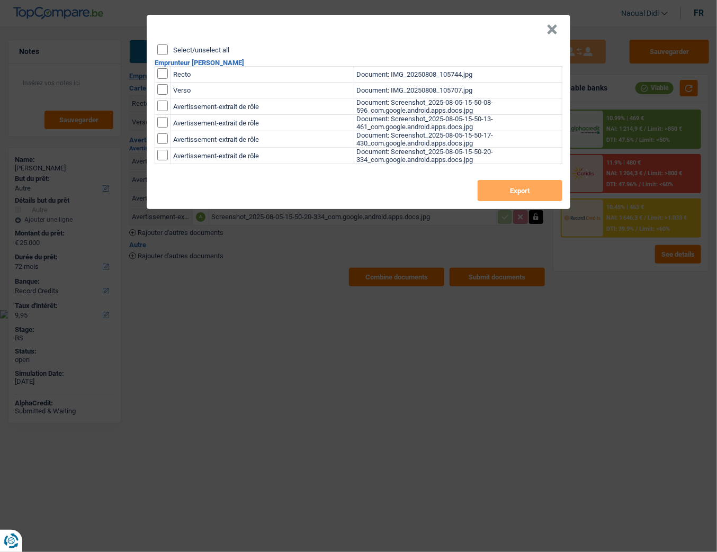
click at [161, 76] on input "checkbox" at bounding box center [162, 73] width 11 height 11
checkbox input "true"
click at [165, 79] on input "checkbox" at bounding box center [162, 73] width 11 height 11
checkbox input "true"
click at [165, 106] on input "checkbox" at bounding box center [162, 106] width 11 height 11
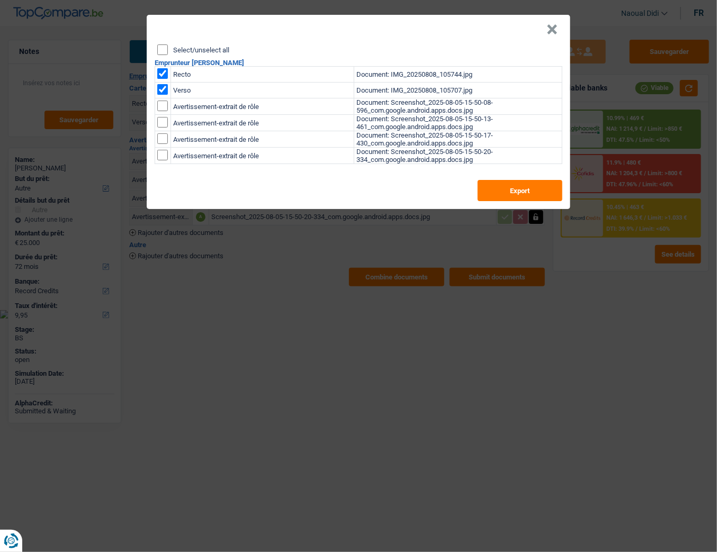
checkbox input "true"
click at [164, 111] on input "checkbox" at bounding box center [162, 106] width 11 height 11
checkbox input "true"
click at [161, 111] on input "checkbox" at bounding box center [162, 106] width 11 height 11
checkbox input "true"
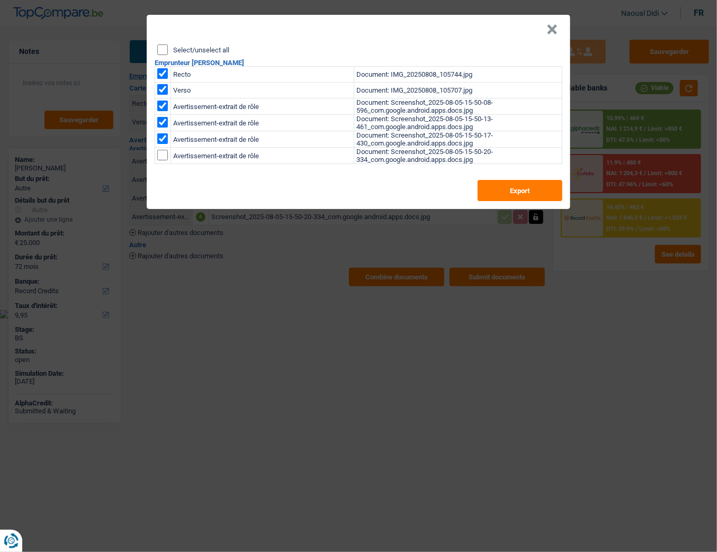
click at [160, 111] on input "checkbox" at bounding box center [162, 106] width 11 height 11
checkbox input "true"
click at [500, 193] on button "Export" at bounding box center [520, 190] width 85 height 21
click at [553, 28] on button "×" at bounding box center [551, 29] width 11 height 11
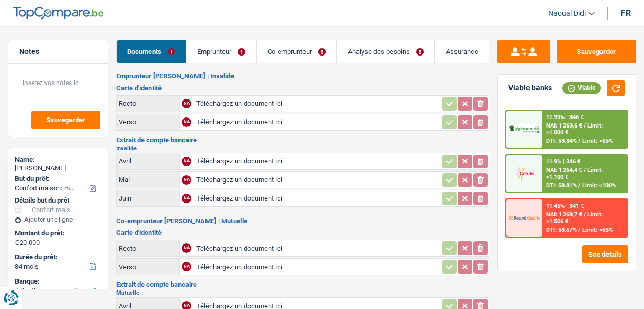
select select "household"
select select "84"
click at [223, 106] on input "Téléchargez un document ici" at bounding box center [317, 104] width 242 height 16
click at [228, 105] on input "Téléchargez un document ici" at bounding box center [317, 104] width 242 height 16
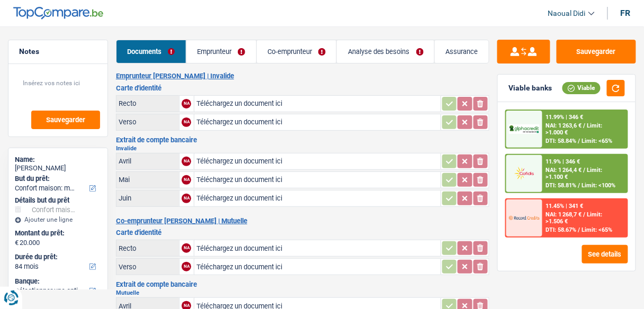
click at [237, 104] on input "Téléchargez un document ici" at bounding box center [317, 104] width 242 height 16
type input "C:\fakepath\Belge 14.pdf"
click at [216, 195] on input "Téléchargez un document ici" at bounding box center [317, 199] width 242 height 16
type input "C:\fakepath\Belge 13.pdf"
click at [206, 49] on link "Emprunteur" at bounding box center [221, 51] width 70 height 23
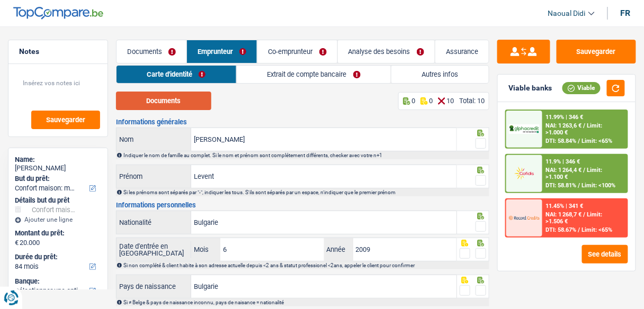
click at [149, 103] on button "Documents" at bounding box center [163, 101] width 95 height 19
click at [482, 142] on span at bounding box center [480, 143] width 11 height 11
click at [0, 0] on input "radio" at bounding box center [0, 0] width 0 height 0
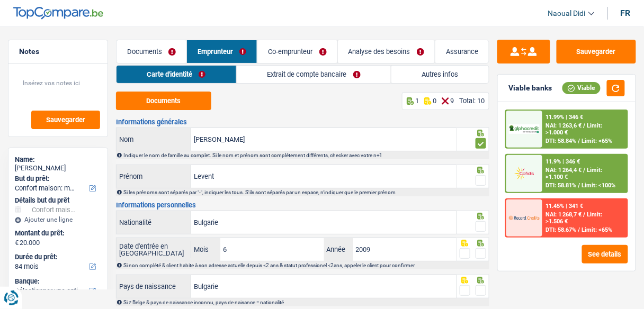
click at [482, 183] on span at bounding box center [480, 180] width 11 height 11
click at [0, 0] on input "radio" at bounding box center [0, 0] width 0 height 0
click at [483, 229] on span at bounding box center [480, 226] width 11 height 11
click at [0, 0] on input "radio" at bounding box center [0, 0] width 0 height 0
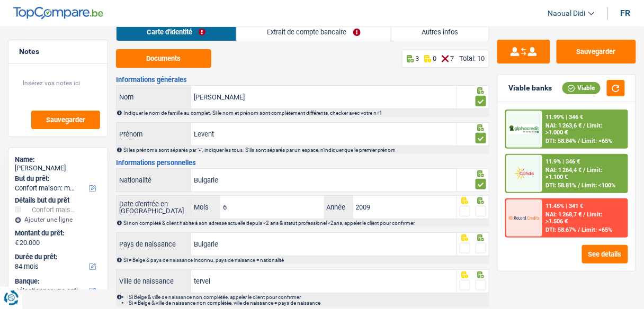
click at [481, 211] on span at bounding box center [480, 211] width 11 height 11
click at [0, 0] on input "radio" at bounding box center [0, 0] width 0 height 0
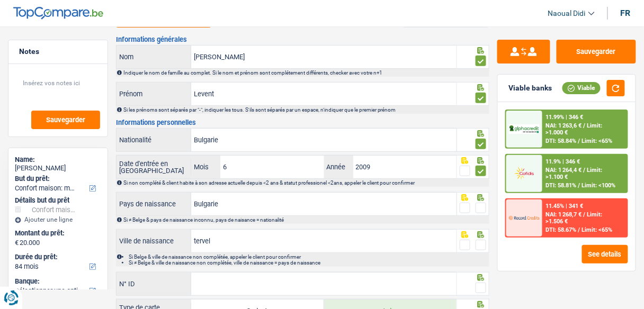
scroll to position [85, 0]
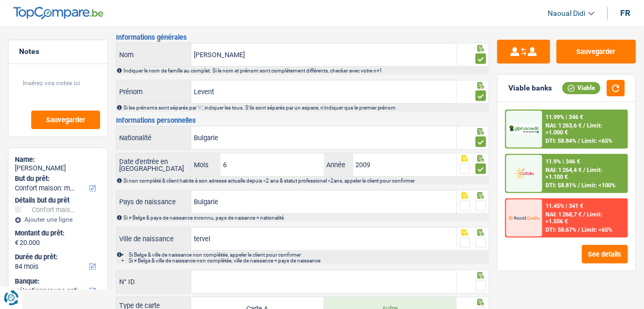
click at [483, 205] on span at bounding box center [480, 206] width 11 height 11
click at [0, 0] on input "radio" at bounding box center [0, 0] width 0 height 0
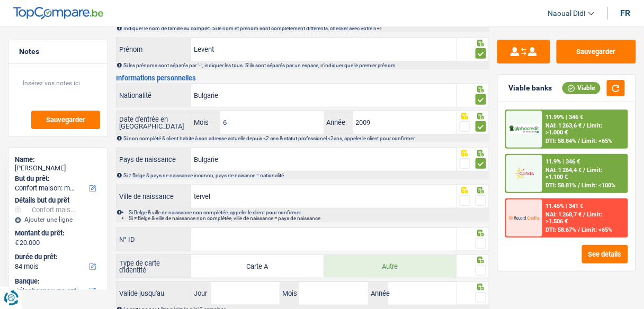
click at [484, 199] on span at bounding box center [480, 200] width 11 height 11
click at [0, 0] on input "radio" at bounding box center [0, 0] width 0 height 0
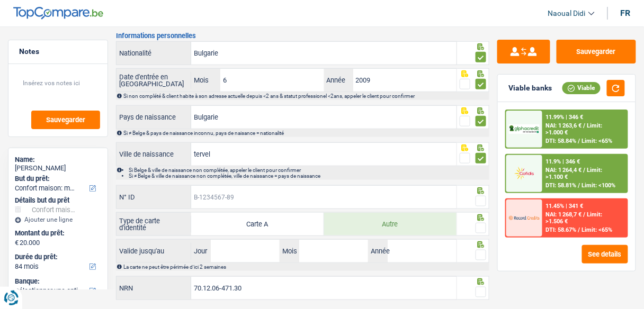
click at [221, 189] on input "N° ID" at bounding box center [323, 197] width 265 height 23
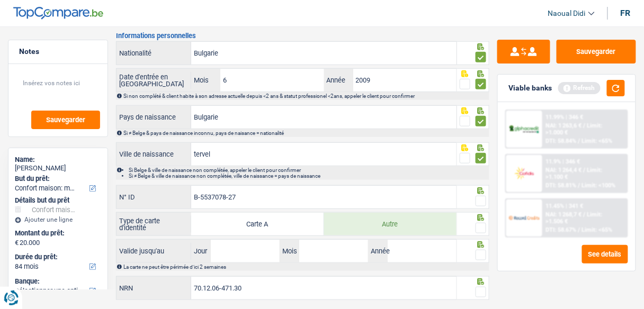
type input "B-5537078-27"
click at [394, 224] on label "Autre" at bounding box center [390, 224] width 132 height 23
click at [394, 224] on input "Autre" at bounding box center [390, 224] width 132 height 23
radio input "true"
click at [483, 199] on span at bounding box center [480, 201] width 11 height 11
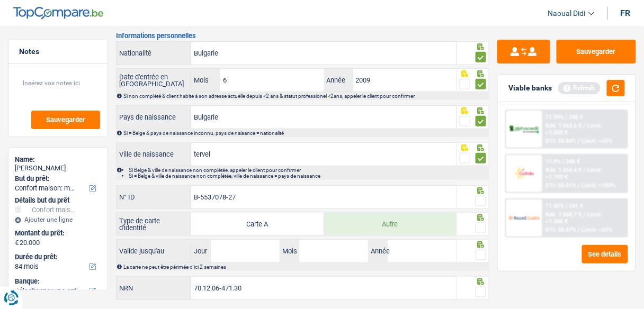
click at [0, 0] on input "radio" at bounding box center [0, 0] width 0 height 0
click at [483, 227] on span at bounding box center [480, 228] width 11 height 11
click at [0, 0] on input "radio" at bounding box center [0, 0] width 0 height 0
click at [252, 253] on input "Jour" at bounding box center [245, 251] width 69 height 23
click at [233, 249] on input "28" at bounding box center [245, 251] width 69 height 23
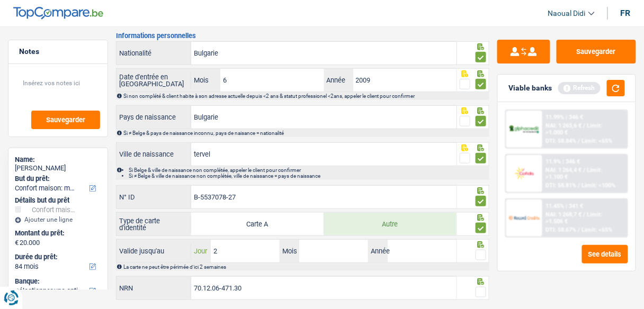
type input "24"
type input "08"
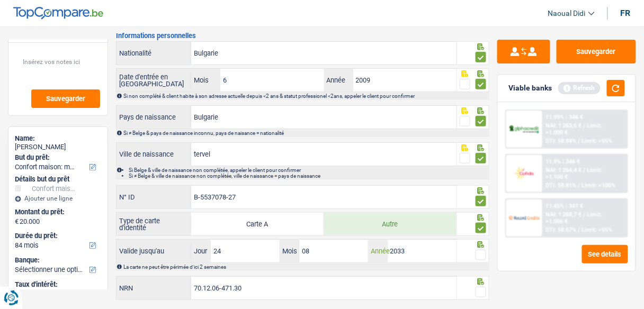
scroll to position [42, 0]
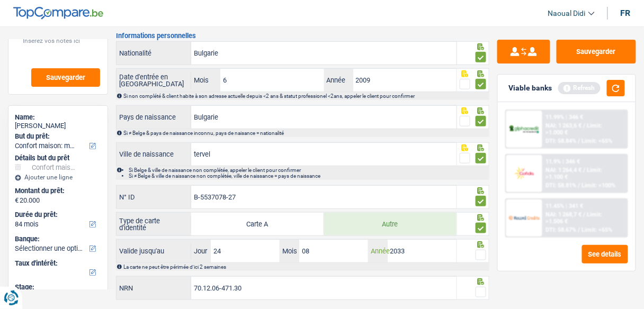
type input "2033"
click at [268, 283] on input "70.12.06-471.30" at bounding box center [323, 288] width 265 height 23
click at [482, 253] on span at bounding box center [480, 255] width 11 height 11
click at [0, 0] on input "radio" at bounding box center [0, 0] width 0 height 0
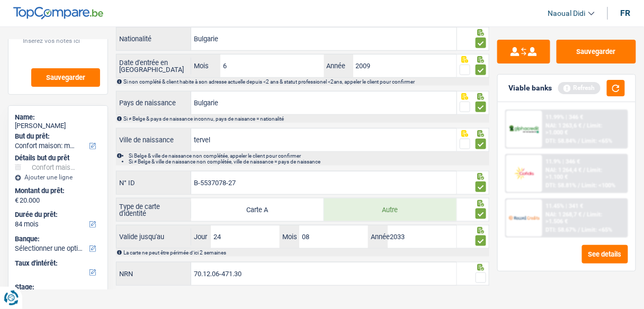
scroll to position [192, 0]
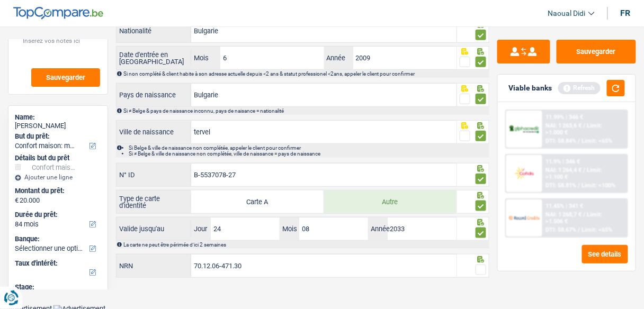
click at [478, 270] on span at bounding box center [480, 270] width 11 height 11
click at [0, 0] on input "radio" at bounding box center [0, 0] width 0 height 0
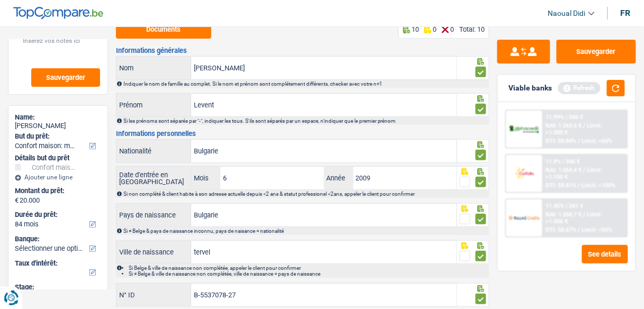
scroll to position [0, 0]
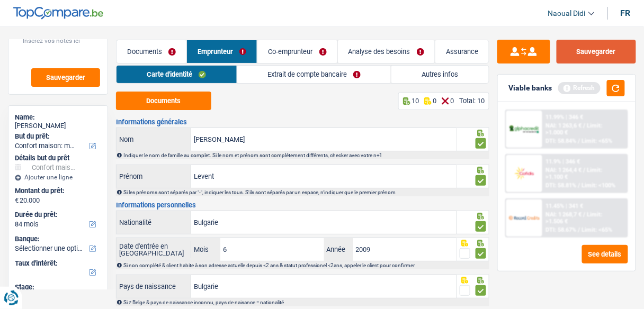
click at [610, 50] on button "Sauvegarder" at bounding box center [595, 52] width 79 height 24
click at [316, 74] on link "Extrait de compte bancaire" at bounding box center [314, 74] width 154 height 17
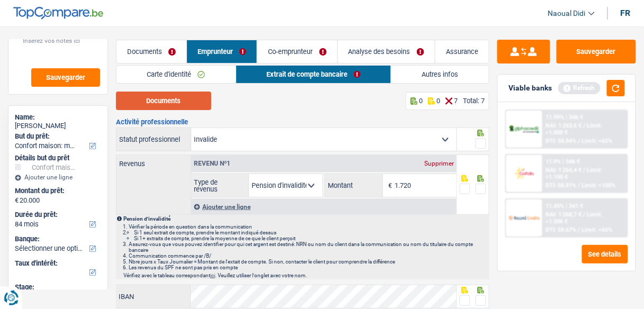
click at [167, 101] on button "Documents" at bounding box center [163, 101] width 95 height 19
click at [192, 73] on link "Carte d'identité" at bounding box center [175, 74] width 119 height 17
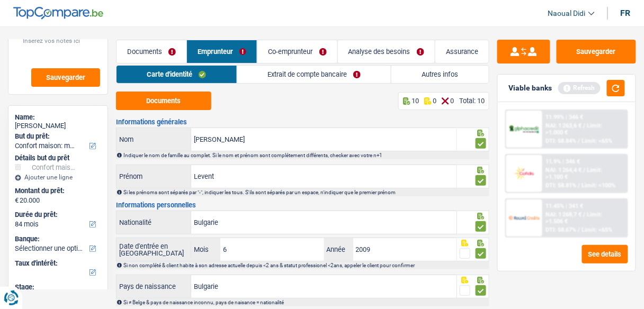
click at [283, 76] on link "Extrait de compte bancaire" at bounding box center [314, 74] width 154 height 17
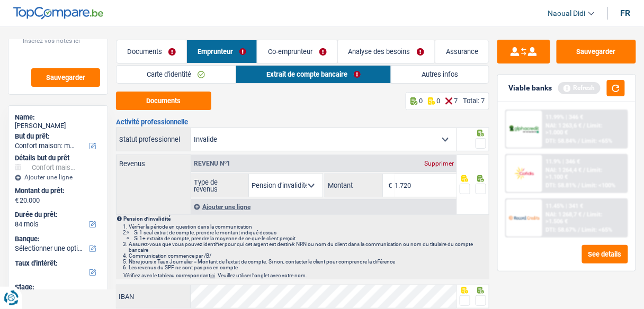
click at [179, 77] on link "Carte d'identité" at bounding box center [175, 74] width 119 height 17
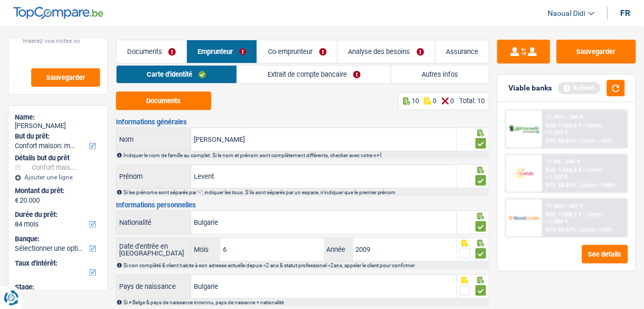
click at [293, 50] on link "Co-emprunteur" at bounding box center [296, 51] width 79 height 23
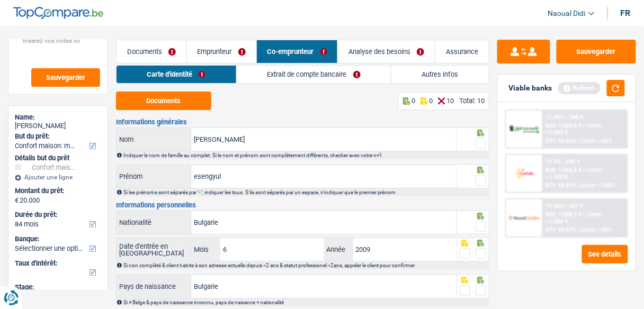
click at [208, 49] on link "Emprunteur" at bounding box center [221, 51] width 69 height 23
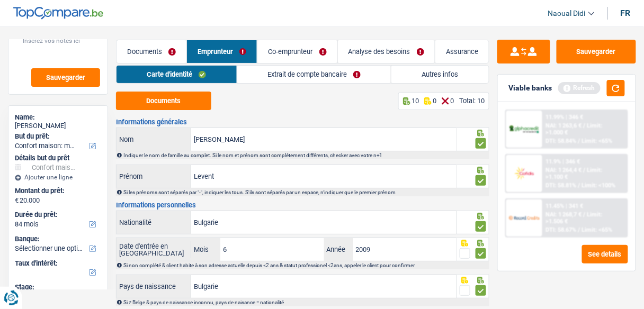
click at [312, 73] on link "Extrait de compte bancaire" at bounding box center [314, 74] width 154 height 17
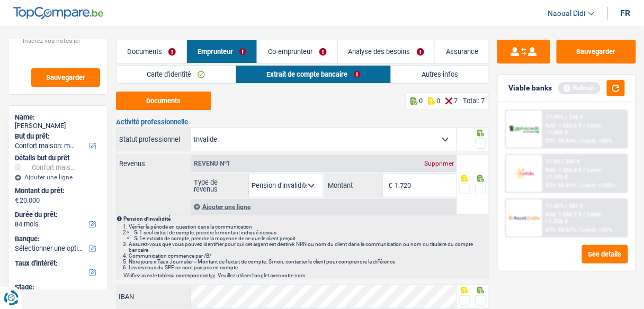
click at [303, 52] on link "Co-emprunteur" at bounding box center [296, 51] width 79 height 23
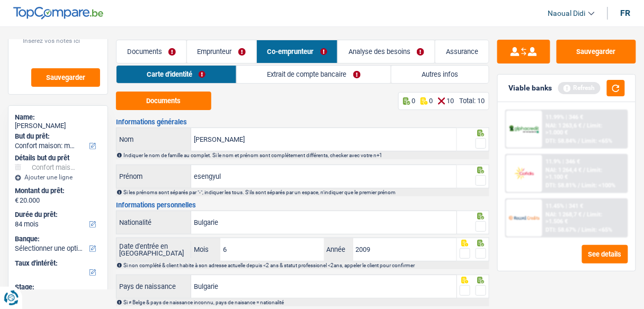
click at [337, 75] on link "Extrait de compte bancaire" at bounding box center [314, 74] width 154 height 17
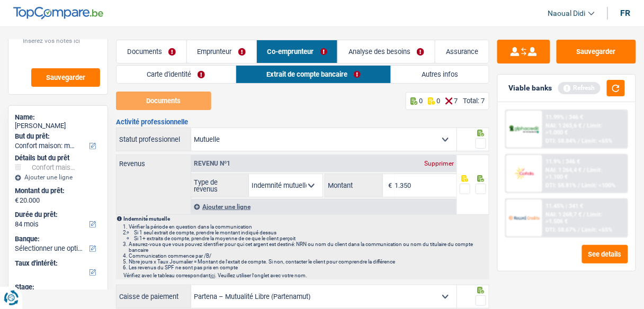
click at [205, 55] on link "Emprunteur" at bounding box center [221, 51] width 69 height 23
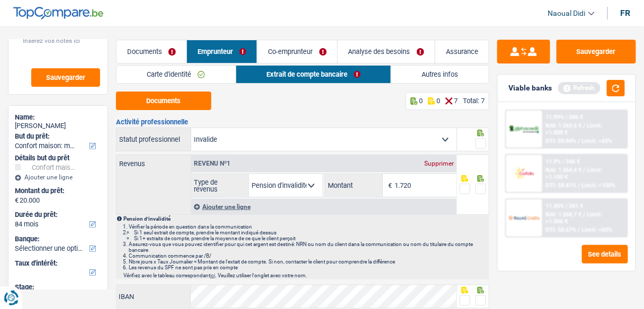
click at [286, 49] on link "Co-emprunteur" at bounding box center [296, 51] width 79 height 23
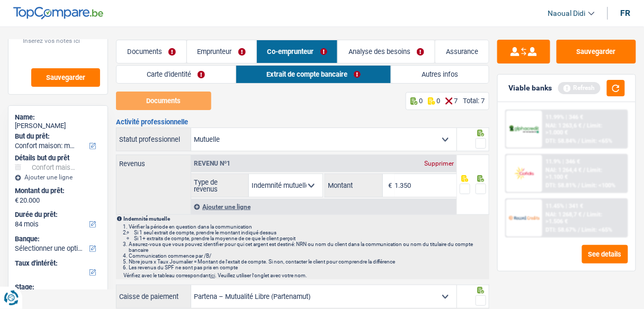
click at [226, 53] on link "Emprunteur" at bounding box center [221, 51] width 69 height 23
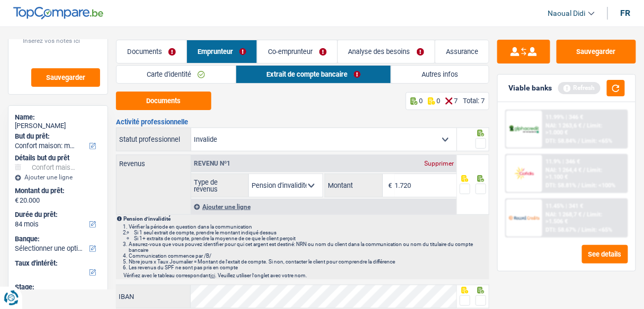
click at [285, 47] on link "Co-emprunteur" at bounding box center [296, 51] width 79 height 23
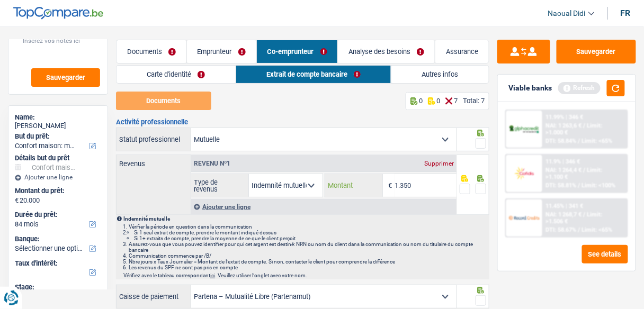
click at [421, 186] on input "1.350" at bounding box center [425, 185] width 62 height 23
type input "1.331"
click at [222, 48] on link "Emprunteur" at bounding box center [221, 51] width 69 height 23
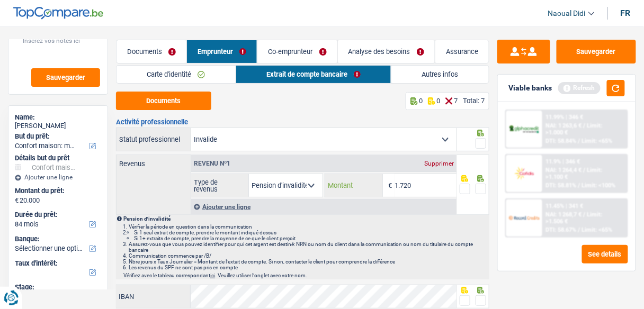
click at [421, 187] on input "1.720" at bounding box center [425, 185] width 62 height 23
type input "1"
type input "1.659"
click at [592, 55] on button "Sauvegarder" at bounding box center [595, 52] width 79 height 24
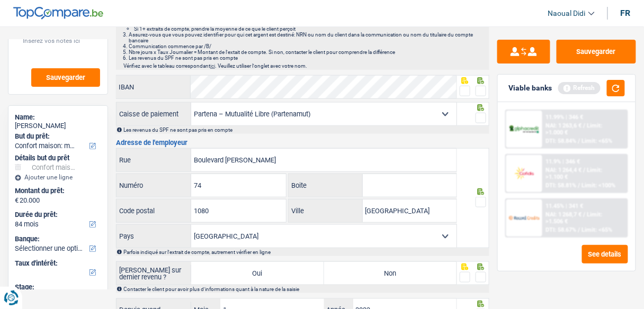
scroll to position [212, 0]
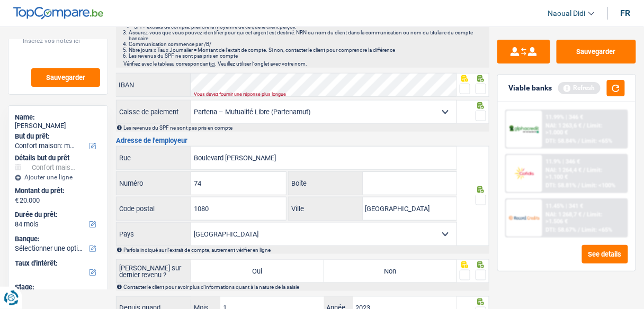
click at [337, 115] on select "Mutualité [DEMOGRAPHIC_DATA] Mutualité Socialiste (Solidaris) SPF Sécurité Soci…" at bounding box center [323, 112] width 265 height 23
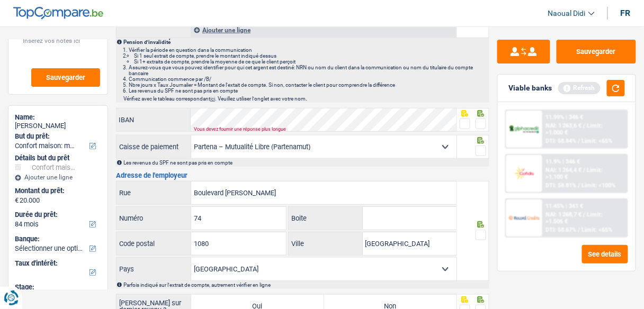
scroll to position [150, 0]
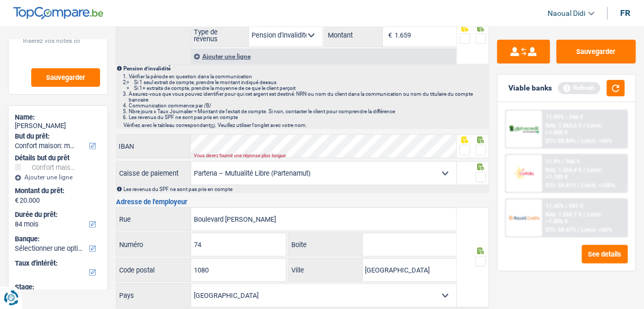
click at [480, 150] on span at bounding box center [480, 150] width 11 height 11
click at [0, 0] on input "radio" at bounding box center [0, 0] width 0 height 0
click at [261, 155] on div "Vous devez fournir une réponse plus longue" at bounding box center [312, 156] width 236 height 4
click at [484, 180] on span at bounding box center [480, 177] width 11 height 11
click at [0, 0] on input "radio" at bounding box center [0, 0] width 0 height 0
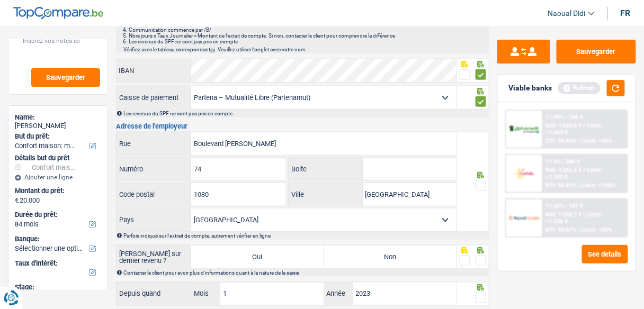
scroll to position [235, 0]
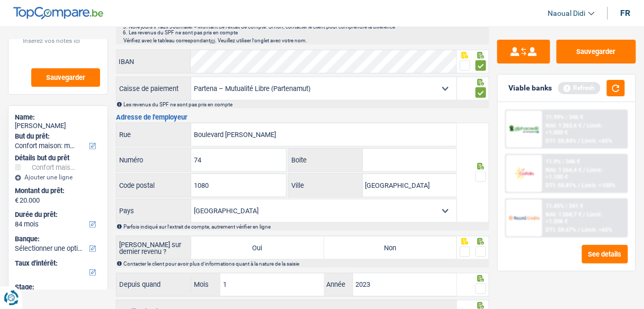
click at [483, 173] on span at bounding box center [480, 177] width 11 height 11
click at [0, 0] on input "radio" at bounding box center [0, 0] width 0 height 0
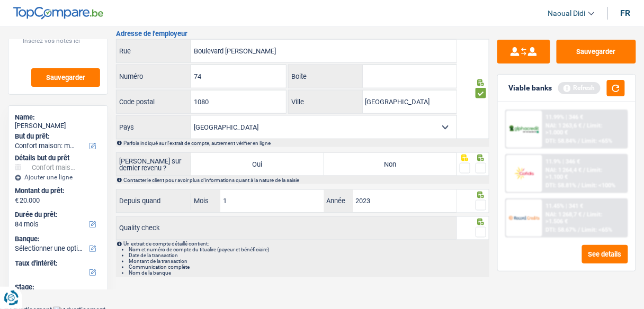
scroll to position [320, 0]
click at [480, 162] on span at bounding box center [480, 167] width 11 height 11
click at [0, 0] on input "radio" at bounding box center [0, 0] width 0 height 0
click at [382, 161] on label "Non" at bounding box center [390, 163] width 132 height 23
click at [382, 161] on input "Non" at bounding box center [390, 163] width 132 height 23
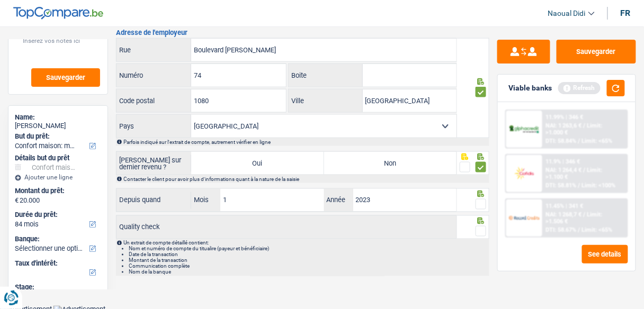
radio input "true"
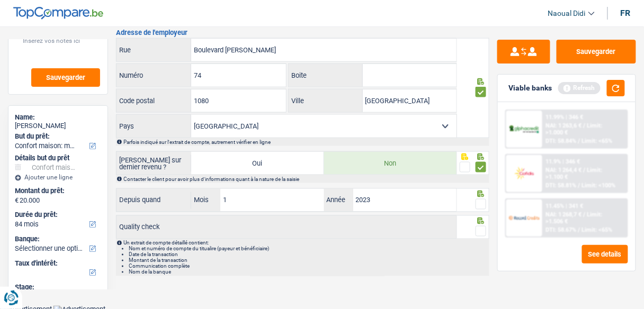
click at [483, 199] on span at bounding box center [480, 204] width 11 height 11
click at [0, 0] on input "radio" at bounding box center [0, 0] width 0 height 0
click at [483, 231] on span at bounding box center [480, 231] width 11 height 11
click at [0, 0] on input "radio" at bounding box center [0, 0] width 0 height 0
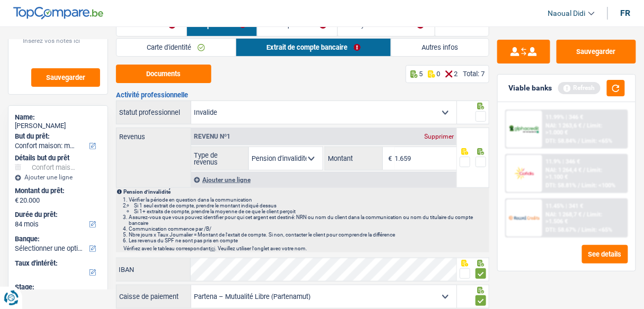
scroll to position [42, 0]
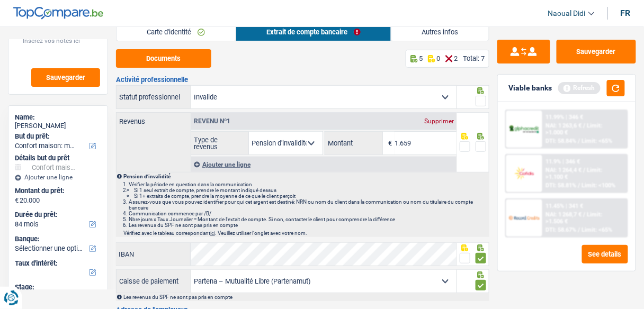
click at [482, 103] on span at bounding box center [480, 101] width 11 height 11
click at [0, 0] on input "radio" at bounding box center [0, 0] width 0 height 0
click at [485, 146] on span at bounding box center [480, 146] width 11 height 11
click at [0, 0] on input "radio" at bounding box center [0, 0] width 0 height 0
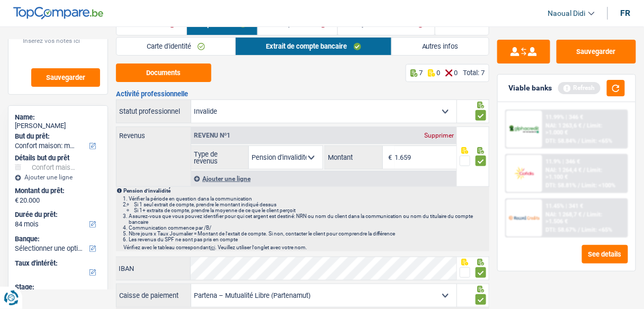
scroll to position [0, 0]
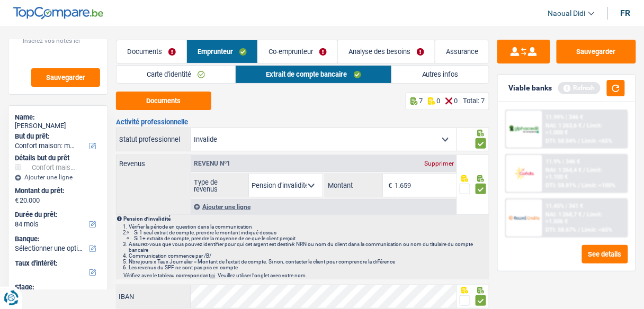
click at [434, 78] on link "Autres infos" at bounding box center [440, 74] width 97 height 17
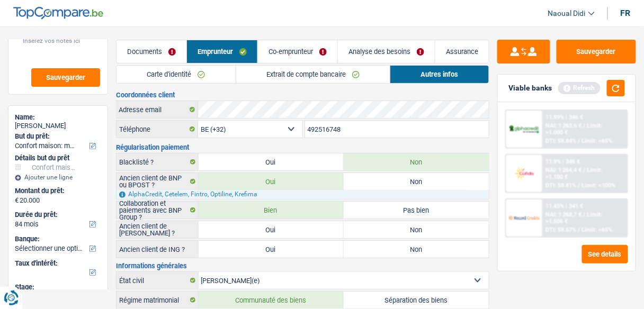
click at [278, 51] on link "Co-emprunteur" at bounding box center [297, 51] width 79 height 23
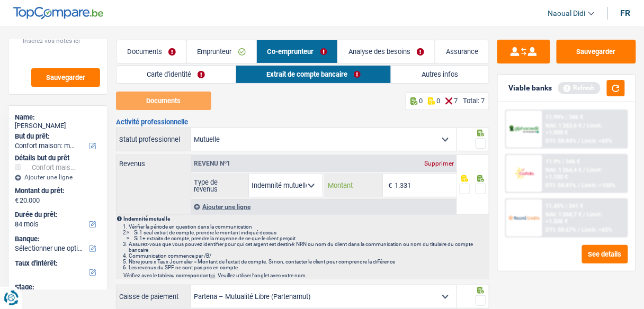
click at [433, 185] on input "1.331" at bounding box center [425, 185] width 62 height 23
click at [163, 77] on link "Carte d'identité" at bounding box center [175, 74] width 119 height 17
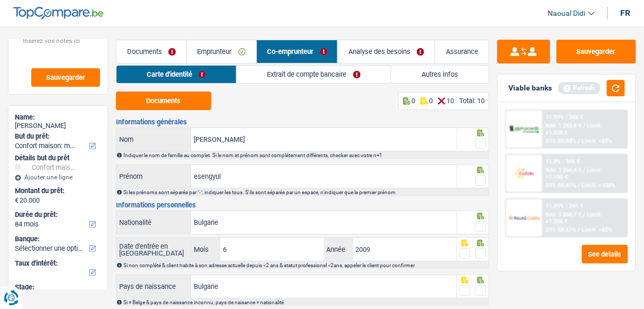
click at [481, 145] on span at bounding box center [480, 143] width 11 height 11
click at [0, 0] on input "radio" at bounding box center [0, 0] width 0 height 0
click at [479, 178] on span at bounding box center [480, 180] width 11 height 11
click at [0, 0] on input "radio" at bounding box center [0, 0] width 0 height 0
click at [482, 231] on div at bounding box center [480, 226] width 11 height 13
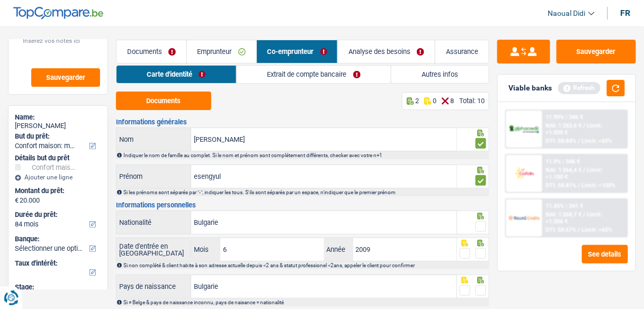
click at [481, 230] on span at bounding box center [480, 226] width 11 height 11
click at [0, 0] on input "radio" at bounding box center [0, 0] width 0 height 0
click at [483, 255] on span at bounding box center [480, 253] width 11 height 11
click at [0, 0] on input "radio" at bounding box center [0, 0] width 0 height 0
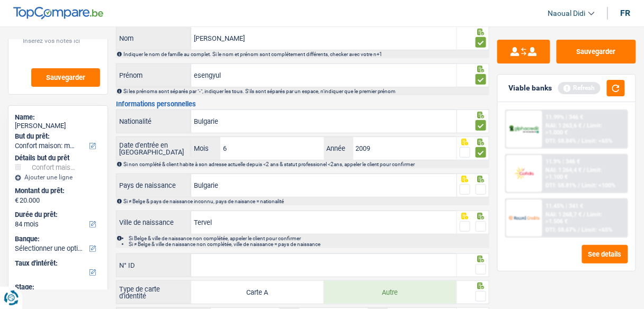
scroll to position [127, 0]
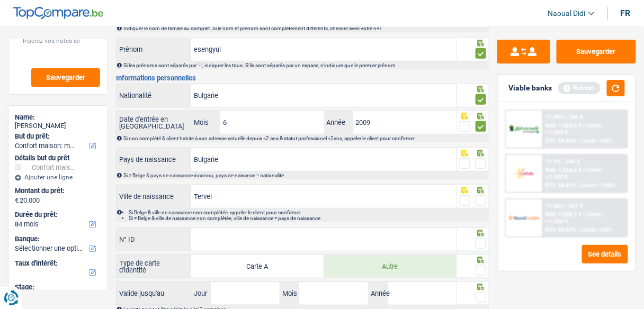
click at [479, 161] on span at bounding box center [480, 163] width 11 height 11
click at [0, 0] on input "radio" at bounding box center [0, 0] width 0 height 0
click at [480, 202] on span at bounding box center [480, 200] width 11 height 11
click at [0, 0] on input "radio" at bounding box center [0, 0] width 0 height 0
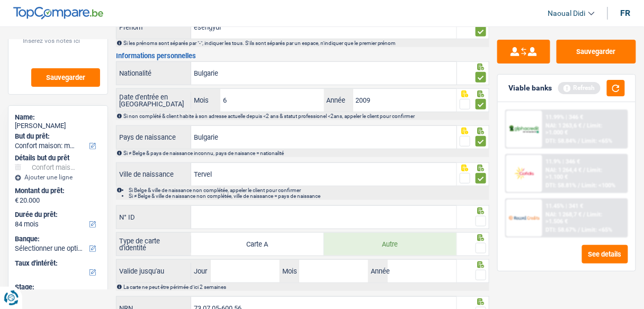
scroll to position [192, 0]
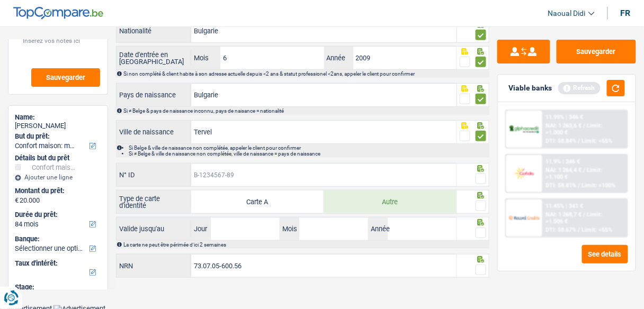
click at [220, 175] on input "N° ID" at bounding box center [323, 175] width 265 height 23
type input "B-5537094-43"
click at [481, 175] on span at bounding box center [480, 179] width 11 height 11
click at [0, 0] on input "radio" at bounding box center [0, 0] width 0 height 0
click at [482, 203] on span at bounding box center [480, 206] width 11 height 11
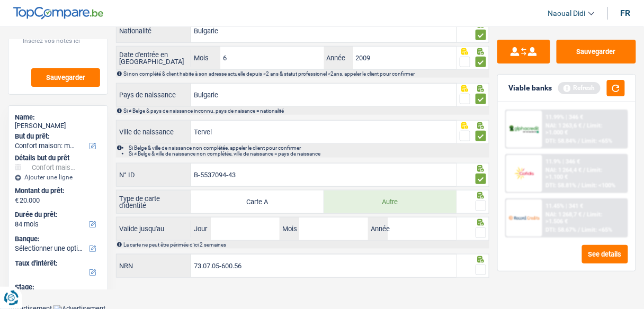
click at [0, 0] on input "radio" at bounding box center [0, 0] width 0 height 0
click at [232, 226] on input "Jour" at bounding box center [245, 229] width 69 height 23
type input "24"
type input "08"
type input "2033"
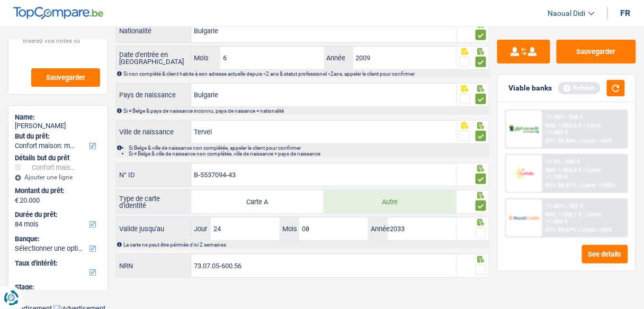
click at [482, 230] on span at bounding box center [480, 233] width 11 height 11
click at [0, 0] on input "radio" at bounding box center [0, 0] width 0 height 0
click at [483, 266] on span at bounding box center [480, 270] width 11 height 11
click at [0, 0] on input "radio" at bounding box center [0, 0] width 0 height 0
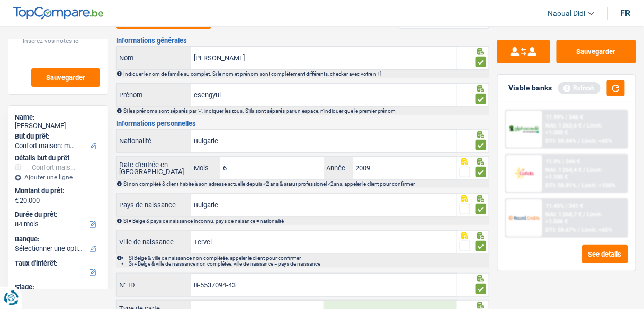
scroll to position [0, 0]
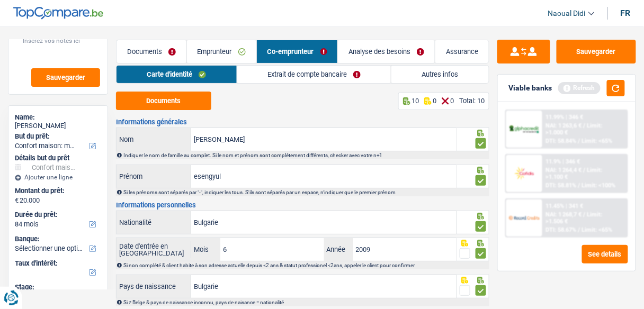
click at [311, 75] on link "Extrait de compte bancaire" at bounding box center [314, 74] width 154 height 17
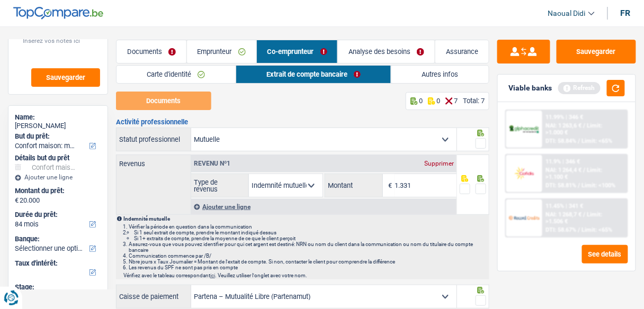
click at [484, 145] on span at bounding box center [480, 143] width 11 height 11
click at [0, 0] on input "radio" at bounding box center [0, 0] width 0 height 0
click at [481, 187] on span at bounding box center [480, 189] width 11 height 11
click at [0, 0] on input "radio" at bounding box center [0, 0] width 0 height 0
click at [438, 142] on select "Ouvrier Employé privé Employé public Invalide Indépendant Pensionné Chômeur Mut…" at bounding box center [323, 139] width 265 height 23
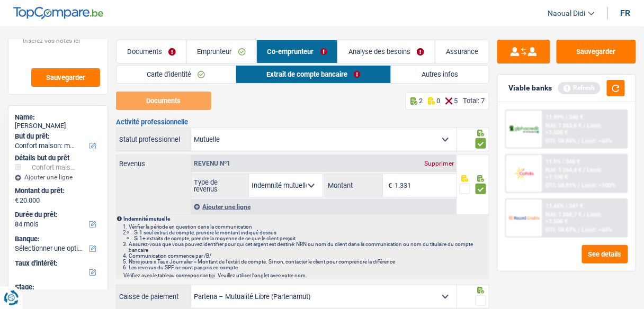
click at [438, 142] on select "Ouvrier Employé privé Employé public Invalide Indépendant Pensionné Chômeur Mut…" at bounding box center [323, 139] width 265 height 23
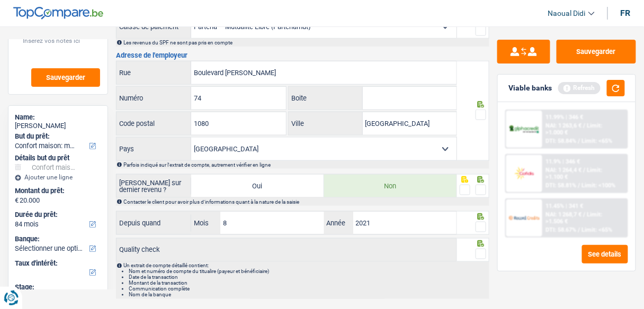
scroll to position [293, 0]
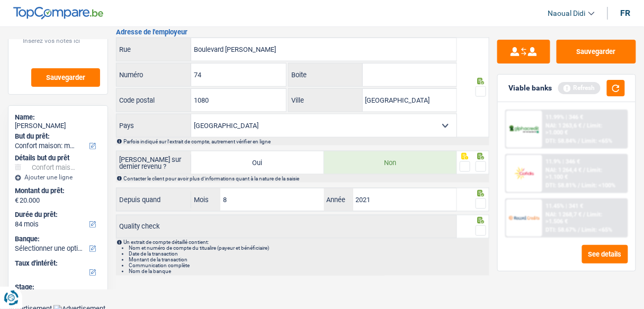
click at [410, 163] on label "Non" at bounding box center [390, 162] width 132 height 23
click at [410, 163] on input "Non" at bounding box center [390, 162] width 132 height 23
radio input "true"
click at [484, 168] on span at bounding box center [480, 166] width 11 height 11
click at [0, 0] on input "radio" at bounding box center [0, 0] width 0 height 0
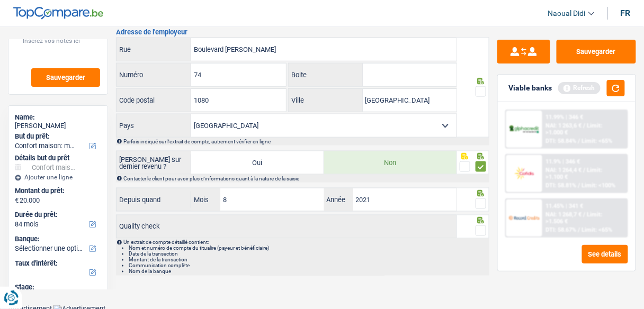
click at [481, 95] on div at bounding box center [480, 91] width 11 height 13
click at [481, 93] on span at bounding box center [480, 91] width 11 height 11
click at [0, 0] on input "radio" at bounding box center [0, 0] width 0 height 0
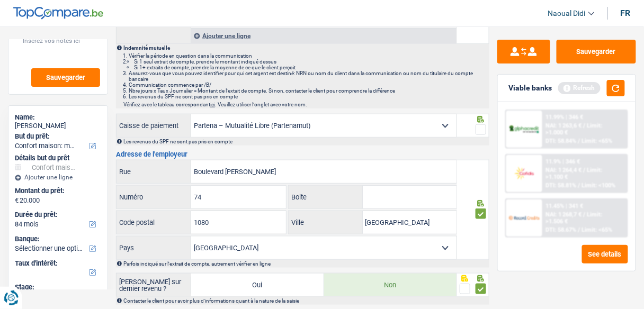
scroll to position [166, 0]
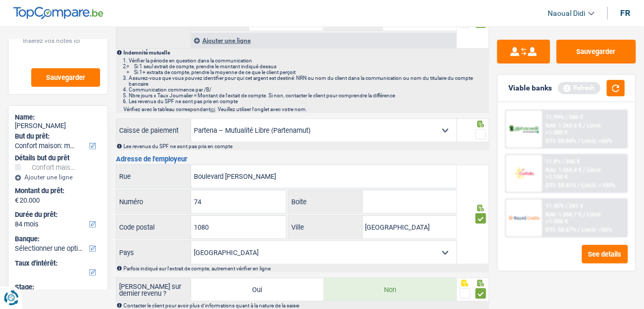
click at [484, 134] on span at bounding box center [480, 134] width 11 height 11
click at [0, 0] on input "radio" at bounding box center [0, 0] width 0 height 0
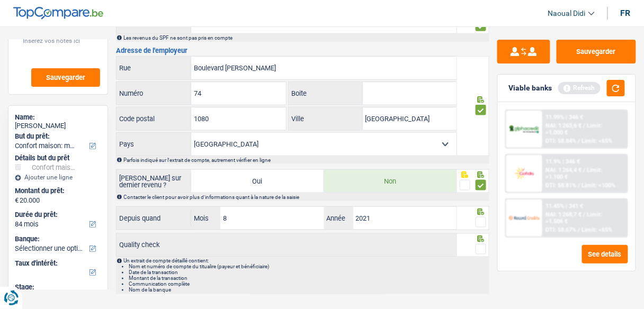
scroll to position [293, 0]
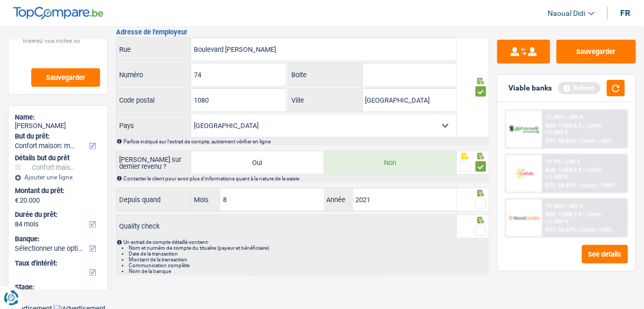
click at [478, 201] on span at bounding box center [480, 204] width 11 height 11
click at [0, 0] on input "radio" at bounding box center [0, 0] width 0 height 0
click at [481, 226] on span at bounding box center [480, 231] width 11 height 11
click at [0, 0] on input "radio" at bounding box center [0, 0] width 0 height 0
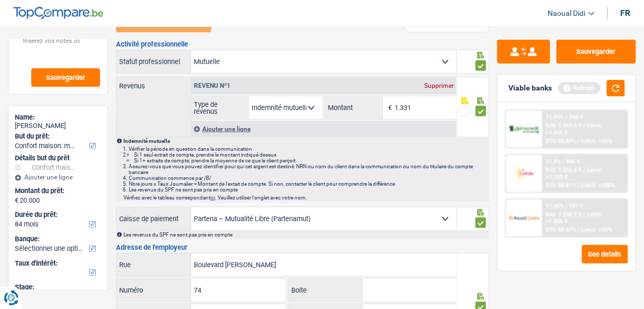
scroll to position [127, 0]
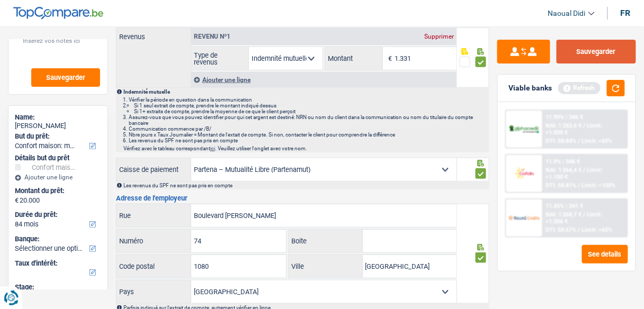
click at [614, 57] on button "Sauvegarder" at bounding box center [595, 52] width 79 height 24
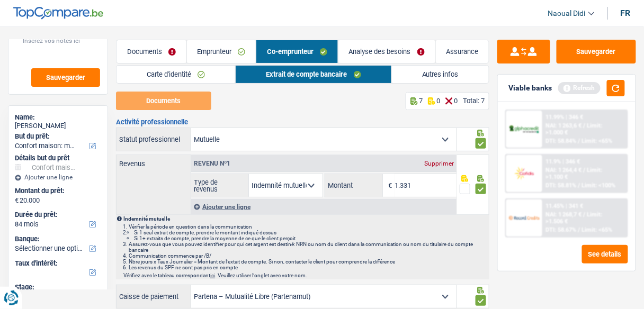
scroll to position [0, 0]
click at [354, 48] on link "Analyse des besoins" at bounding box center [386, 51] width 97 height 23
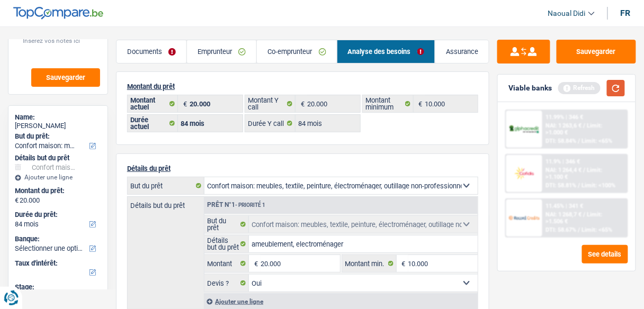
click at [615, 91] on button "button" at bounding box center [616, 88] width 18 height 16
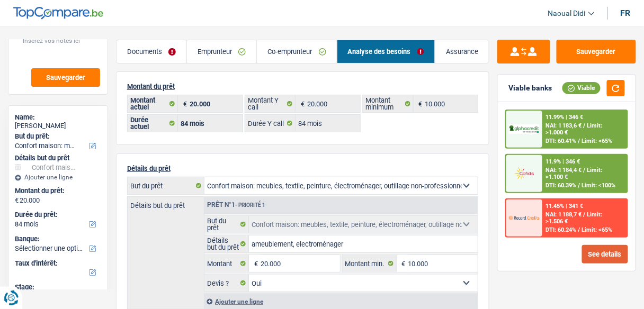
click at [599, 257] on button "See details" at bounding box center [605, 254] width 46 height 19
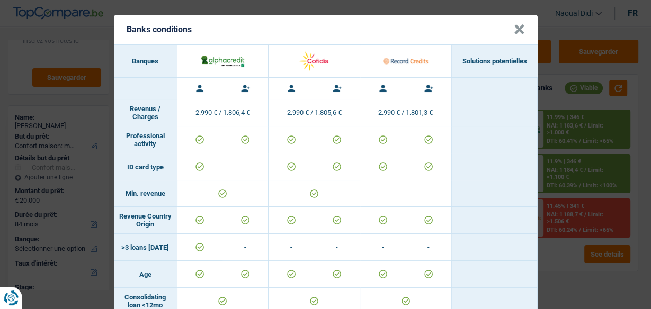
click at [516, 35] on button "×" at bounding box center [519, 29] width 11 height 11
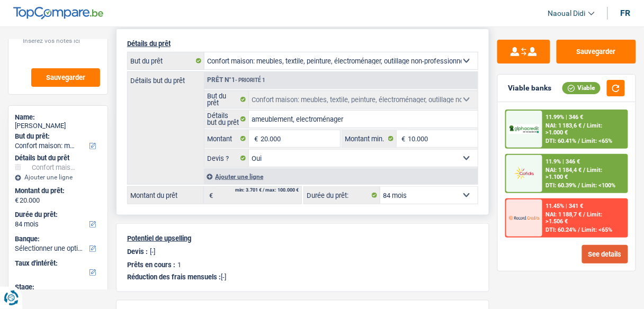
scroll to position [127, 0]
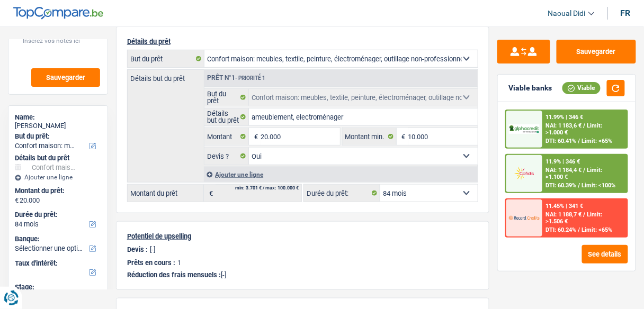
click at [539, 172] on img at bounding box center [524, 173] width 31 height 15
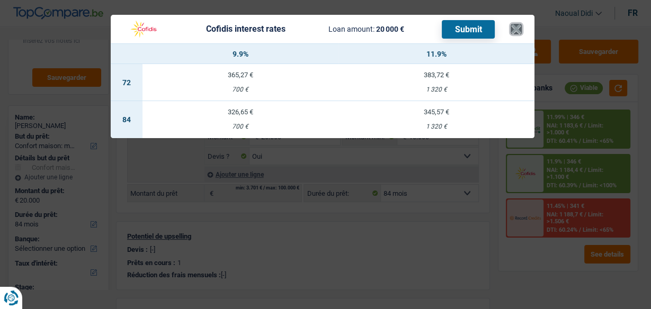
click at [519, 26] on button "×" at bounding box center [515, 29] width 11 height 11
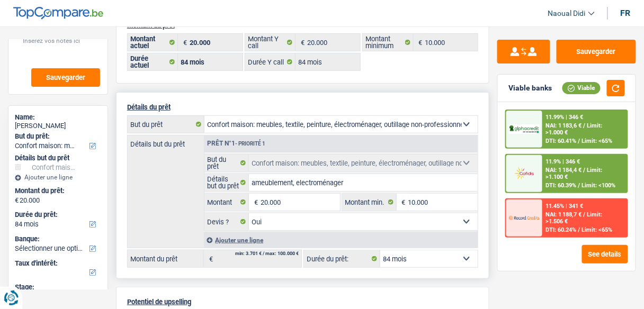
scroll to position [0, 0]
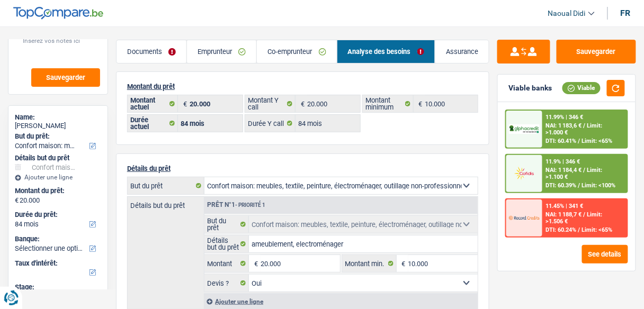
click at [543, 129] on div "11.99% | 346 € NAI: 1 183,6 € / Limit: >1.000 € DTI: 60.41% / Limit: <65%" at bounding box center [585, 129] width 84 height 37
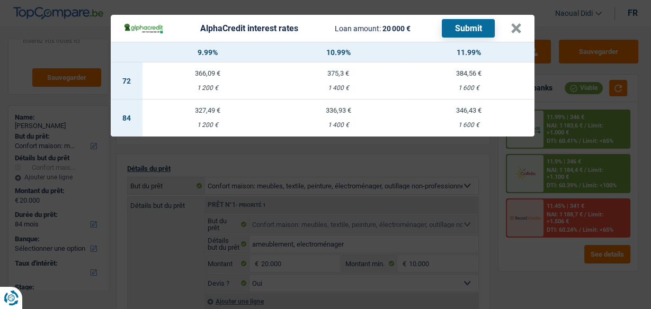
click at [465, 116] on td "346,43 € 1 600 €" at bounding box center [468, 118] width 131 height 37
select select "alphacredit"
type input "11,99"
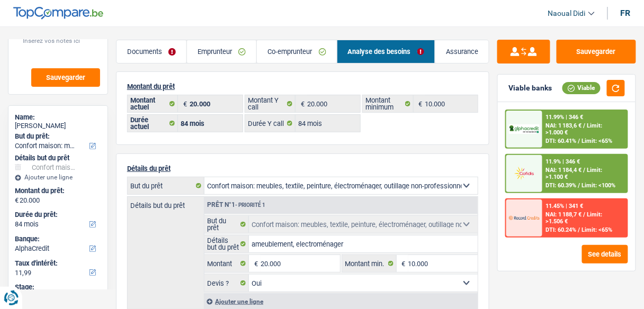
click at [575, 135] on div "NAI: 1 183,6 € / Limit: >1.000 €" at bounding box center [585, 129] width 79 height 14
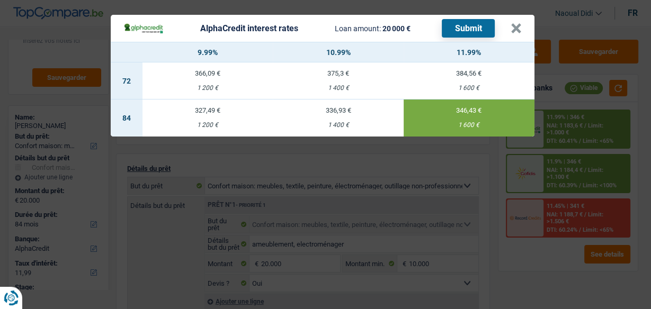
click at [470, 30] on button "Submit" at bounding box center [468, 28] width 53 height 19
click at [516, 29] on button "×" at bounding box center [515, 28] width 11 height 11
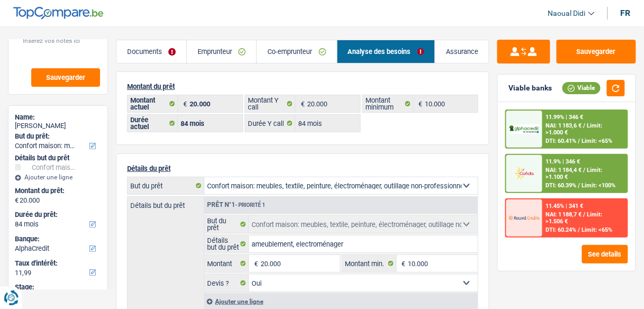
click at [579, 173] on div "NAI: 1 184,4 € / Limit: >1.100 €" at bounding box center [585, 174] width 79 height 14
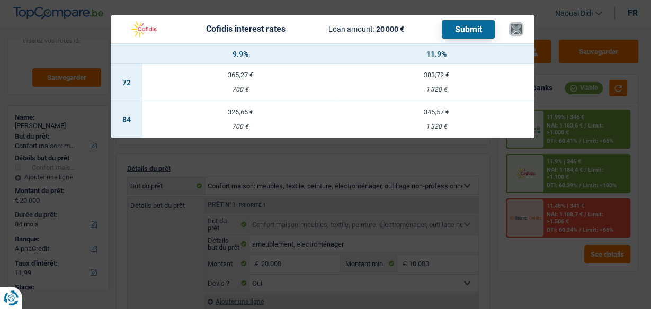
click at [514, 31] on button "×" at bounding box center [515, 29] width 11 height 11
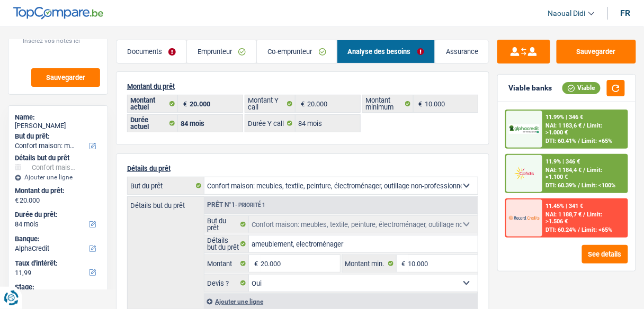
click at [560, 174] on span "Limit: >1.100 €" at bounding box center [574, 174] width 57 height 14
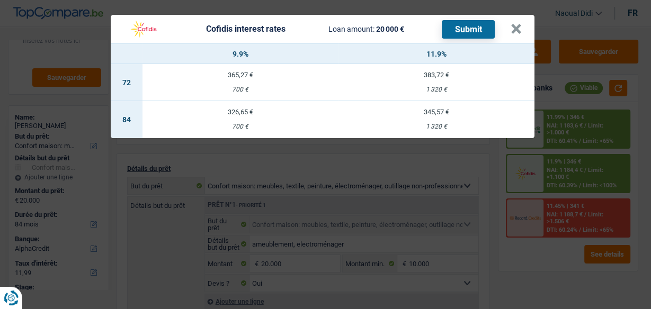
click at [438, 118] on td "345,57 € 1 320 €" at bounding box center [436, 119] width 196 height 37
select select "cofidis"
type input "11,90"
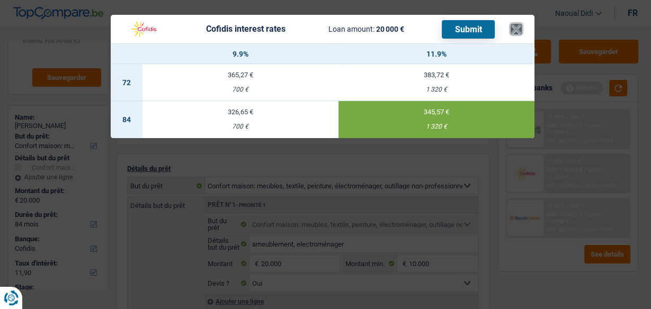
click at [516, 28] on button "×" at bounding box center [515, 29] width 11 height 11
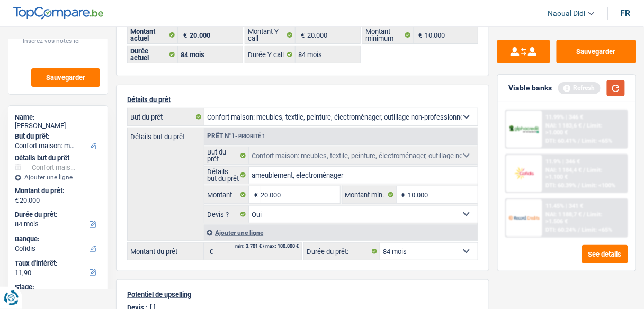
scroll to position [42, 0]
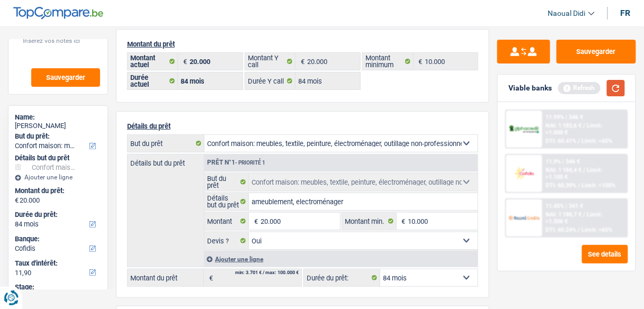
click at [622, 85] on button "button" at bounding box center [616, 88] width 18 height 16
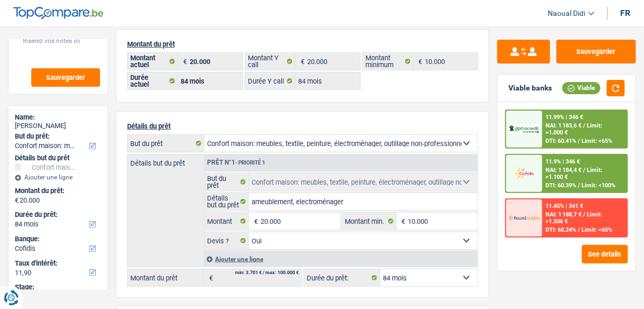
click at [546, 173] on span "Limit: >1.100 €" at bounding box center [574, 174] width 57 height 14
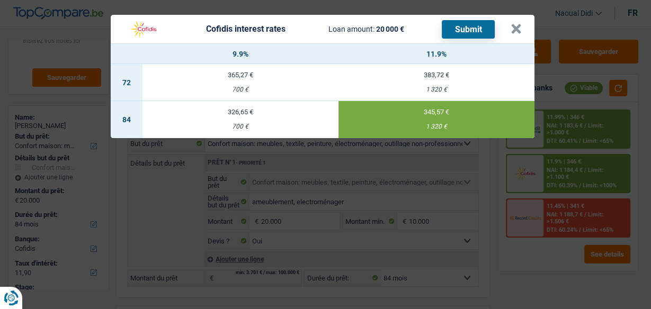
click at [471, 32] on button "Submit" at bounding box center [468, 29] width 53 height 19
click at [515, 28] on button "×" at bounding box center [515, 29] width 11 height 11
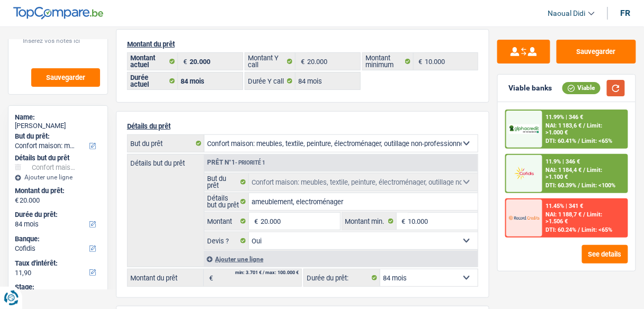
click at [619, 87] on button "button" at bounding box center [616, 88] width 18 height 16
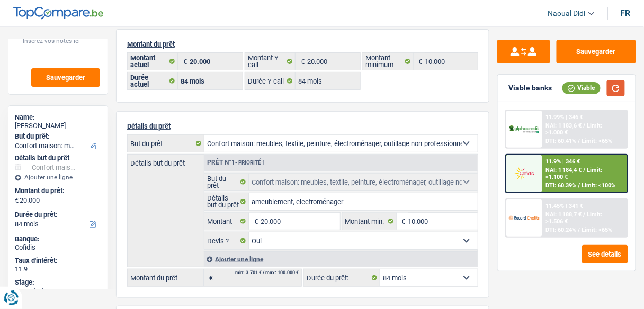
click at [618, 87] on button "button" at bounding box center [616, 88] width 18 height 16
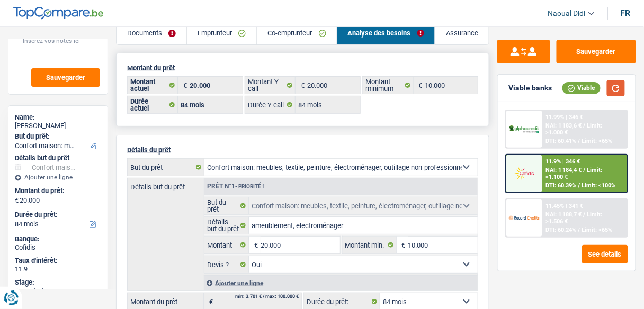
scroll to position [0, 0]
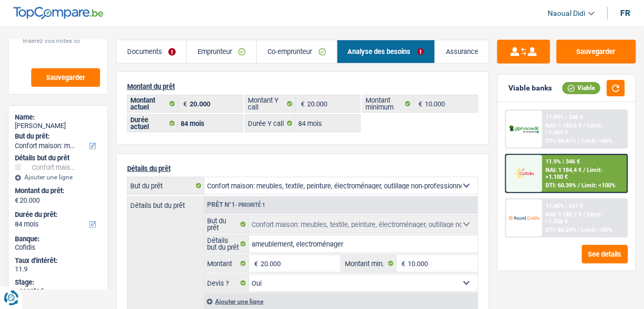
click at [134, 52] on link "Documents" at bounding box center [151, 51] width 70 height 23
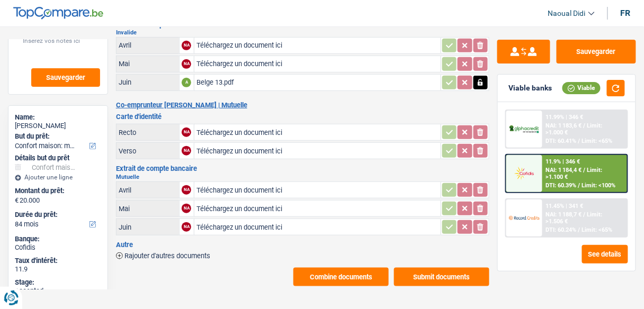
scroll to position [118, 0]
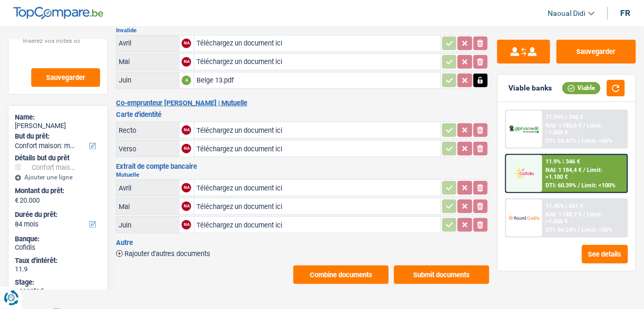
click at [437, 270] on button "Submit documents" at bounding box center [441, 275] width 95 height 19
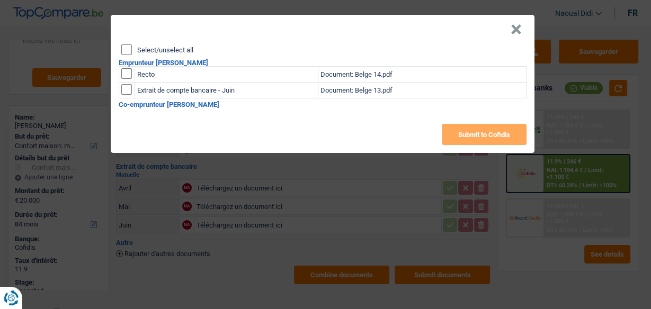
click at [127, 73] on input "checkbox" at bounding box center [126, 73] width 11 height 11
checkbox input "true"
click at [124, 89] on input "checkbox" at bounding box center [126, 89] width 11 height 11
checkbox input "true"
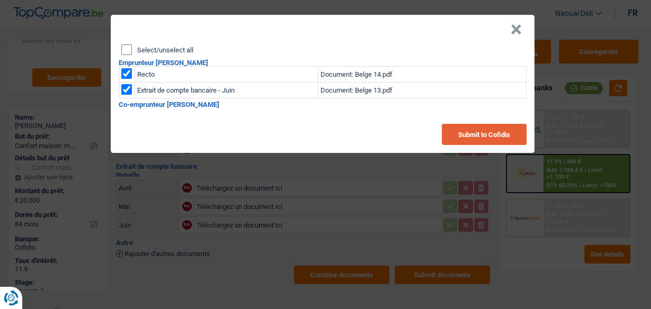
click at [485, 138] on button "Submit to Cofidis" at bounding box center [484, 134] width 85 height 21
click at [517, 33] on button "×" at bounding box center [515, 29] width 11 height 11
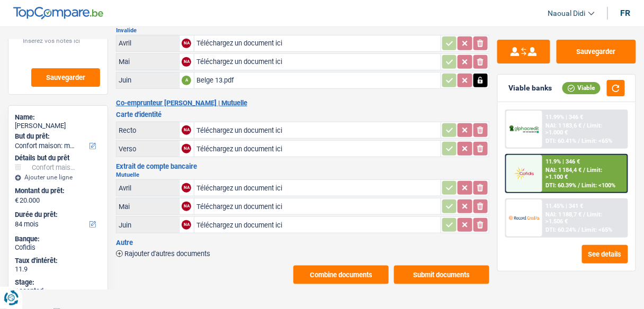
click at [334, 266] on button "Combine documents" at bounding box center [340, 275] width 95 height 19
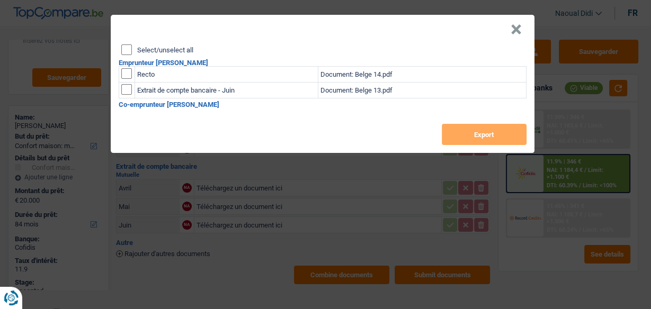
click at [127, 55] on input "Select/unselect all" at bounding box center [126, 49] width 11 height 11
checkbox input "true"
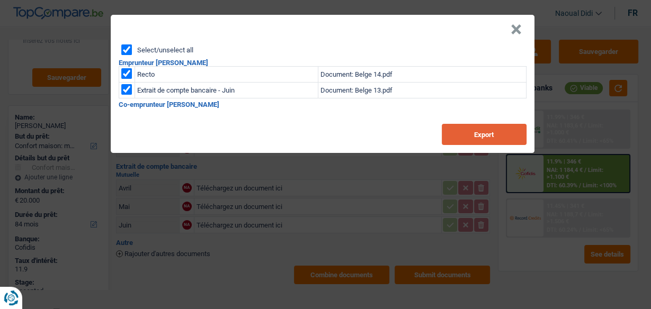
click at [504, 137] on button "Export" at bounding box center [484, 134] width 85 height 21
click at [517, 31] on button "×" at bounding box center [515, 29] width 11 height 11
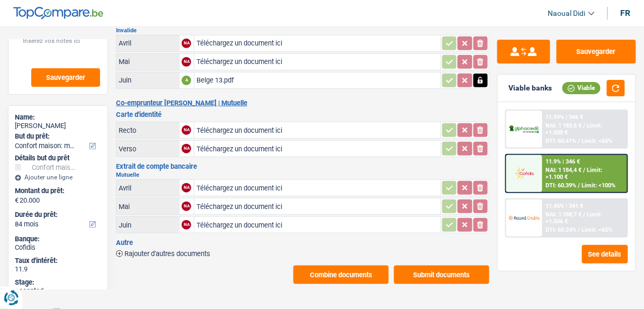
scroll to position [0, 0]
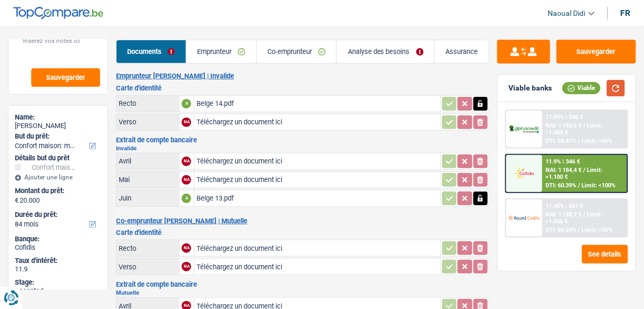
click at [620, 85] on button "button" at bounding box center [616, 88] width 18 height 16
click at [218, 50] on link "Emprunteur" at bounding box center [221, 51] width 70 height 23
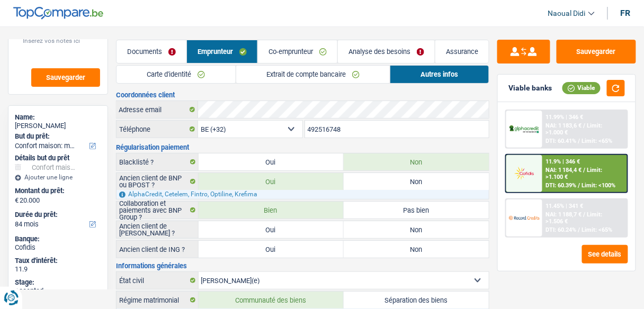
click at [378, 51] on link "Analyse des besoins" at bounding box center [386, 51] width 97 height 23
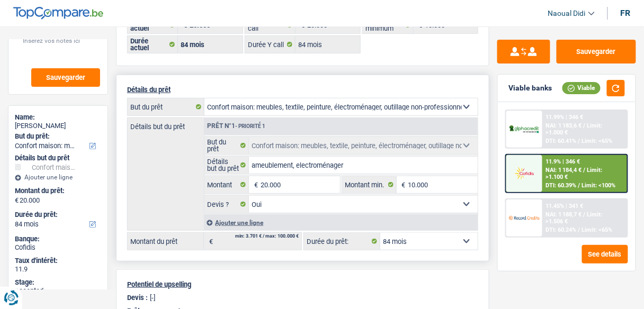
scroll to position [85, 0]
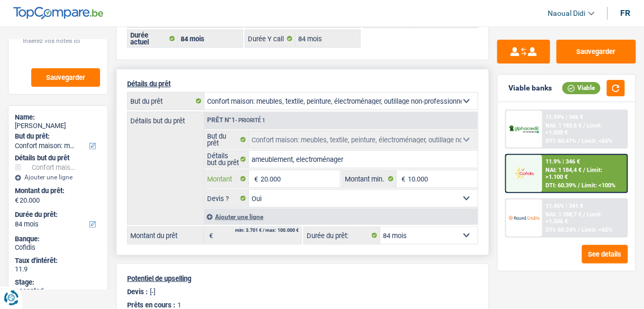
click at [288, 178] on input "20.000" at bounding box center [300, 178] width 79 height 17
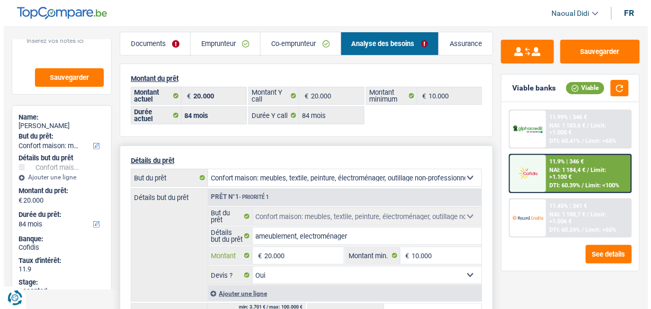
scroll to position [0, 0]
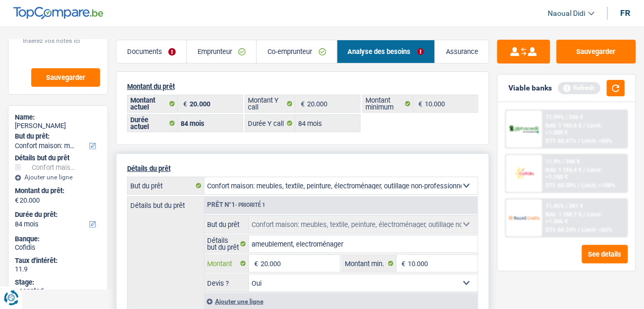
click at [281, 259] on input "20.000" at bounding box center [300, 263] width 79 height 17
click at [264, 263] on input "20.000" at bounding box center [300, 263] width 79 height 17
click at [302, 261] on input "15.000" at bounding box center [300, 263] width 79 height 17
type input "15.000"
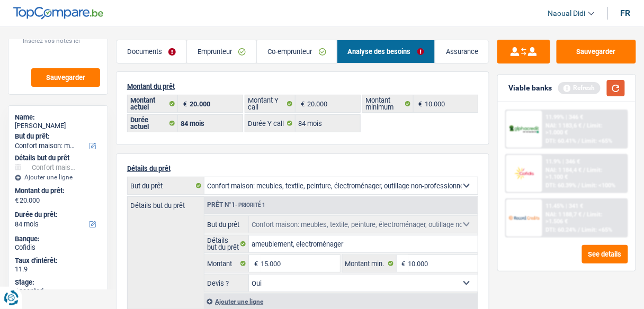
select select "60"
type input "15.000"
select select "60"
type input "15.000"
select select "60"
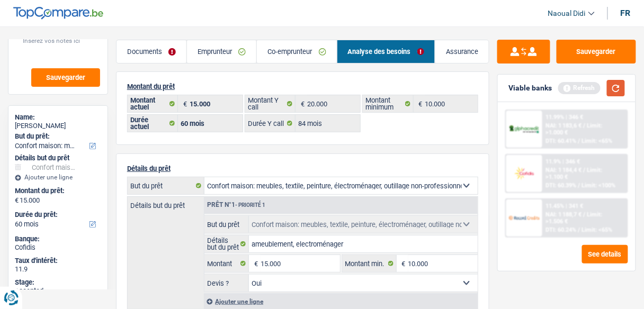
click at [620, 87] on button "button" at bounding box center [616, 88] width 18 height 16
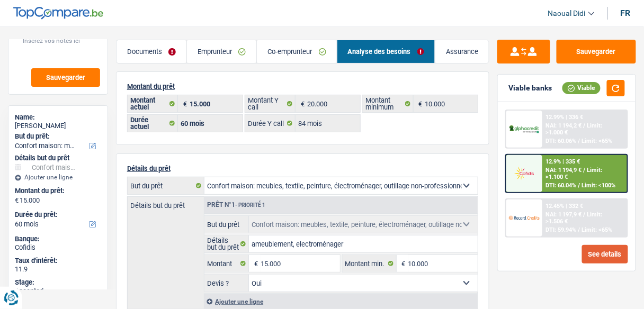
click at [599, 259] on button "See details" at bounding box center [605, 254] width 46 height 19
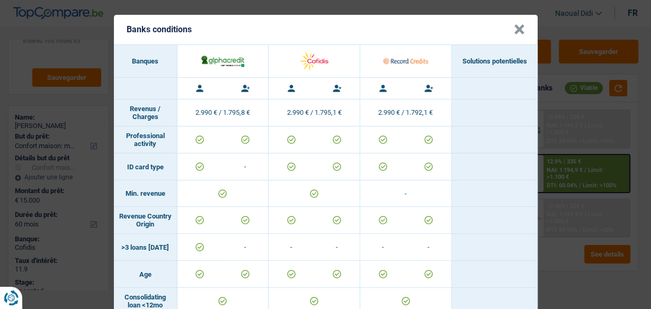
click at [591, 248] on div "Banks conditions × Banques Solutions potentielles Revenus / Charges 2.990 € / 1…" at bounding box center [325, 154] width 651 height 309
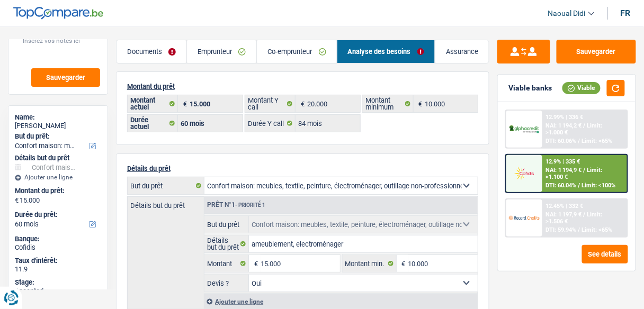
click at [232, 50] on link "Emprunteur" at bounding box center [221, 51] width 69 height 23
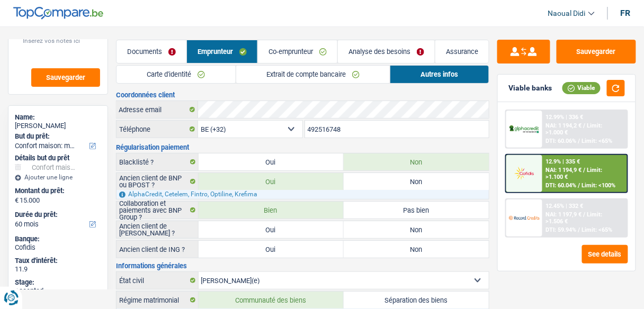
click at [324, 69] on link "Extrait de compte bancaire" at bounding box center [313, 74] width 154 height 17
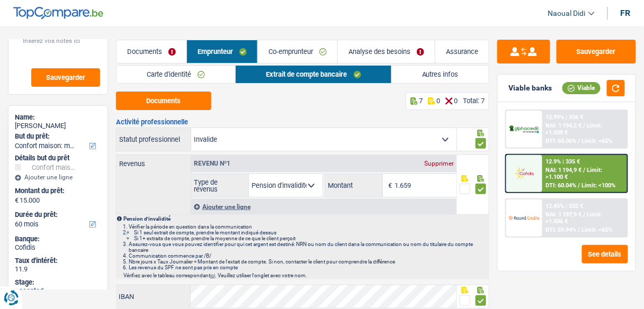
click at [423, 73] on link "Autres infos" at bounding box center [440, 74] width 97 height 17
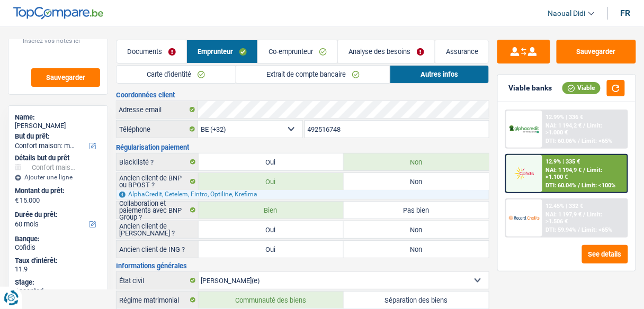
click at [384, 48] on link "Analyse des besoins" at bounding box center [386, 51] width 97 height 23
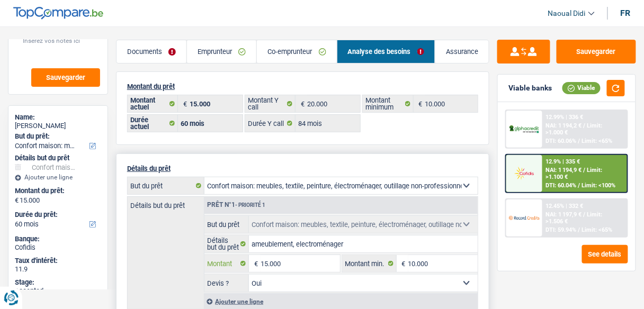
click at [273, 257] on input "15.000" at bounding box center [300, 263] width 79 height 17
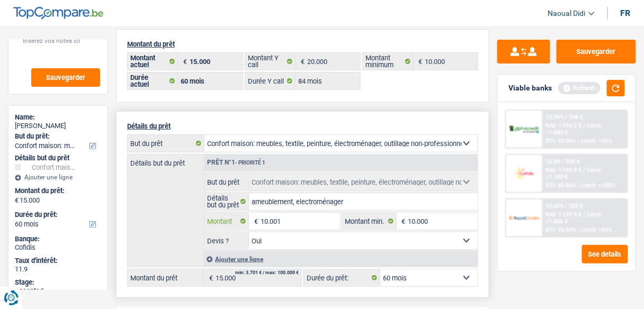
scroll to position [44, 0]
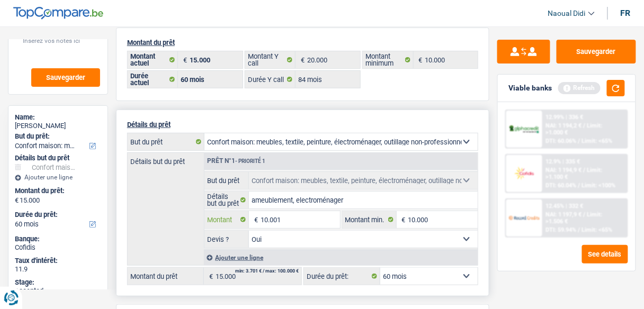
type input "10.001"
click at [337, 261] on div "Ajouter une ligne" at bounding box center [341, 257] width 274 height 15
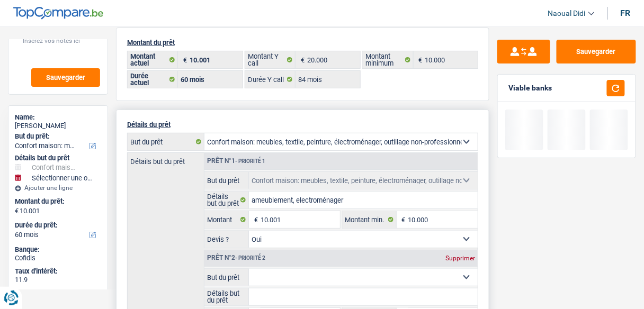
click at [451, 255] on div "Supprimer" at bounding box center [460, 258] width 35 height 6
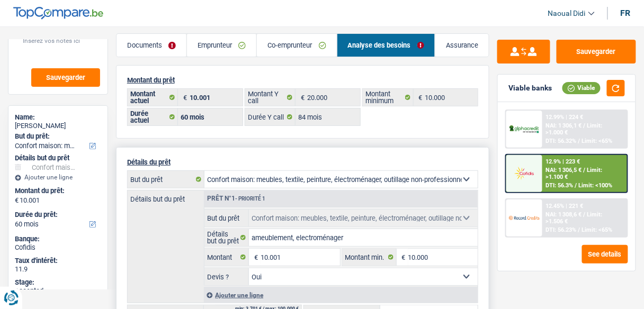
scroll to position [7, 0]
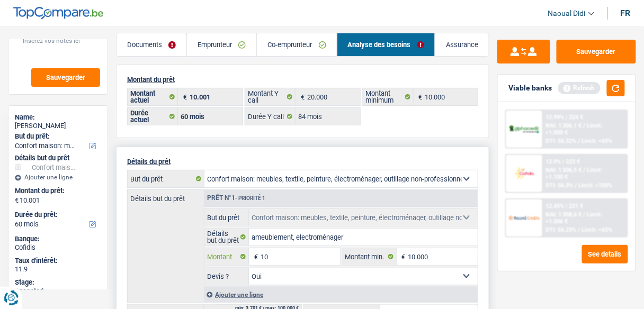
type input "1"
type input "20.000"
select select "84"
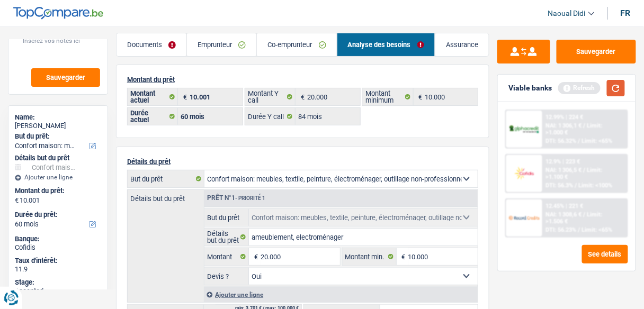
type input "20.000"
click at [615, 89] on button "button" at bounding box center [616, 88] width 18 height 16
select select "84"
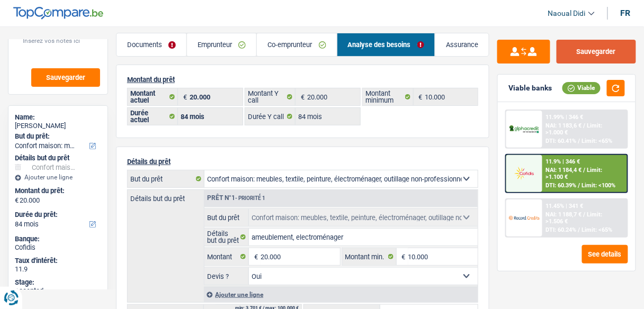
click at [602, 53] on button "Sauvegarder" at bounding box center [595, 52] width 79 height 24
